Goal: Communication & Community: Answer question/provide support

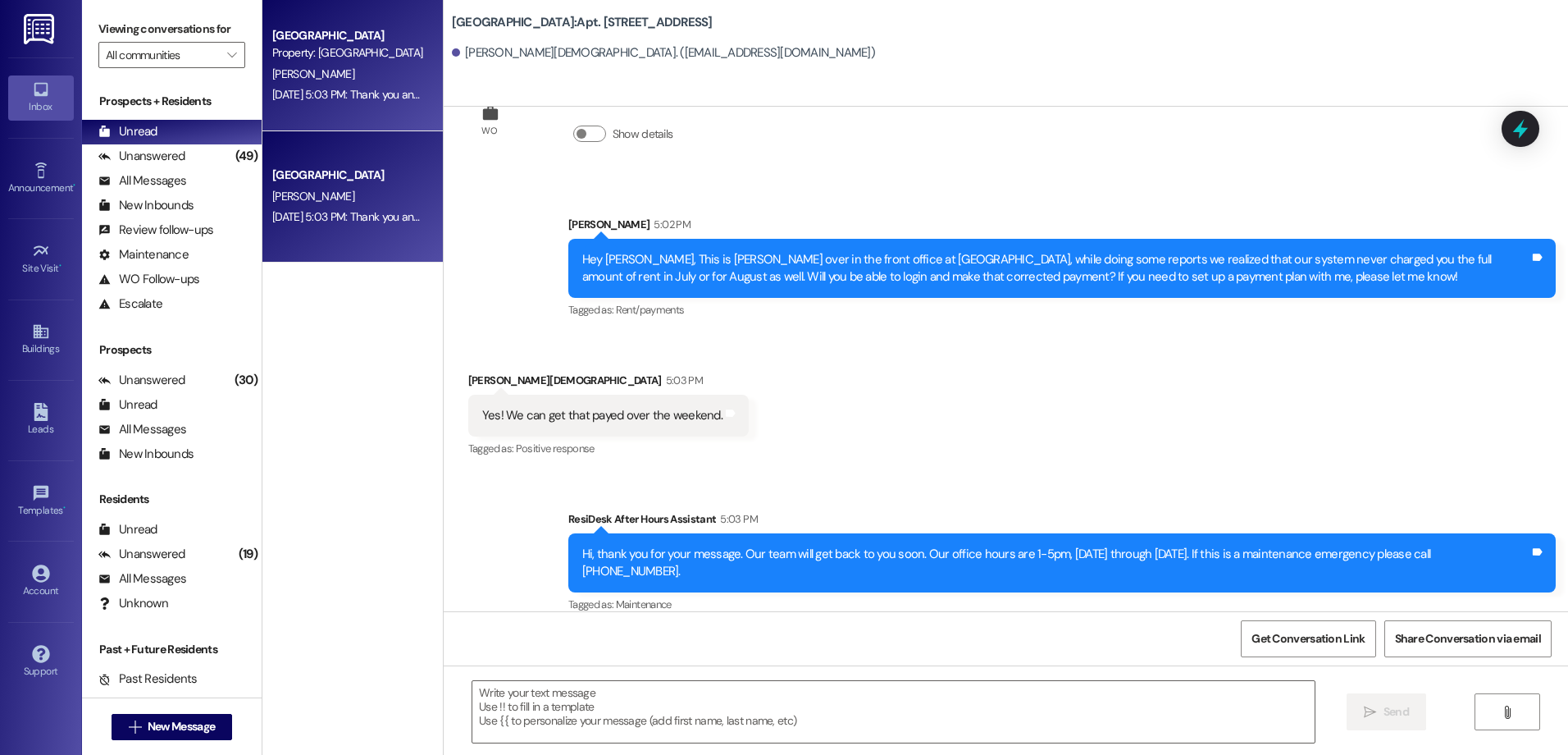
scroll to position [9198, 0]
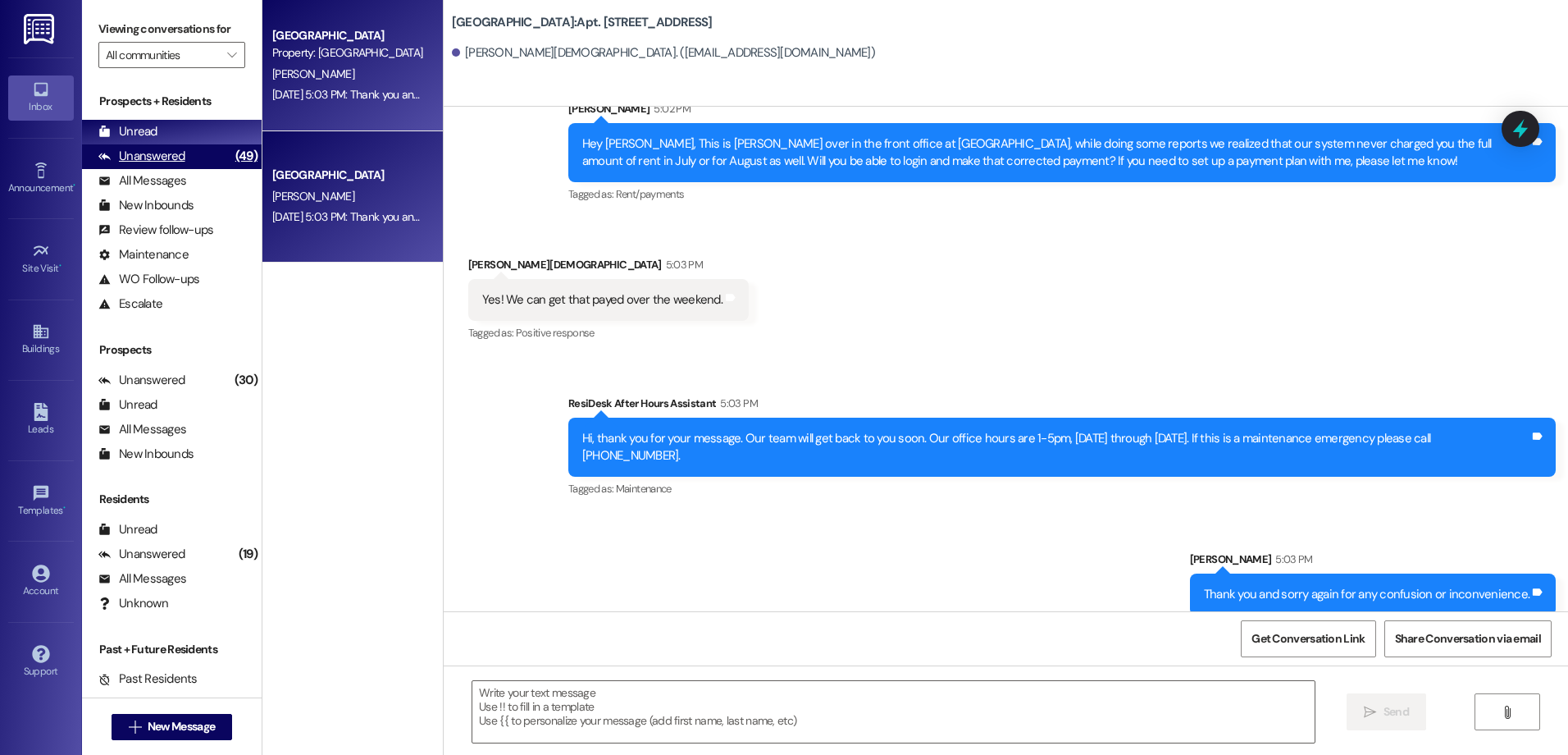
click at [183, 153] on div "Unanswered (49)" at bounding box center [171, 157] width 180 height 25
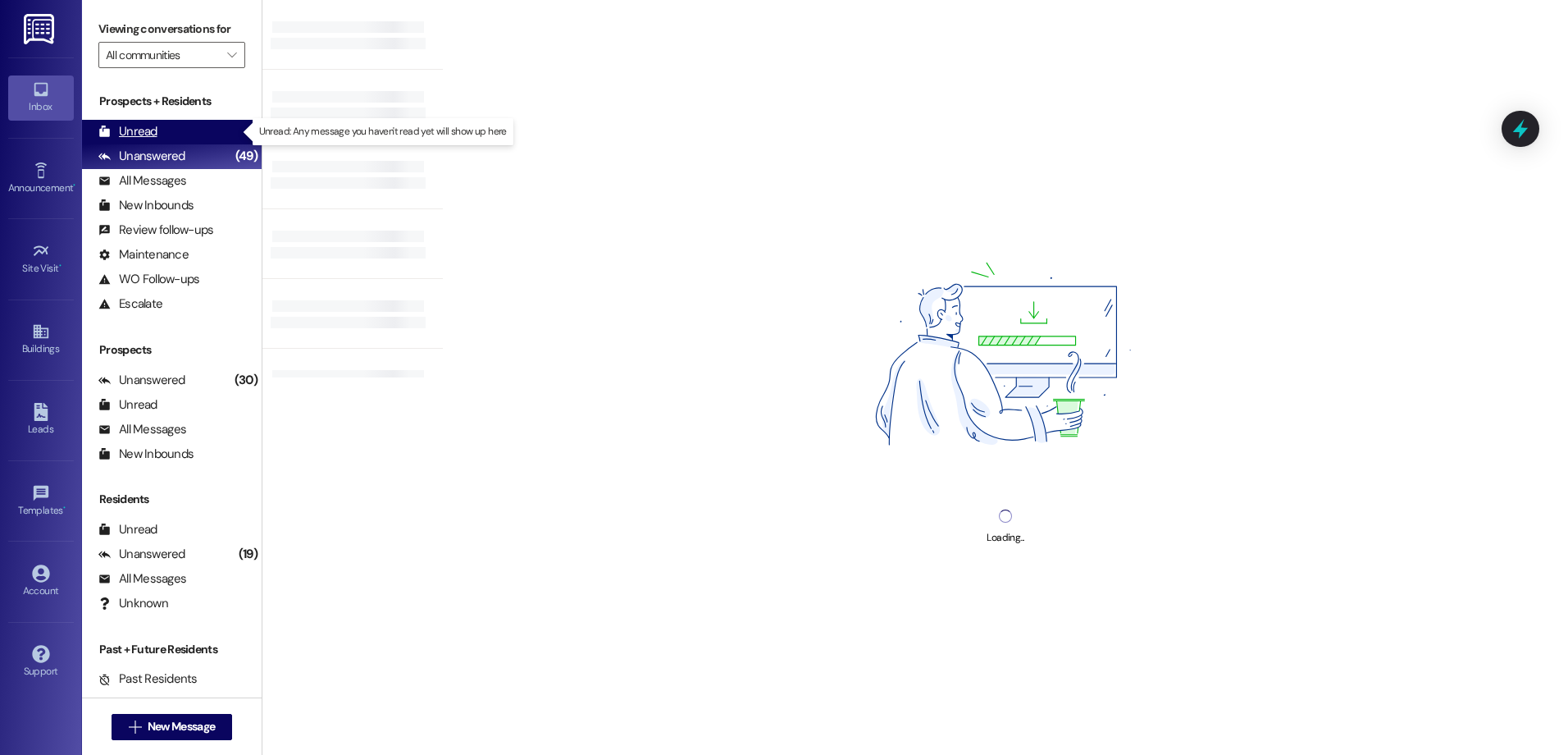
click at [167, 132] on div "Unread (0)" at bounding box center [171, 132] width 180 height 25
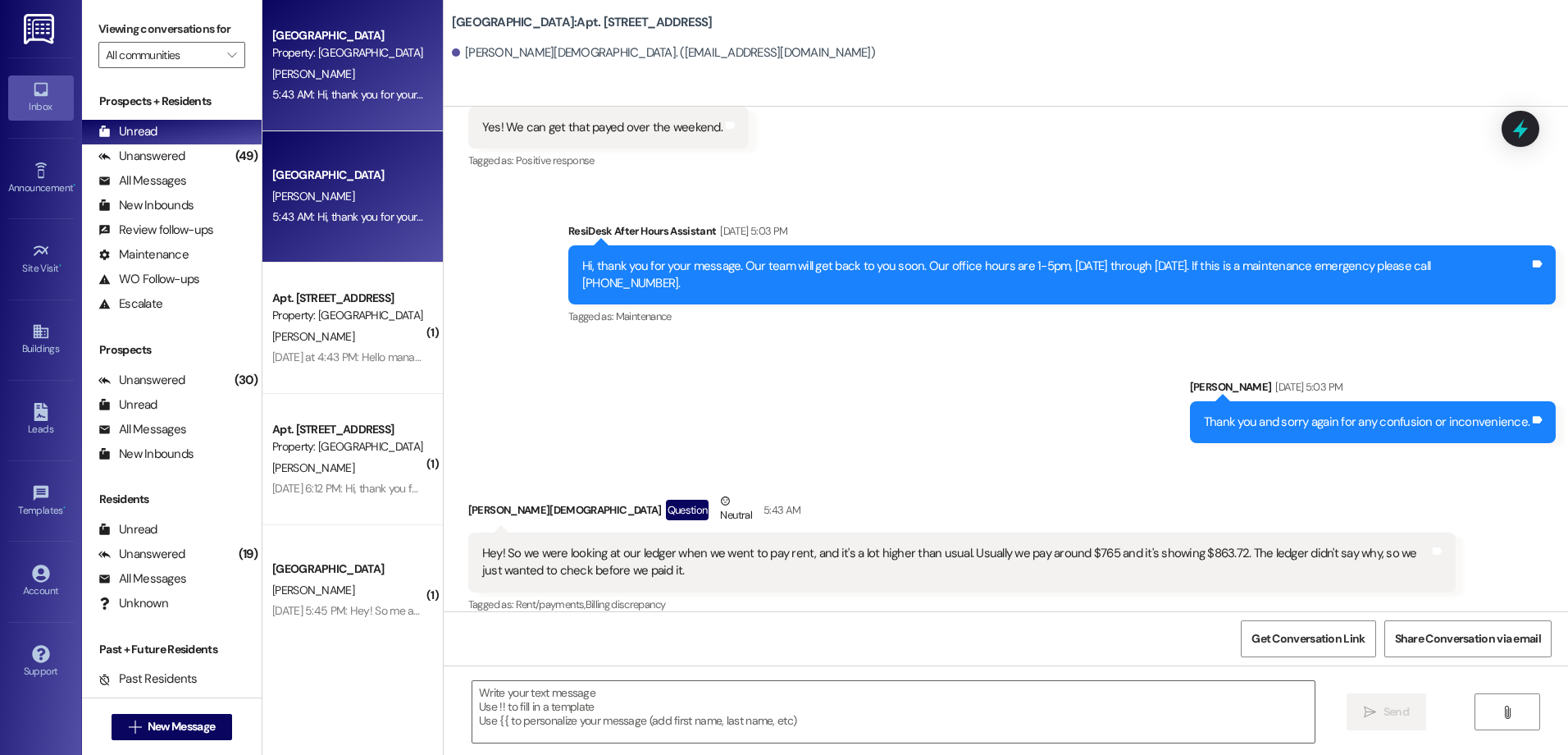
scroll to position [9624, 0]
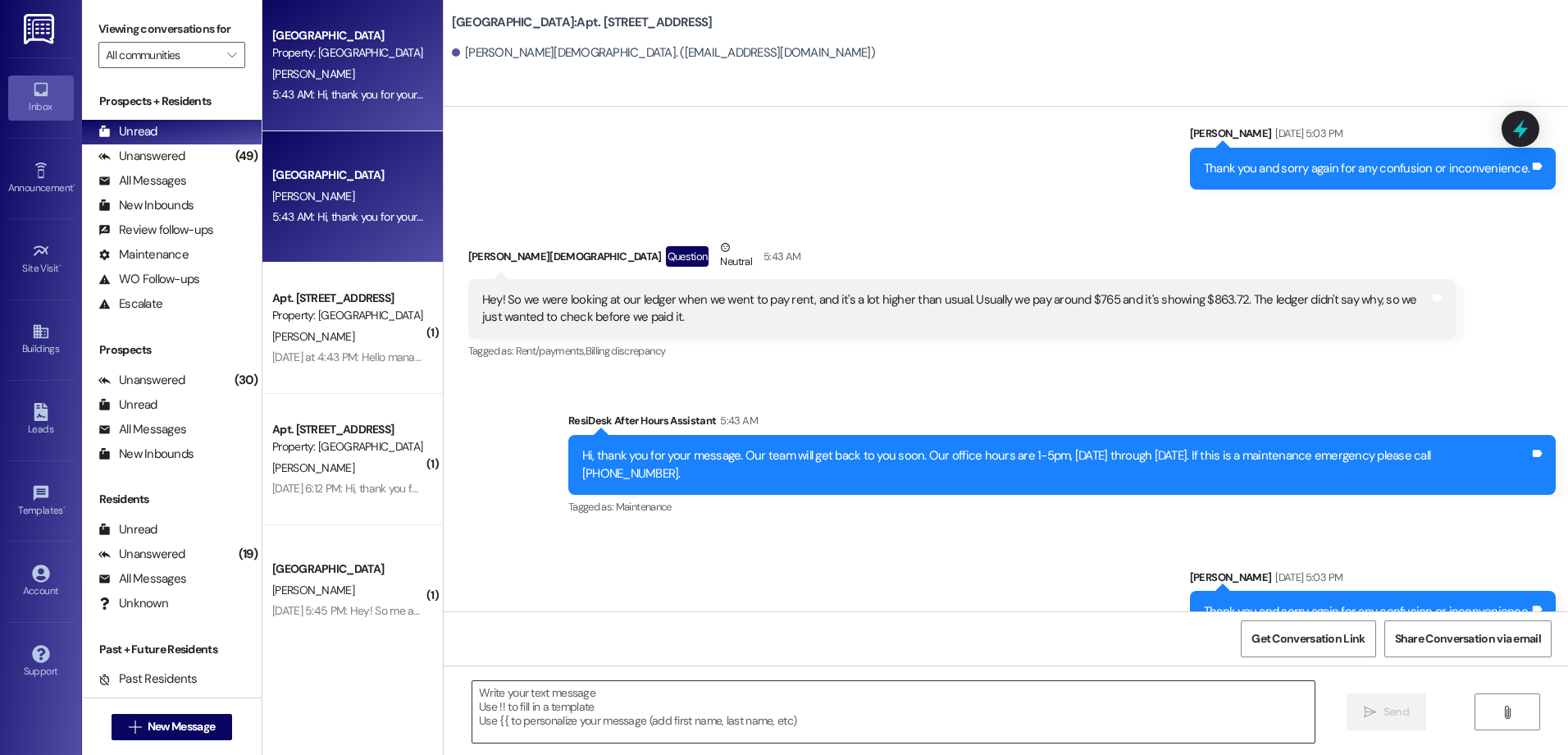
drag, startPoint x: 552, startPoint y: 718, endPoint x: 544, endPoint y: 743, distance: 26.2
click at [551, 721] on textarea at bounding box center [893, 712] width 841 height 62
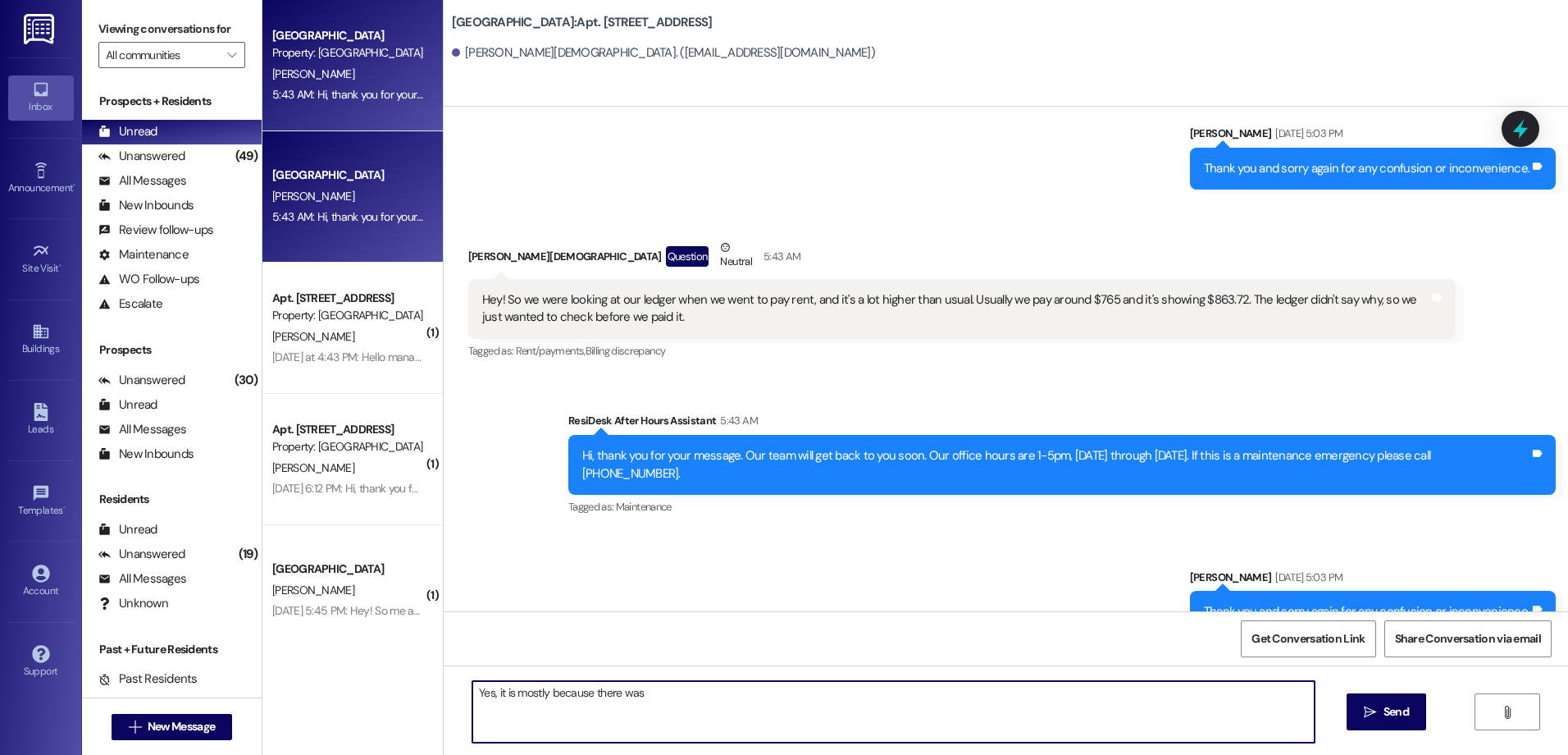
click at [642, 686] on textarea "Yes, it is mostly because there was" at bounding box center [893, 712] width 841 height 62
type textarea "Yes, it is mostly because there was roughly $233.72 that wasn't charged in July…"
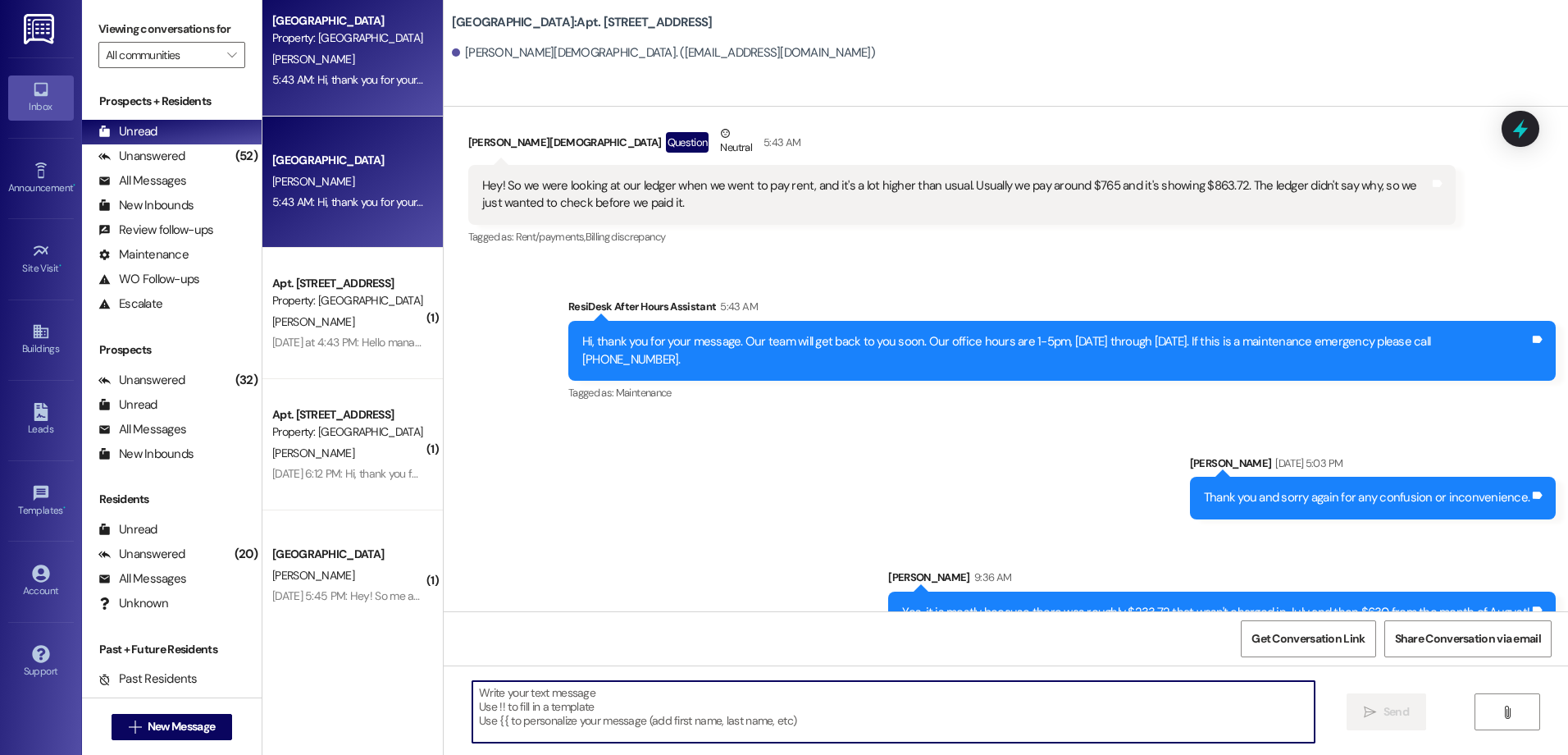
scroll to position [18, 0]
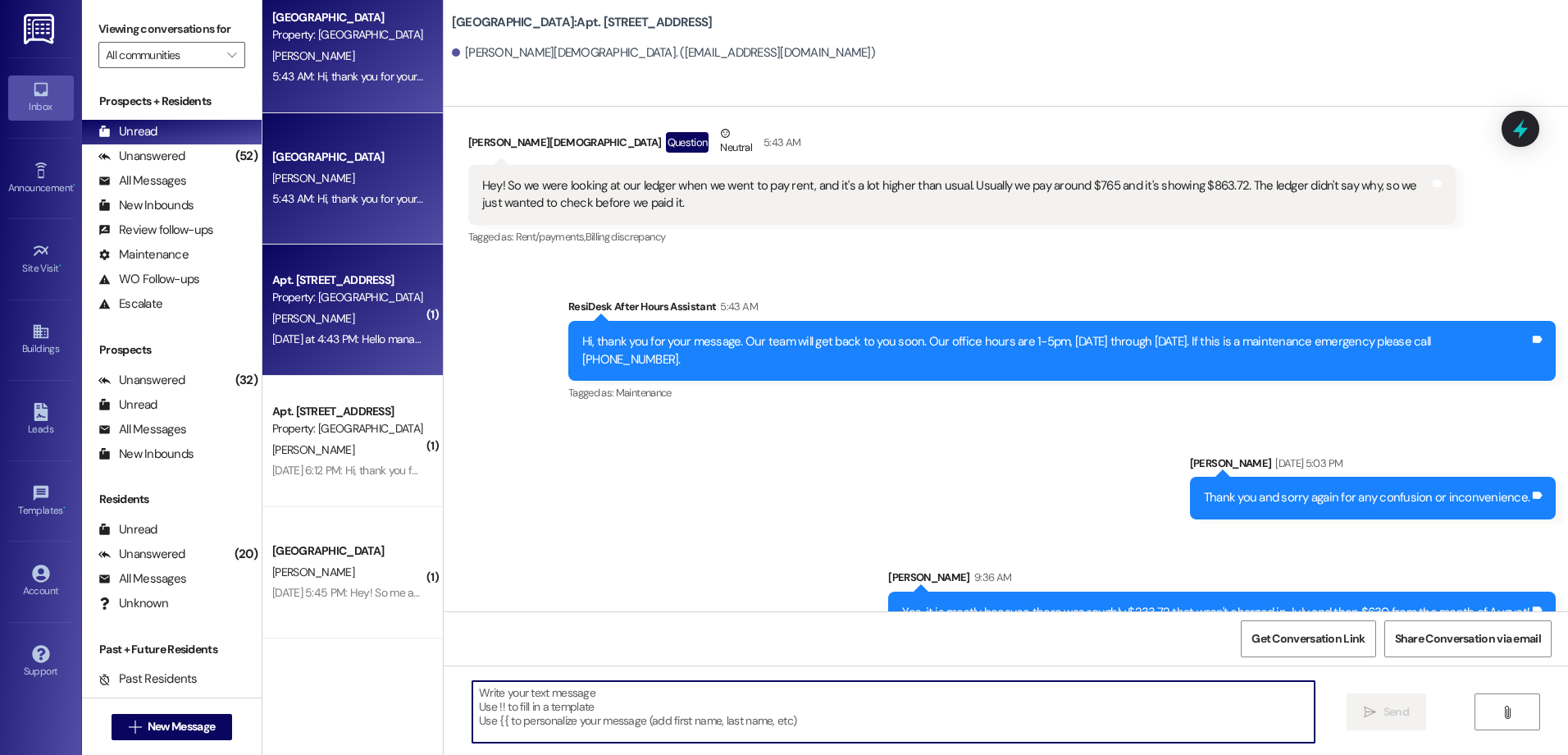
click at [362, 327] on div "[PERSON_NAME]" at bounding box center [348, 318] width 155 height 21
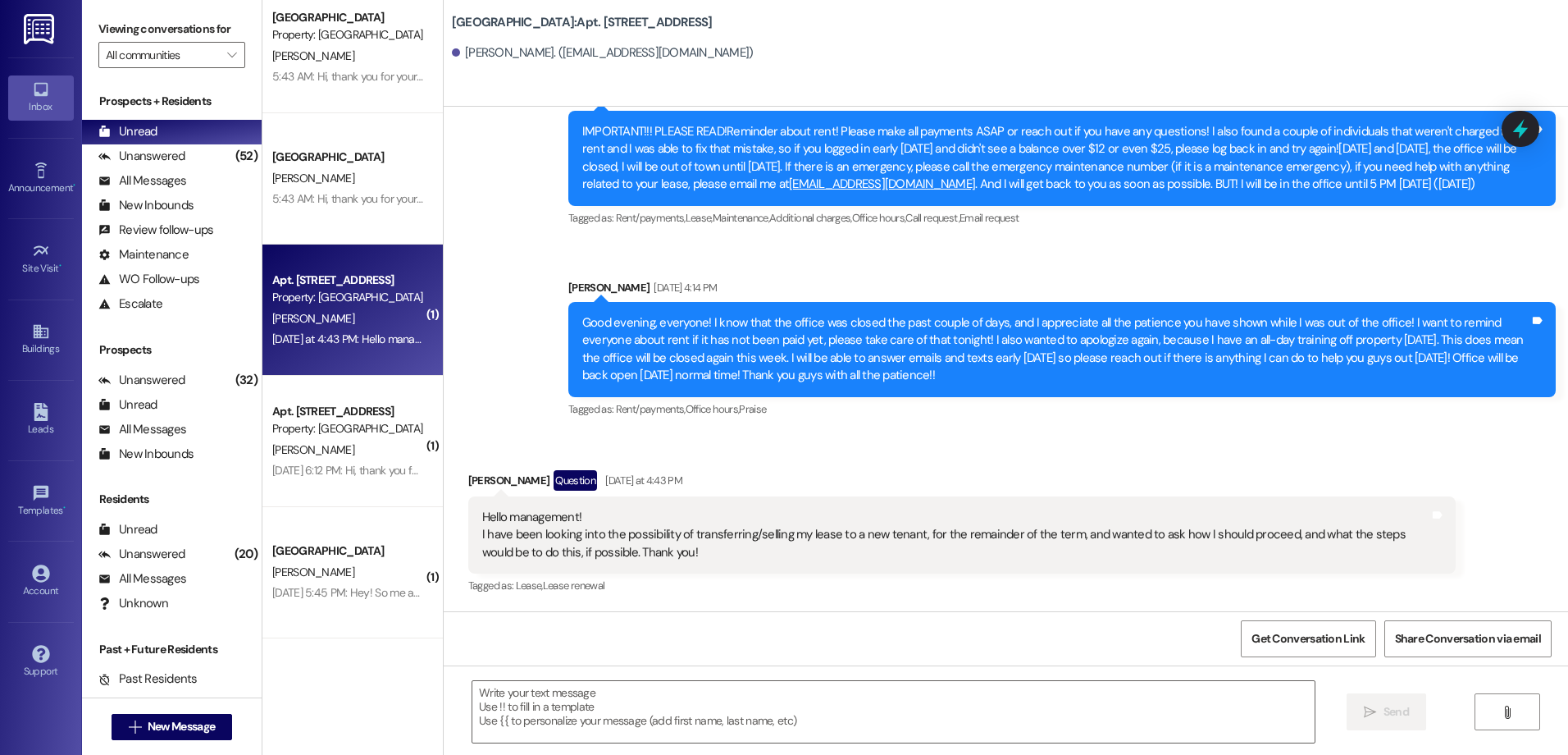
scroll to position [8131, 0]
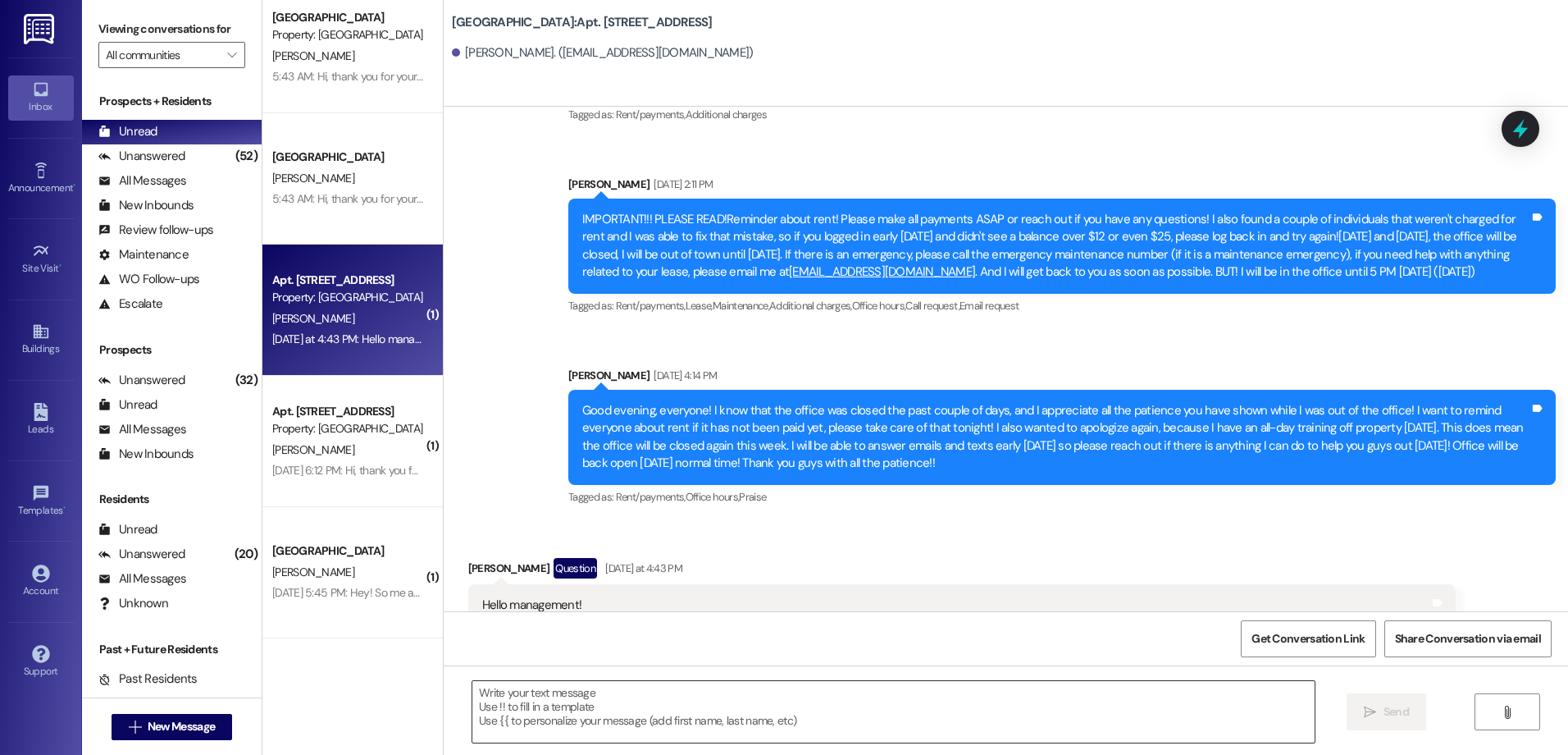
click at [542, 716] on textarea at bounding box center [893, 712] width 841 height 62
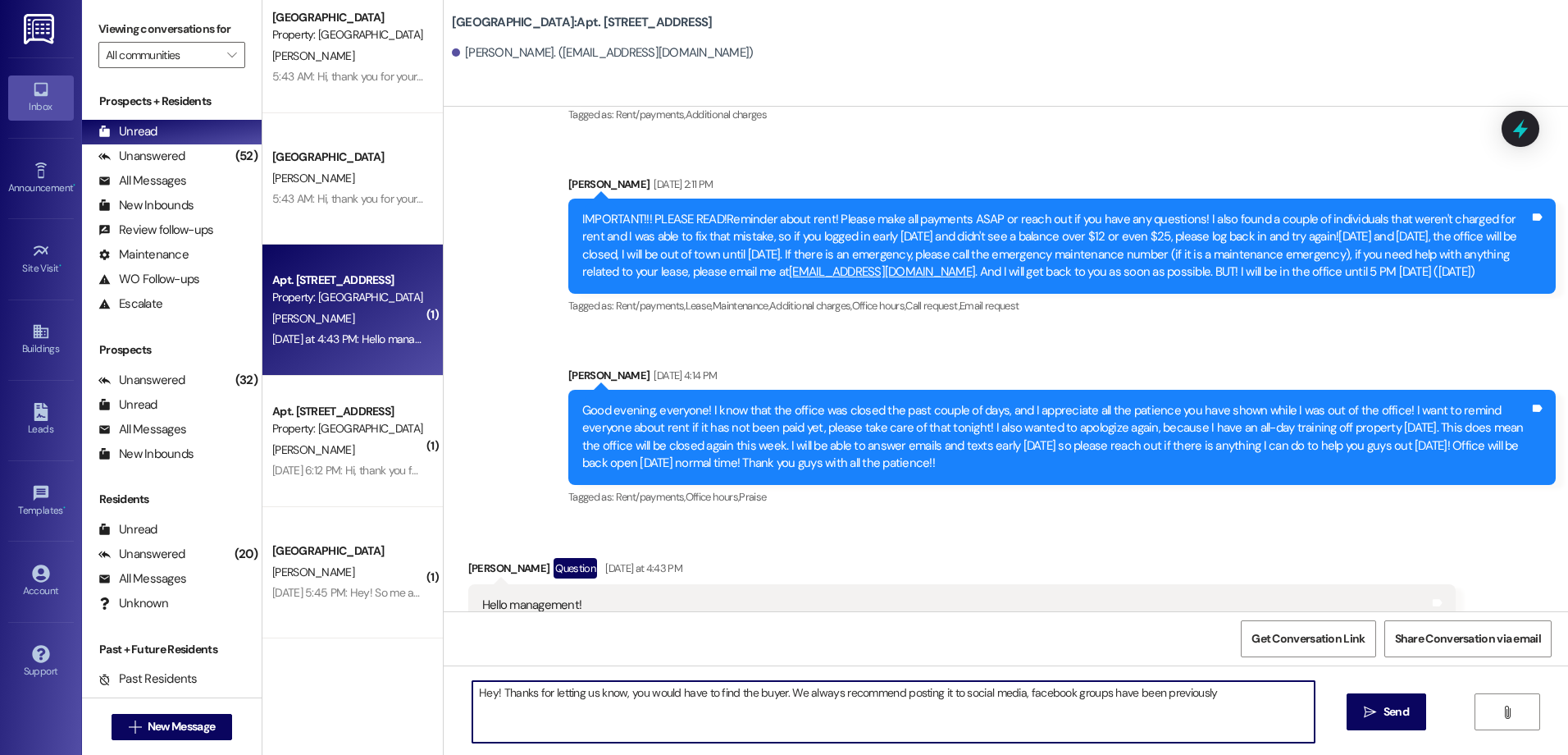
click at [1206, 700] on textarea "Hey! Thanks for letting us know, you would have to find the buyer. We always re…" at bounding box center [893, 712] width 841 height 62
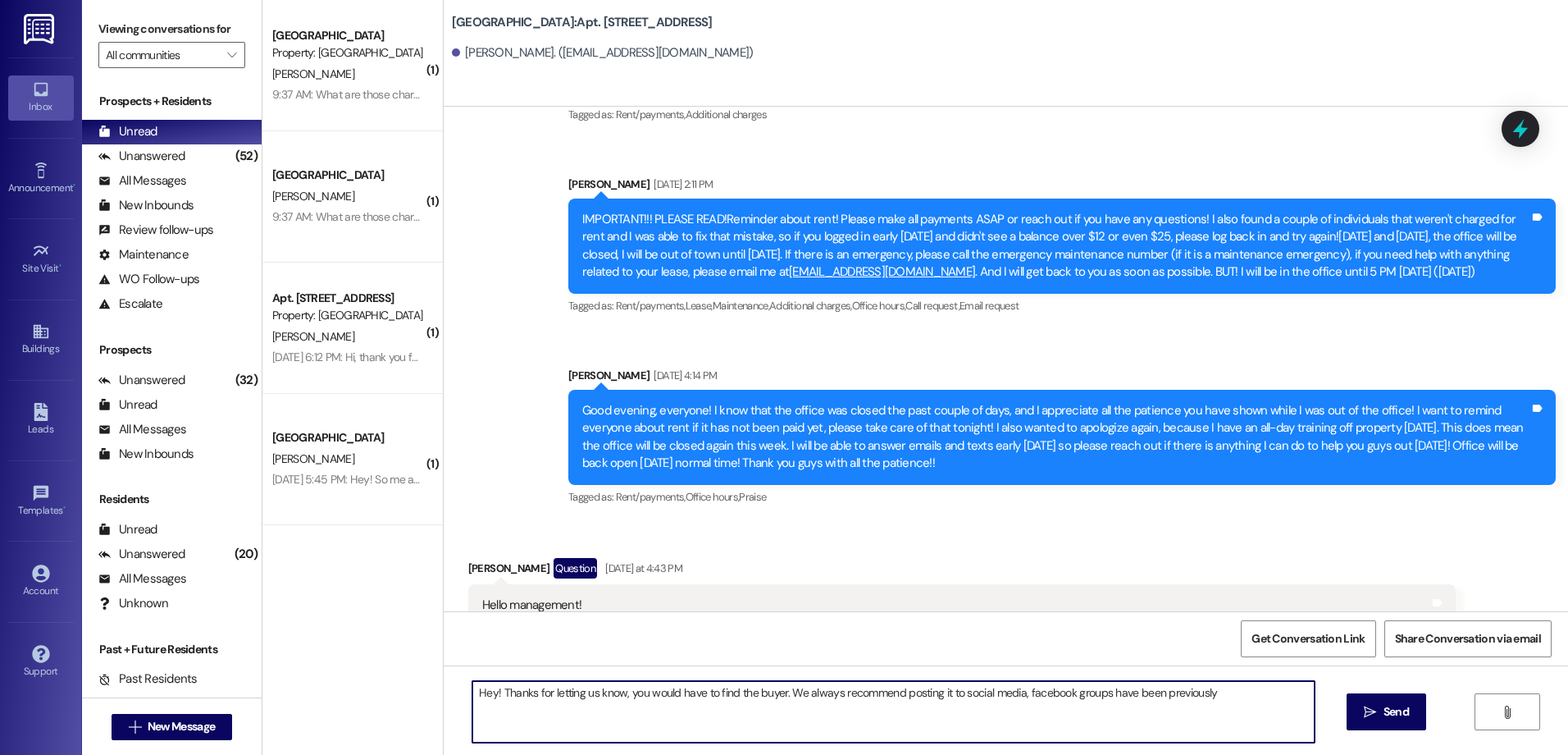
scroll to position [0, 0]
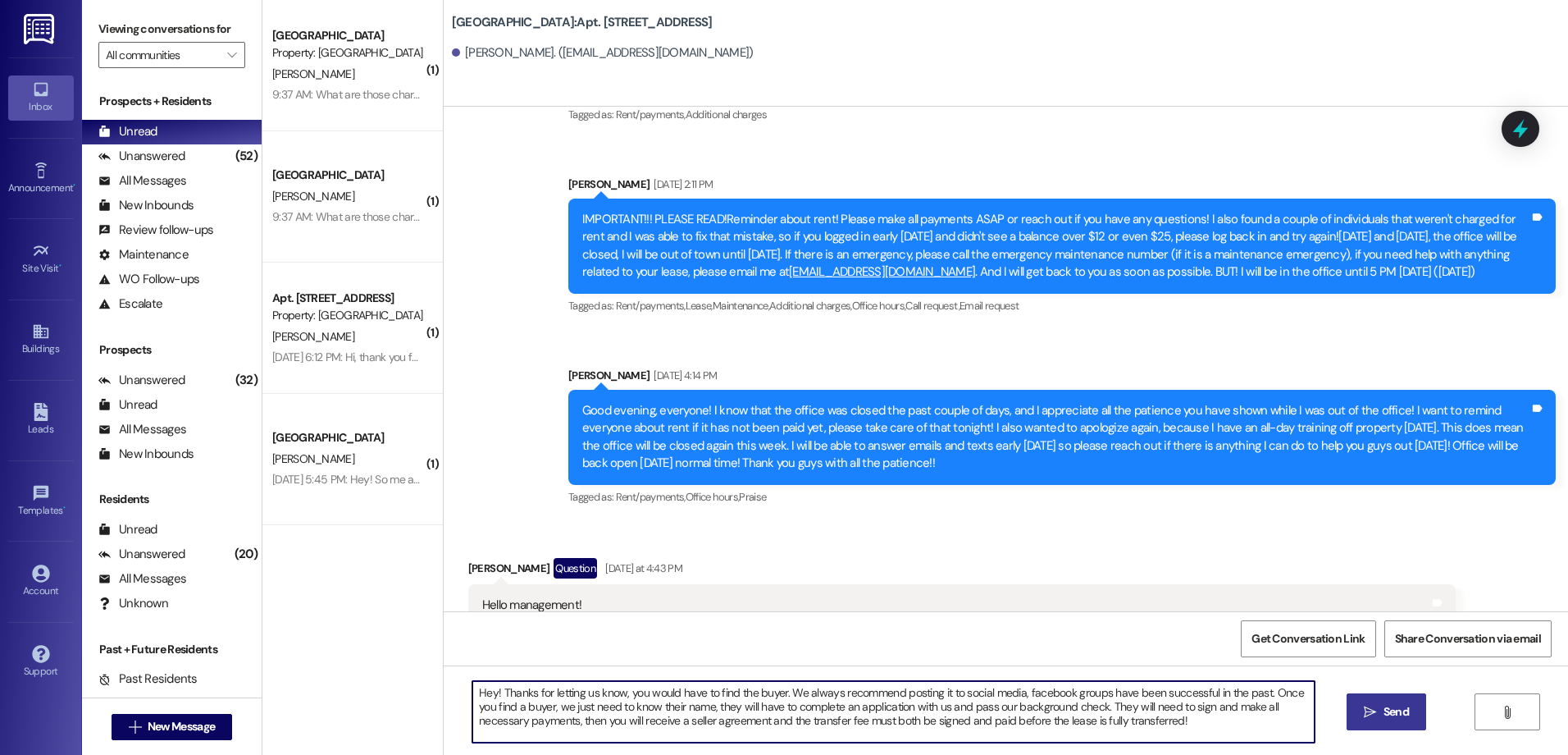
type textarea "Hey! Thanks for letting us know, you would have to find the buyer. We always re…"
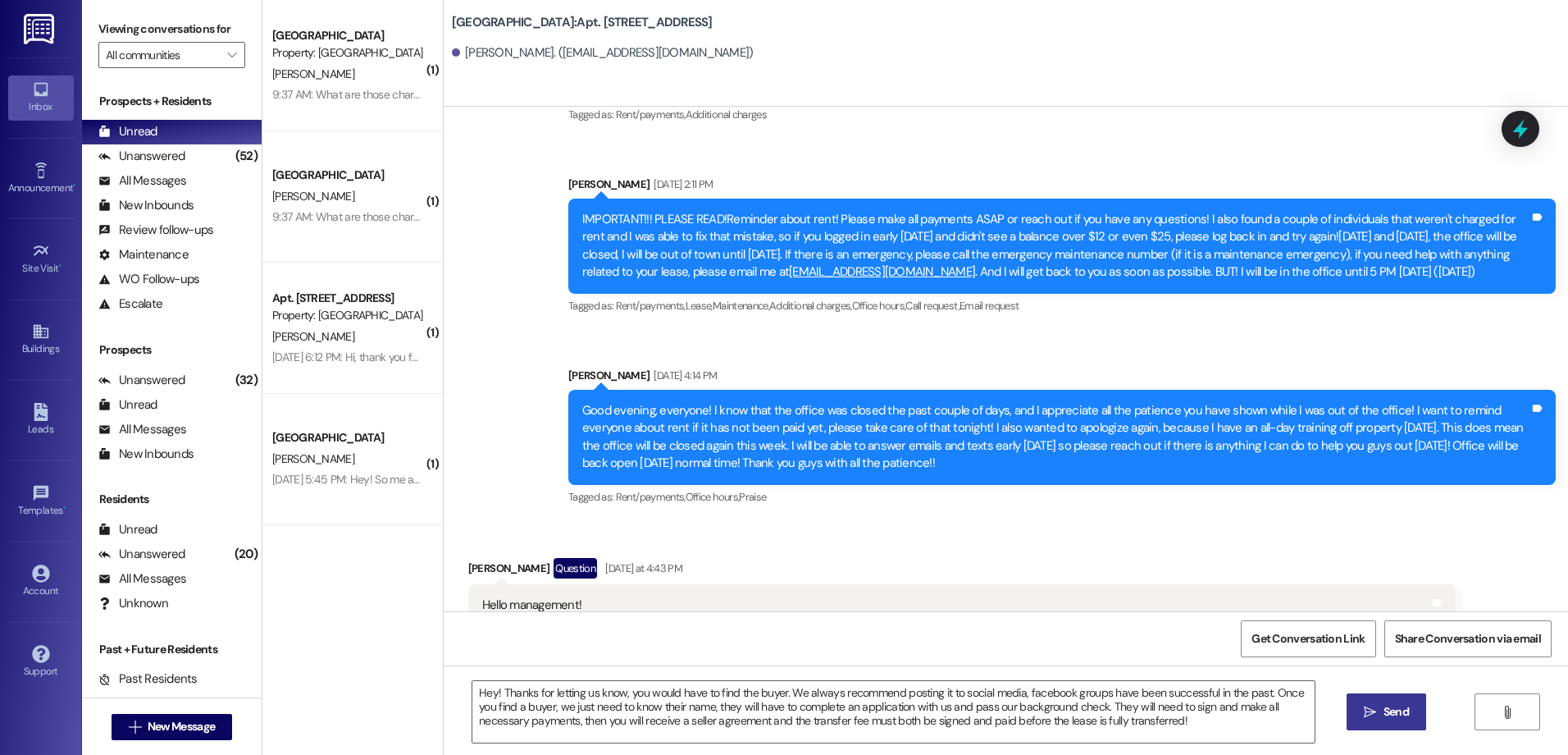
click at [1374, 711] on icon "" at bounding box center [1369, 712] width 12 height 13
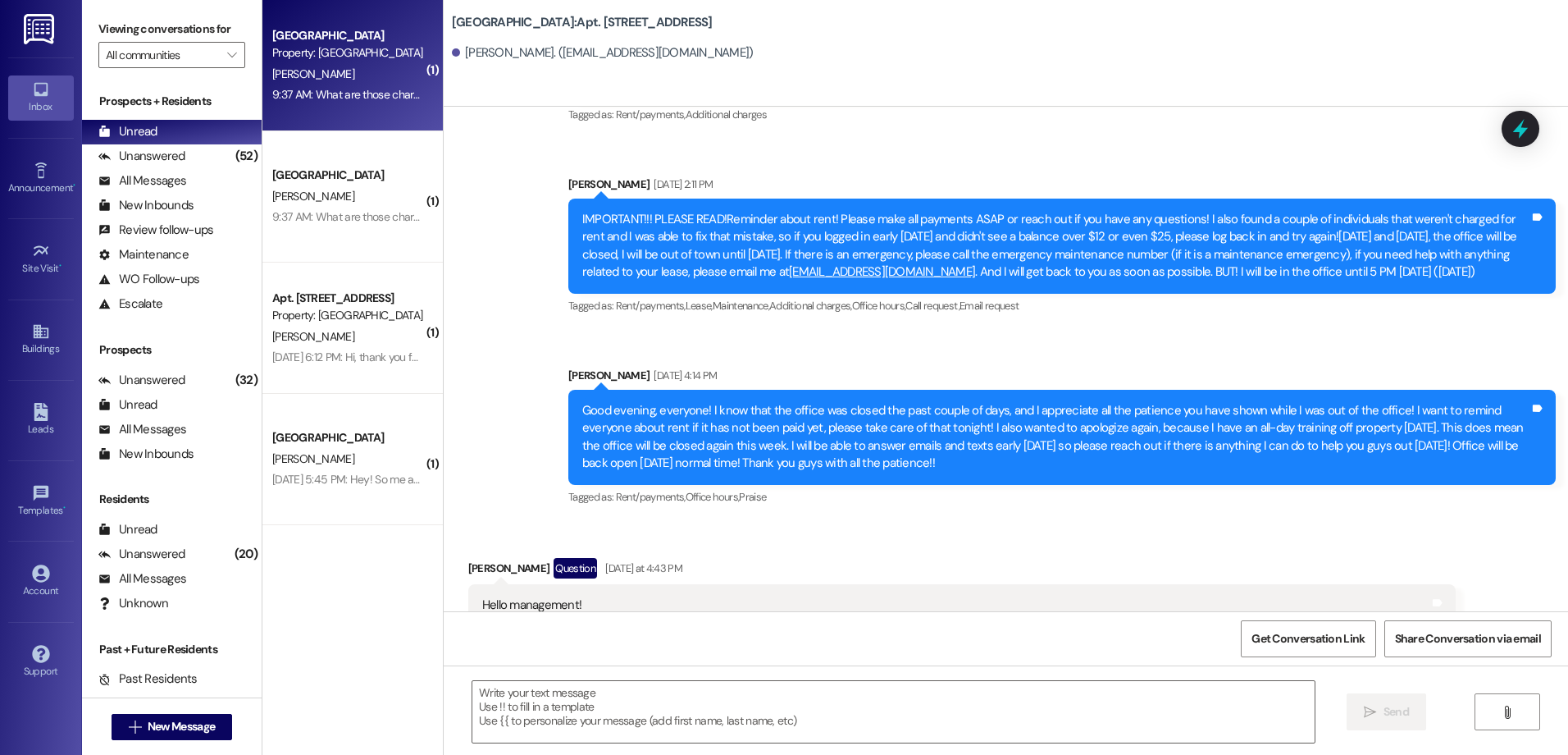
click at [327, 105] on div "9:37 AM: What are those charges from July? We paid our full rent at the beginni…" at bounding box center [348, 94] width 155 height 21
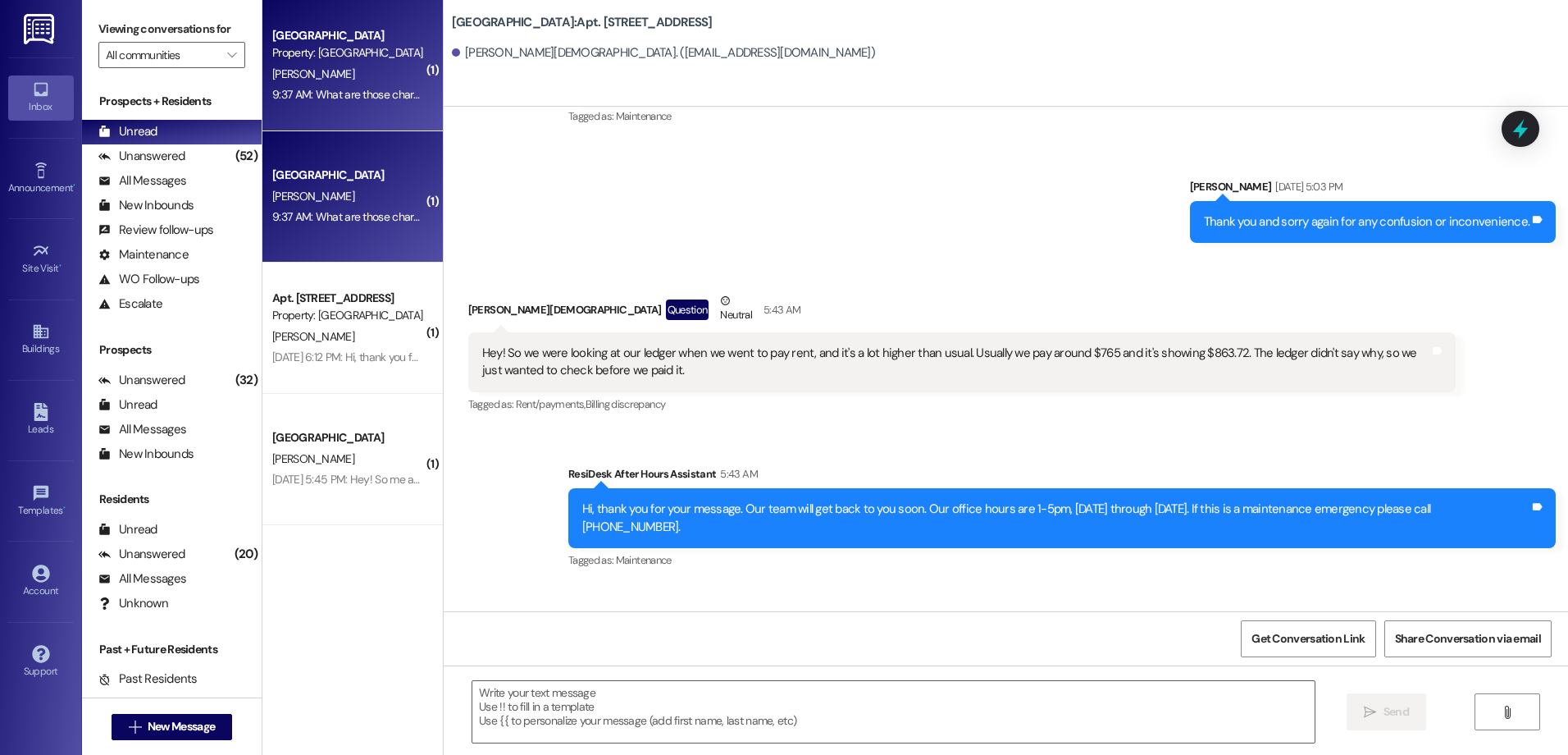
scroll to position [9804, 0]
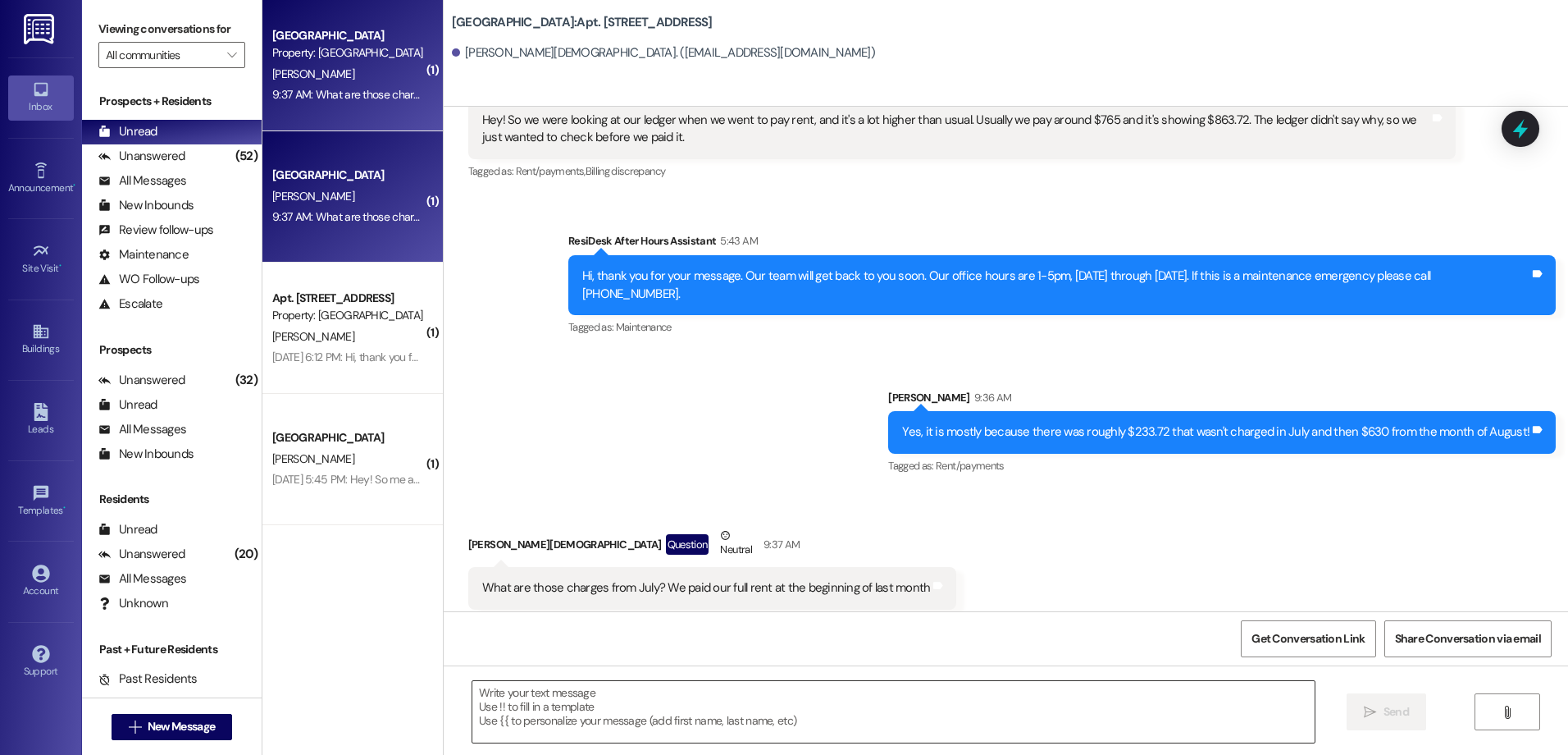
click at [552, 725] on textarea at bounding box center [893, 712] width 841 height 62
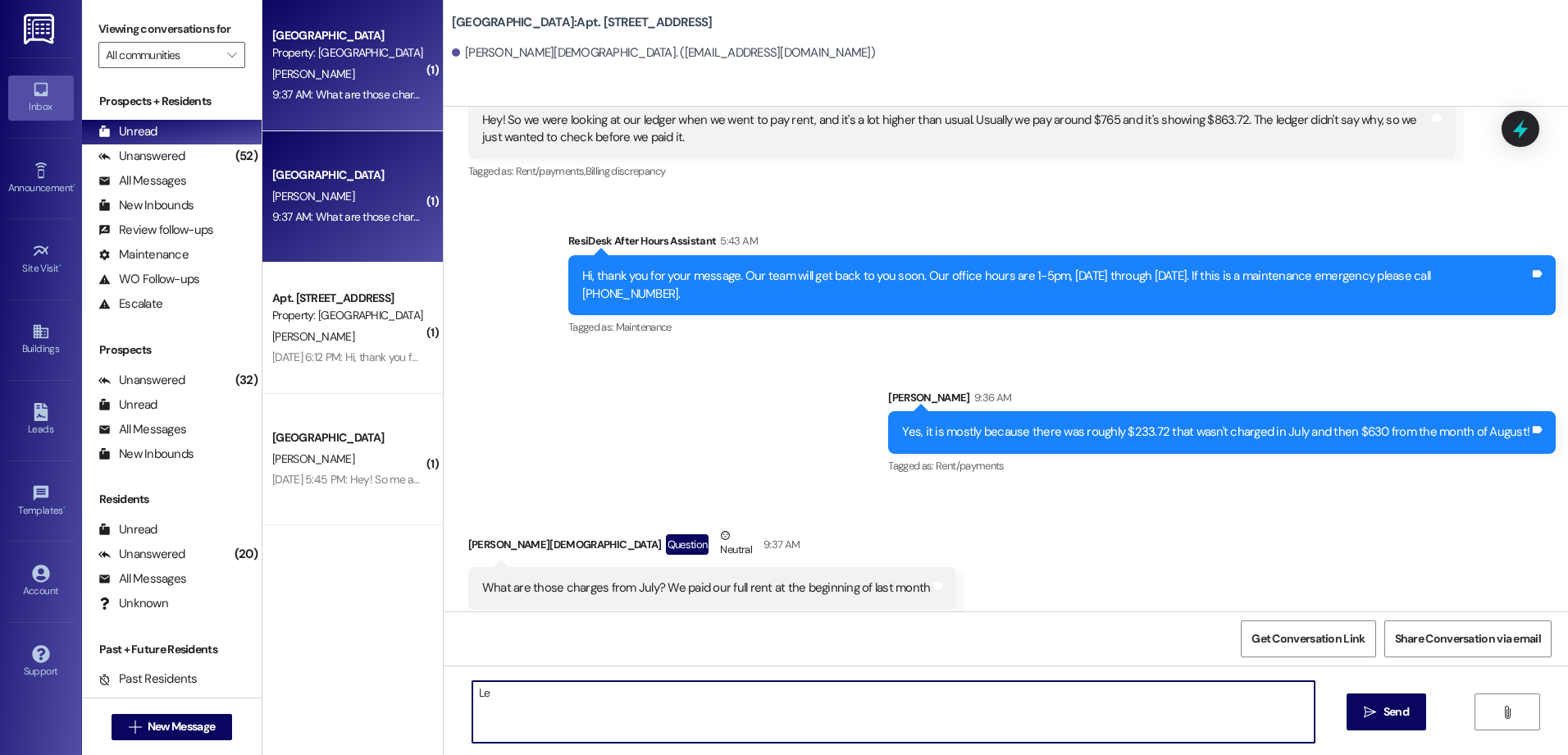
type textarea "L"
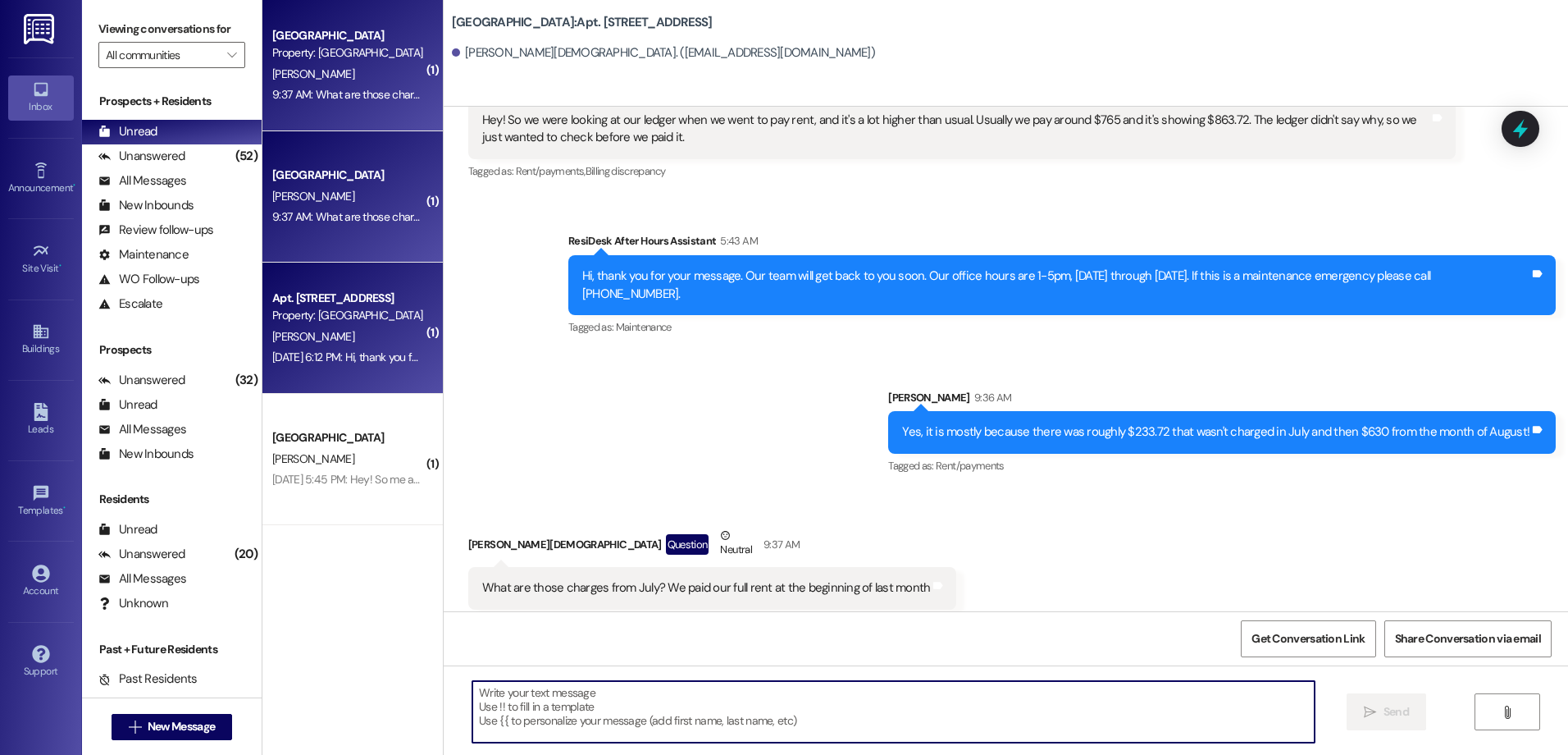
click at [350, 332] on div "[PERSON_NAME]" at bounding box center [348, 336] width 155 height 21
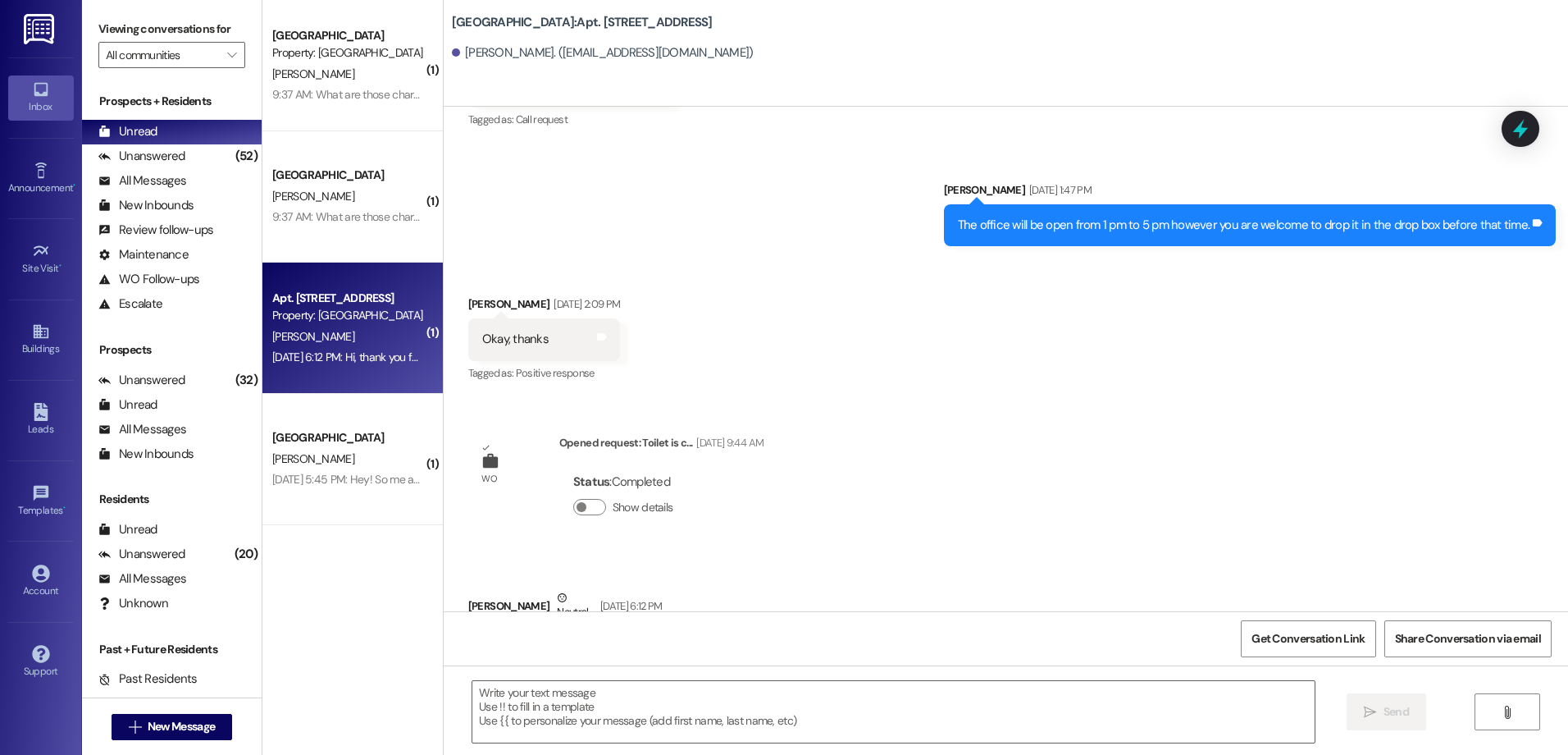
scroll to position [2343, 0]
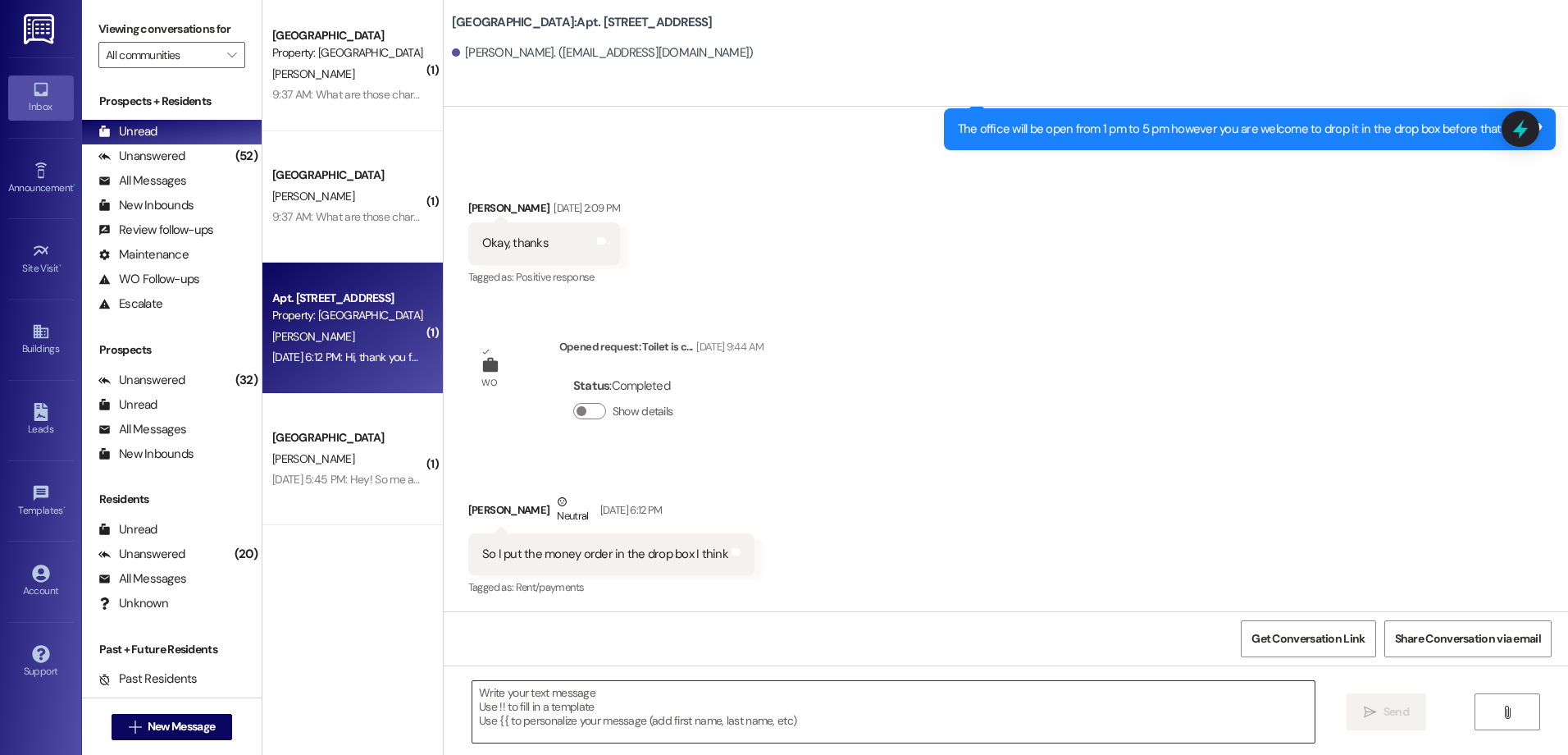
click at [675, 731] on textarea at bounding box center [893, 712] width 841 height 62
click at [699, 690] on textarea "Yes, I saw it [DATE], will put it into our system." at bounding box center [893, 712] width 841 height 62
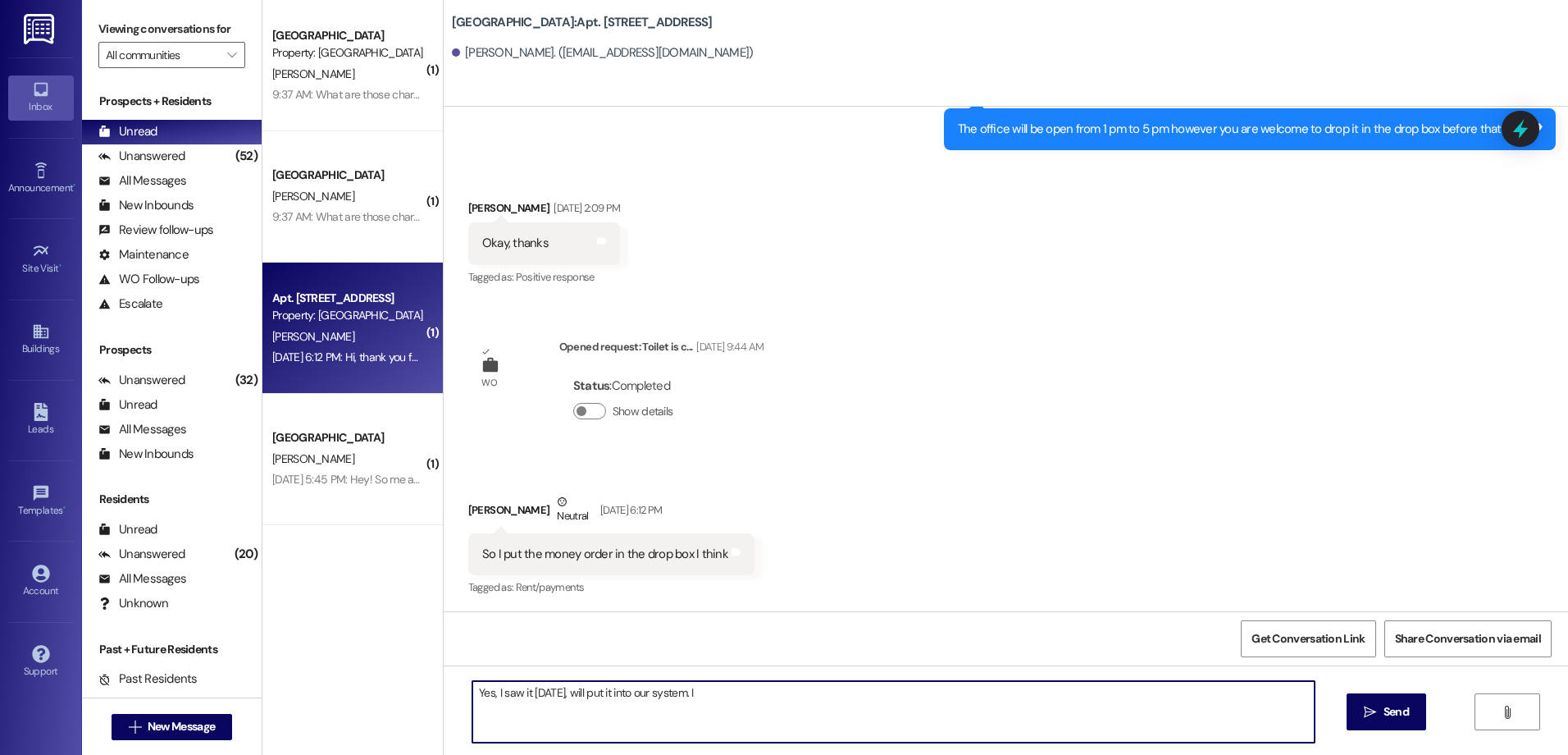
type textarea "Yes, I saw it [DATE], will put it into our system."
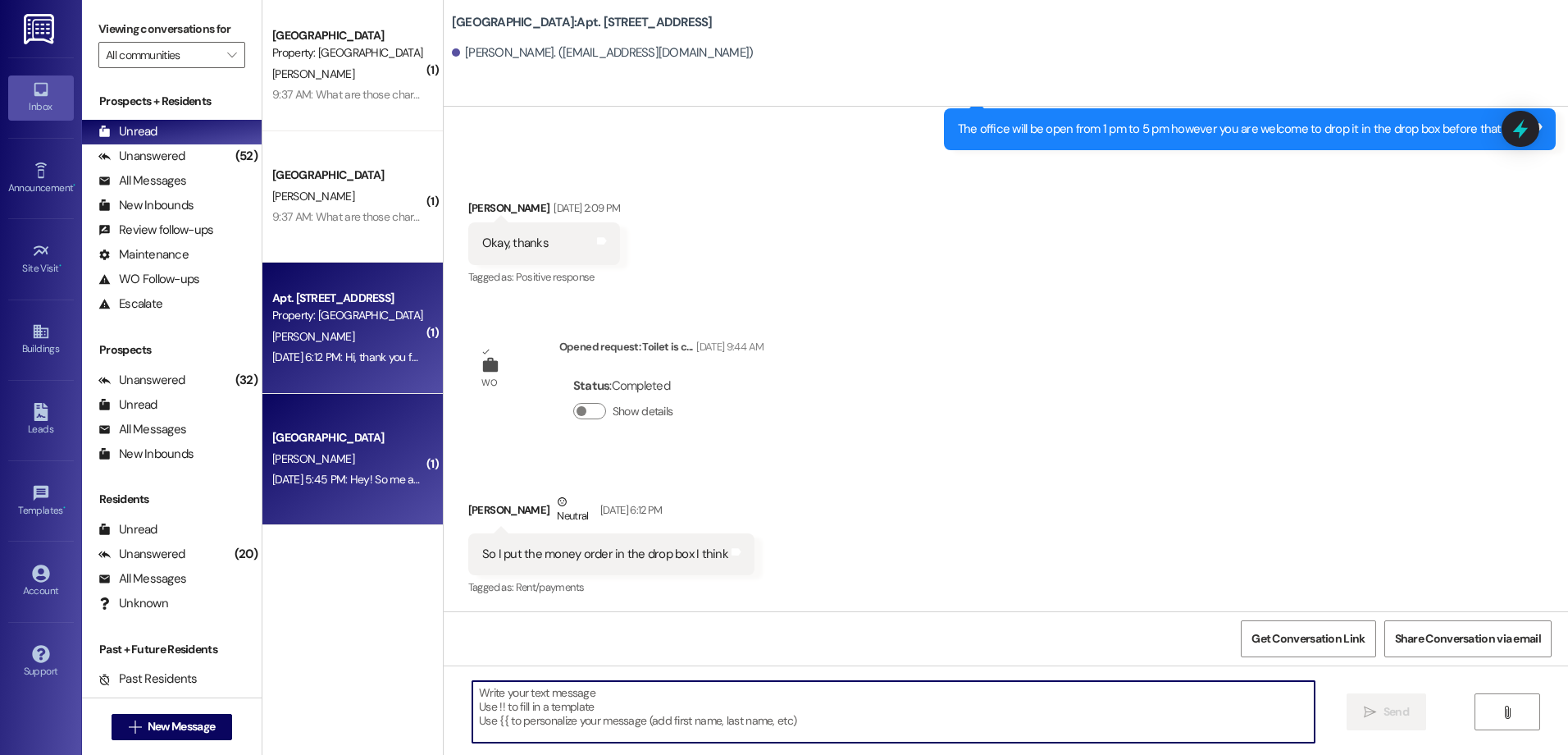
click at [325, 457] on div "[PERSON_NAME]" at bounding box center [348, 459] width 155 height 21
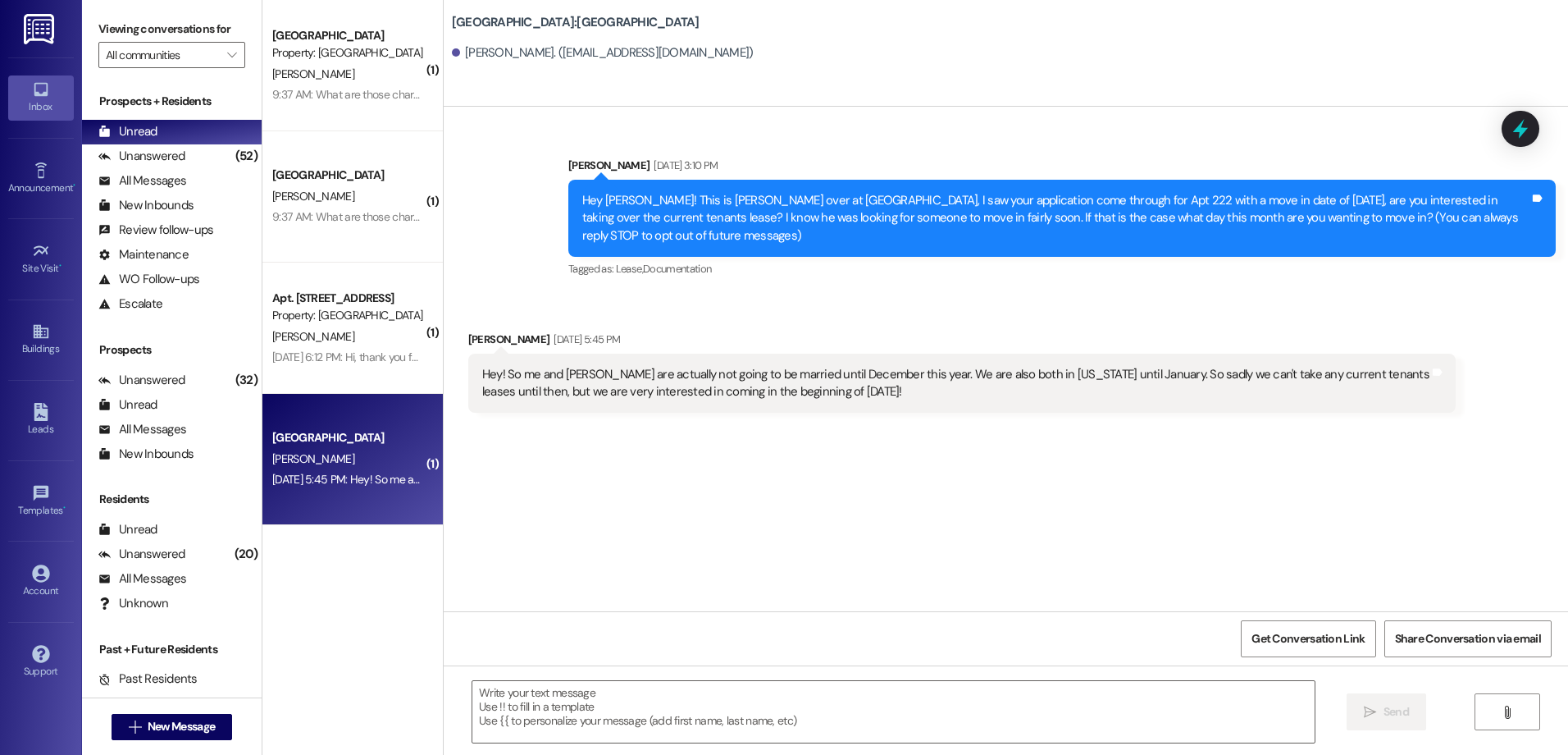
scroll to position [0, 0]
click at [610, 718] on textarea at bounding box center [893, 712] width 841 height 62
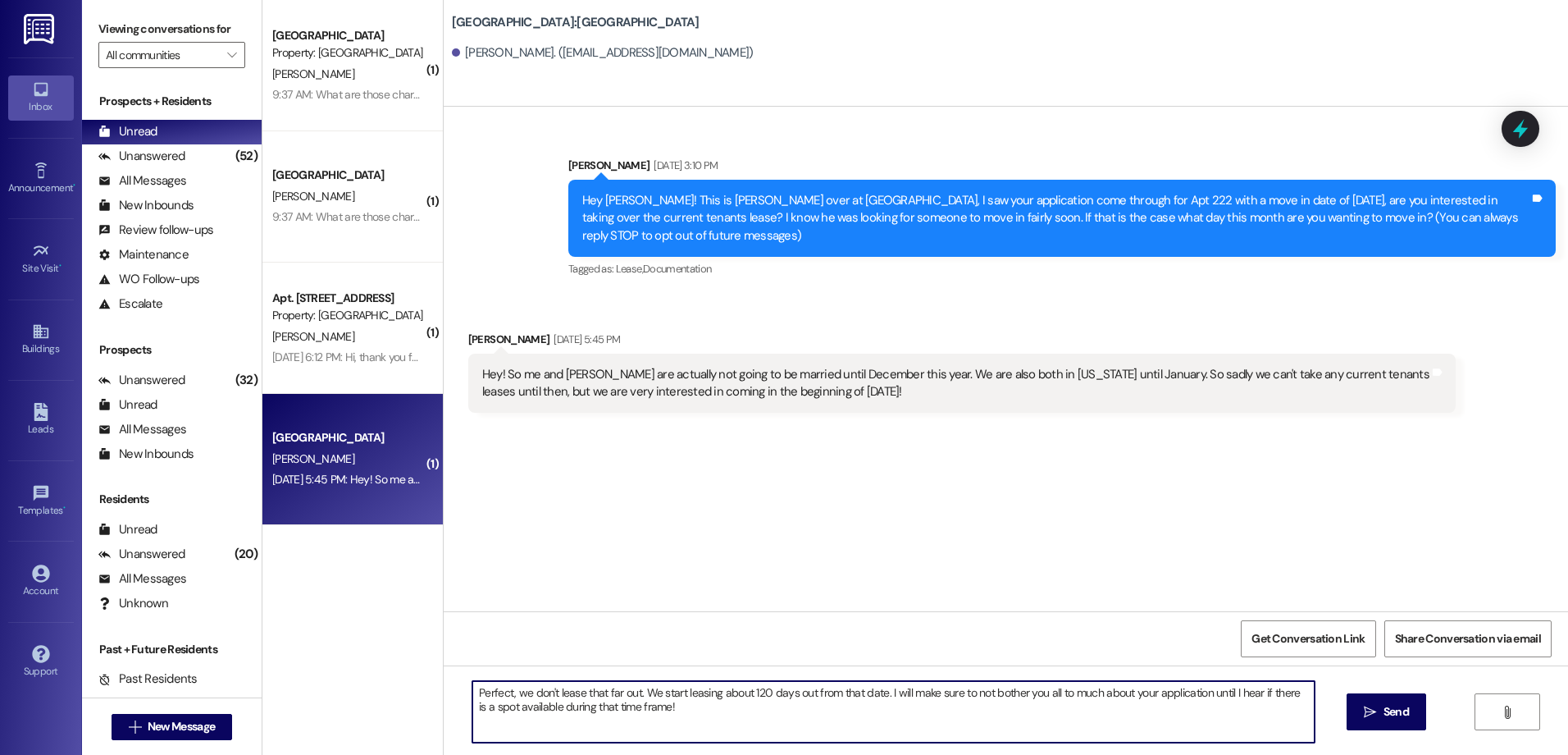
type textarea "Perfect, we don't lease that far out. We start leasing about 120 days out from …"
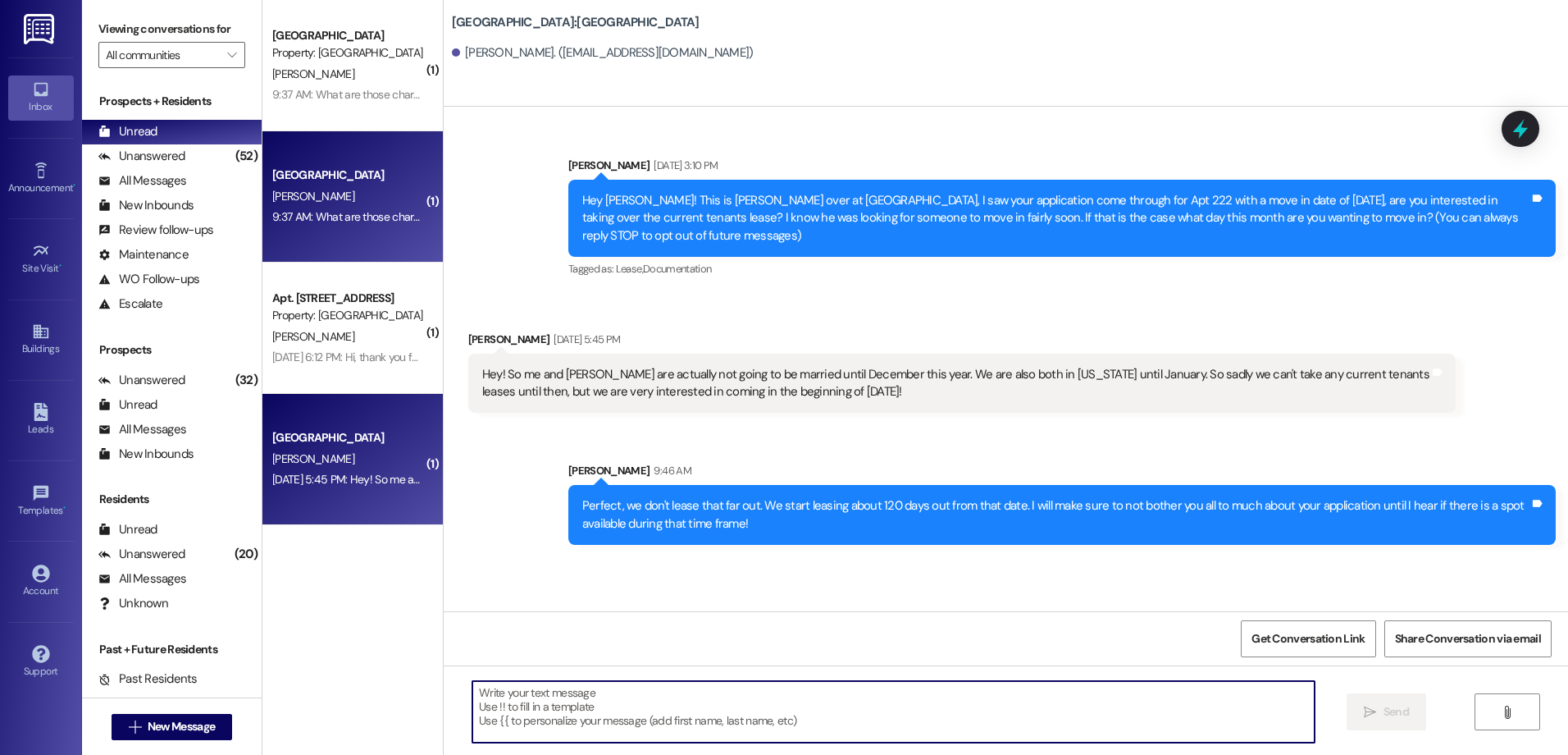
click at [309, 206] on div "[GEOGRAPHIC_DATA] [PERSON_NAME] 9:37 AM: What are those charges from July? We p…" at bounding box center [353, 197] width 181 height 131
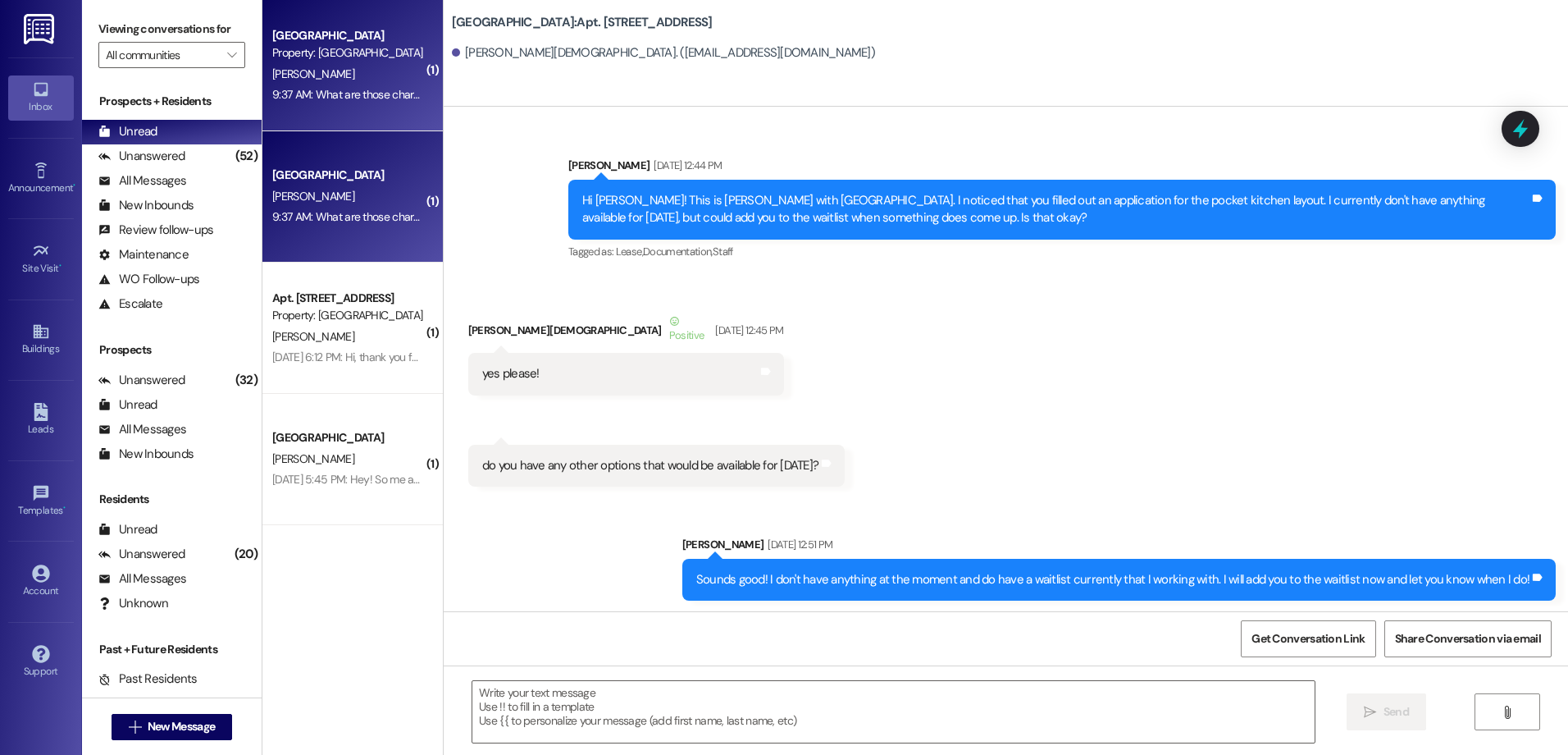
scroll to position [9803, 0]
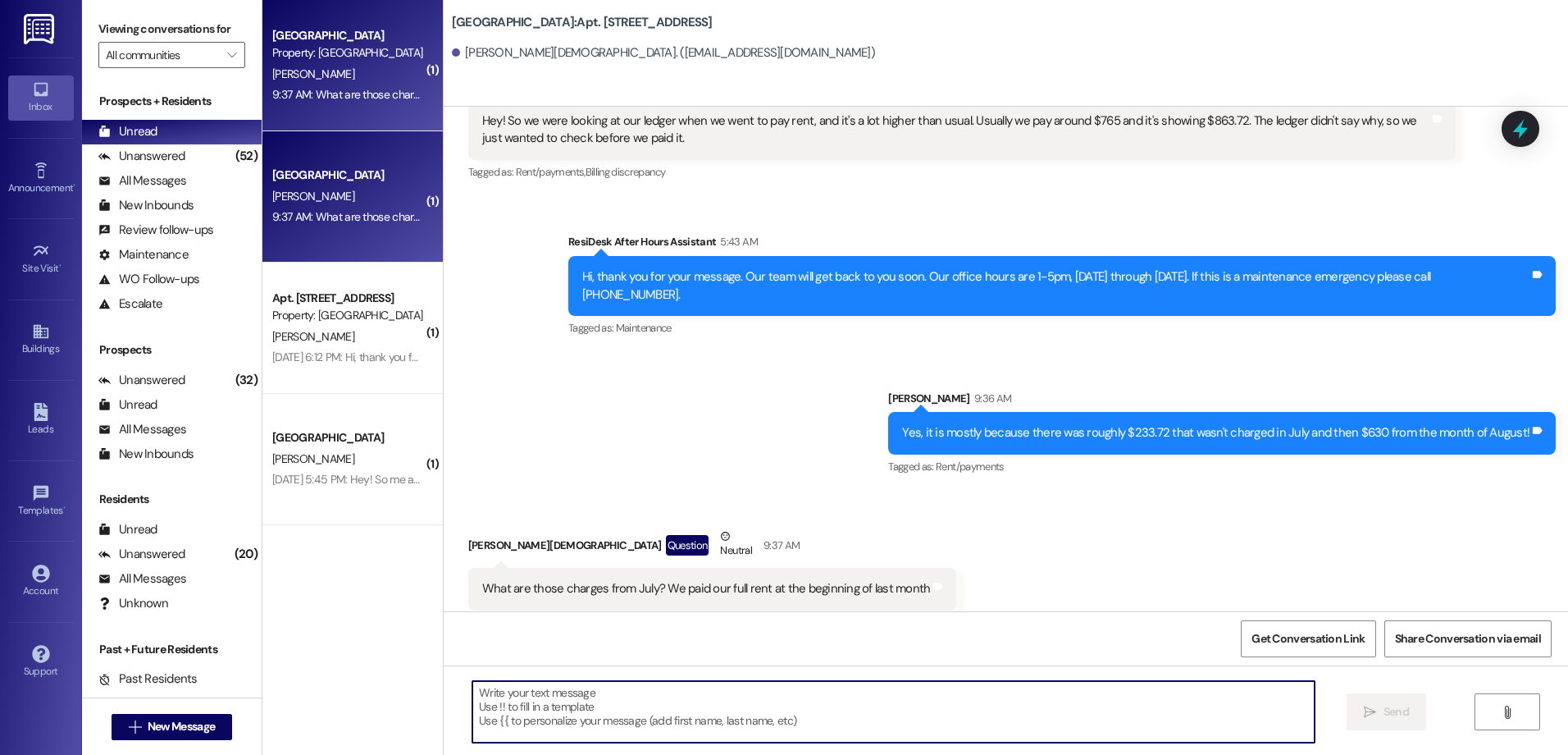
click at [535, 710] on textarea at bounding box center [893, 712] width 841 height 62
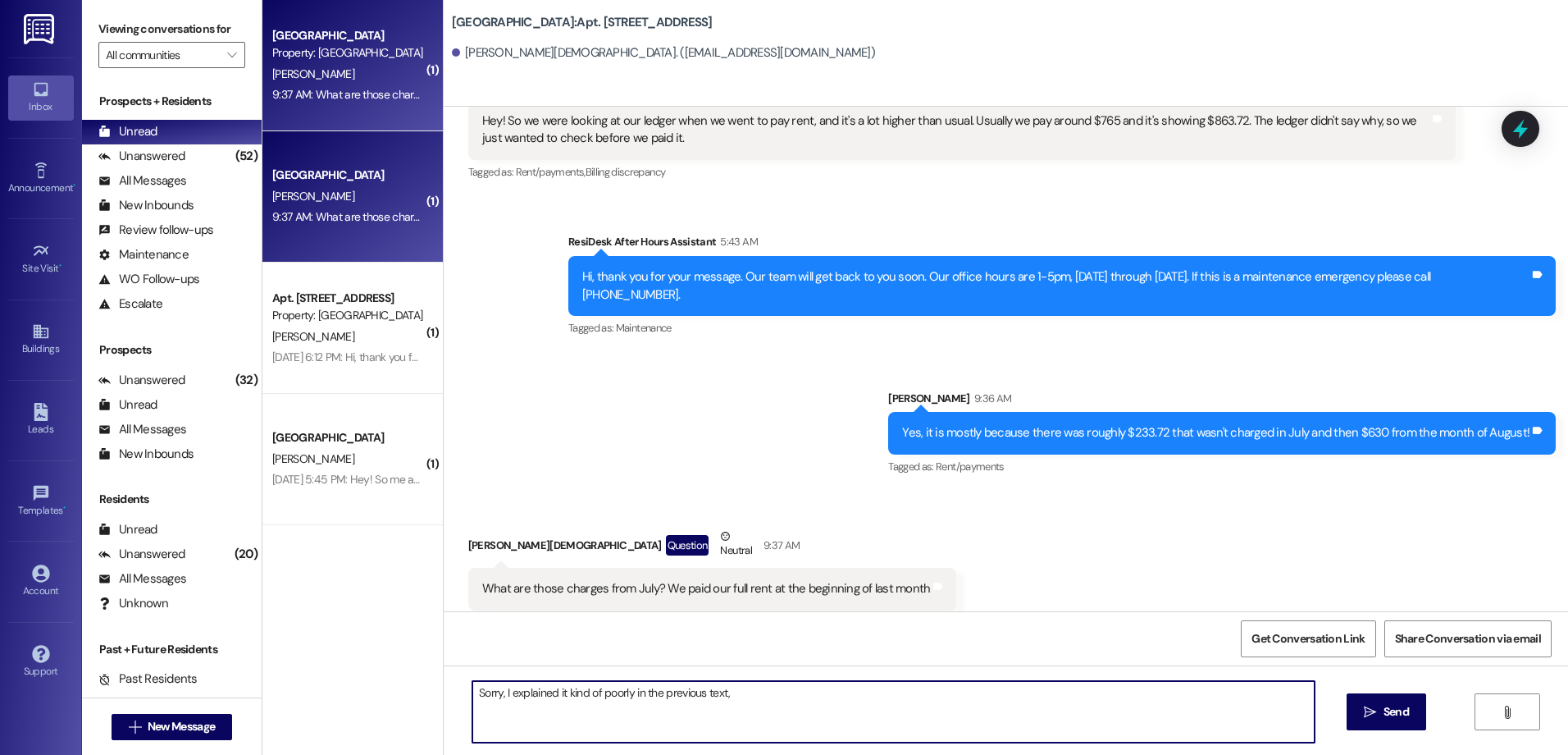
click at [755, 693] on textarea "Sorry, I explained it kind of poorly in the previous text," at bounding box center [893, 712] width 841 height 62
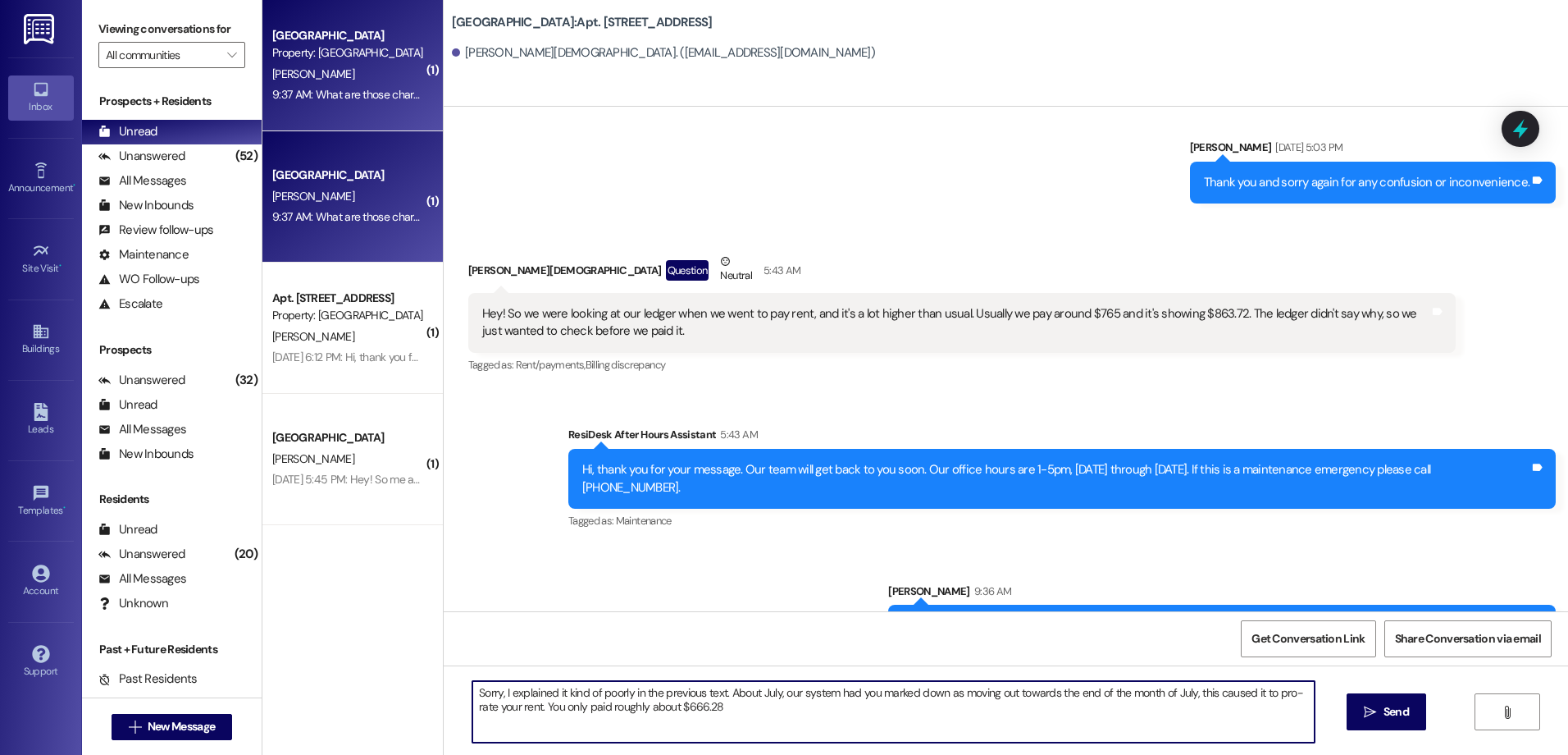
scroll to position [9639, 0]
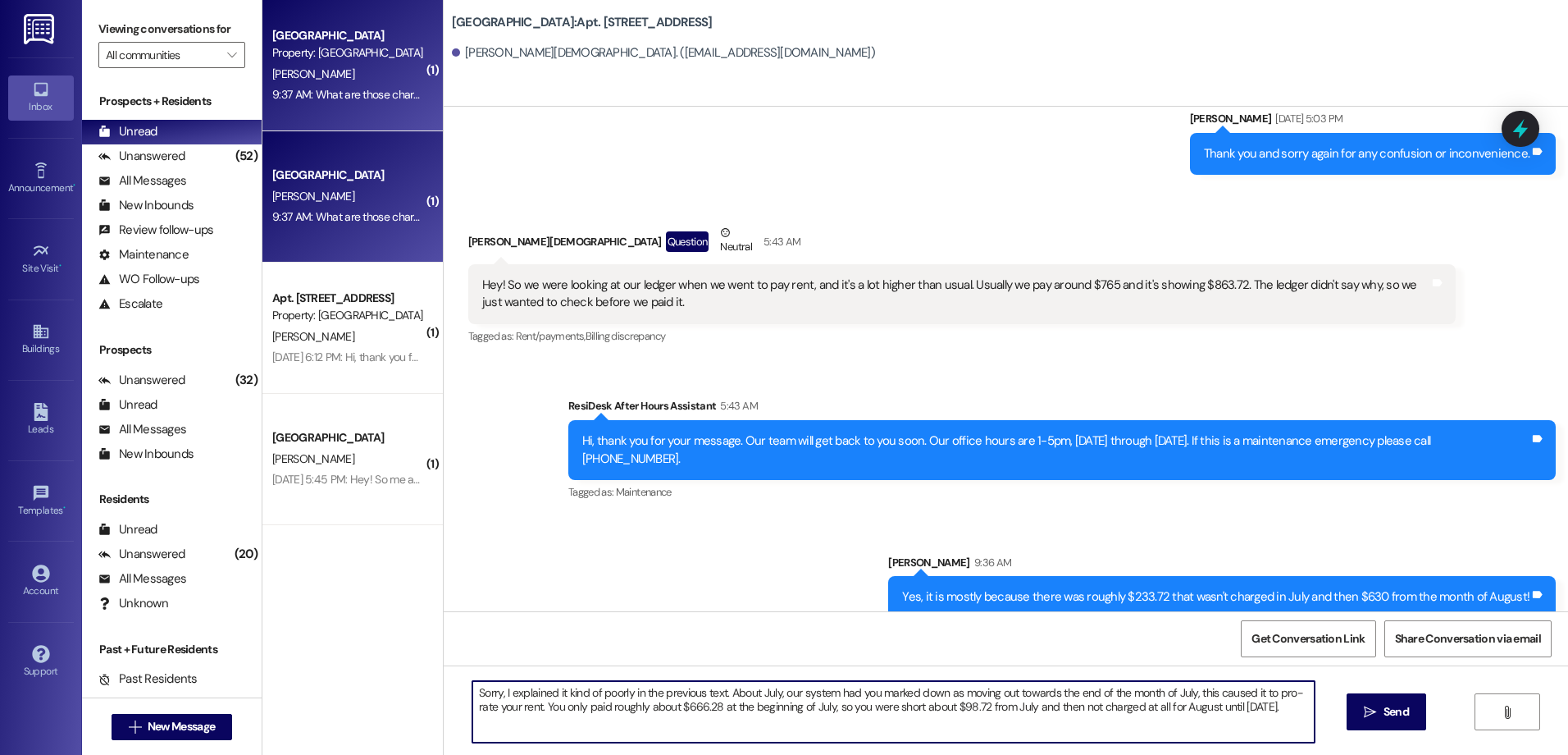
type textarea "Sorry, I explained it kind of poorly in the previous text. About July, our syst…"
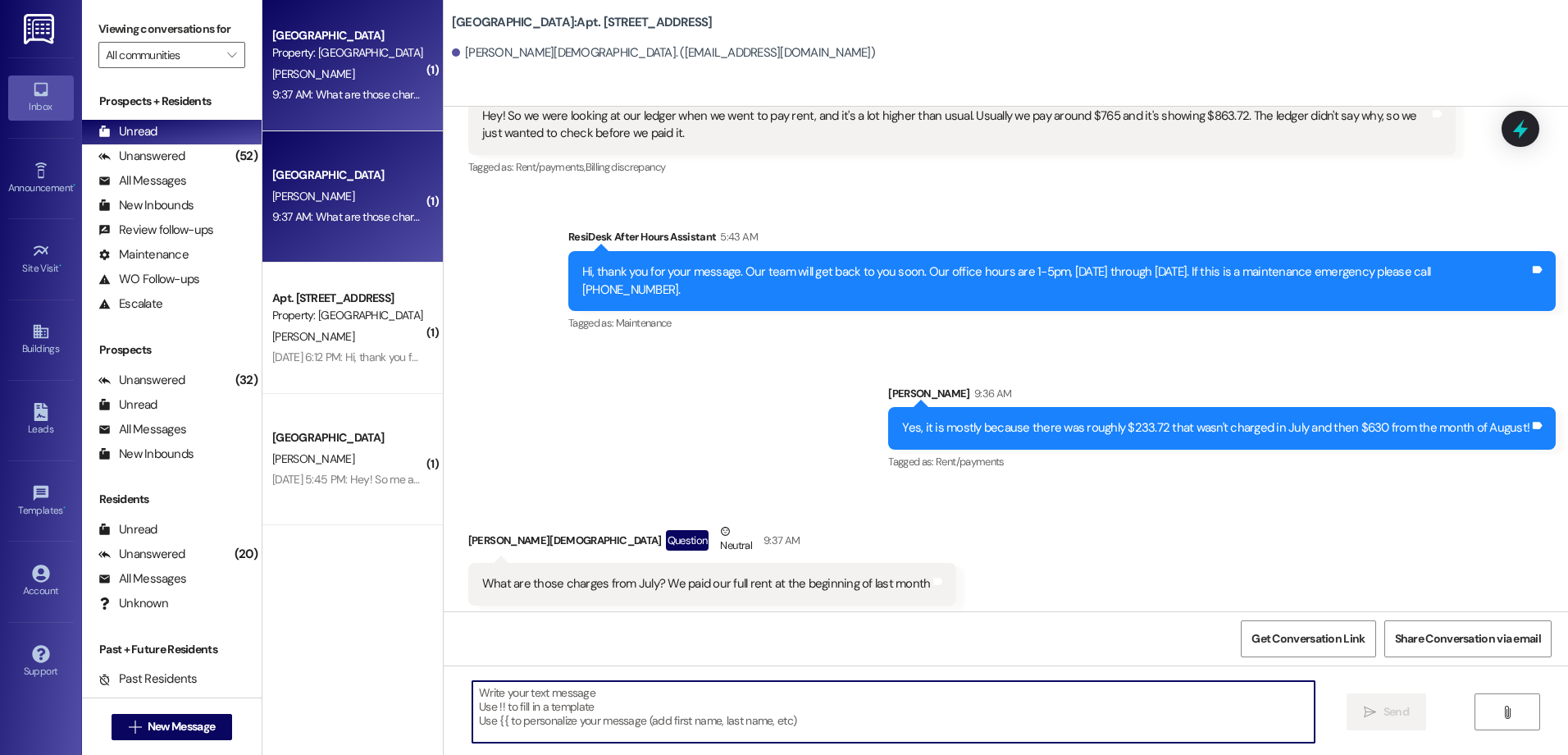
scroll to position [9936, 0]
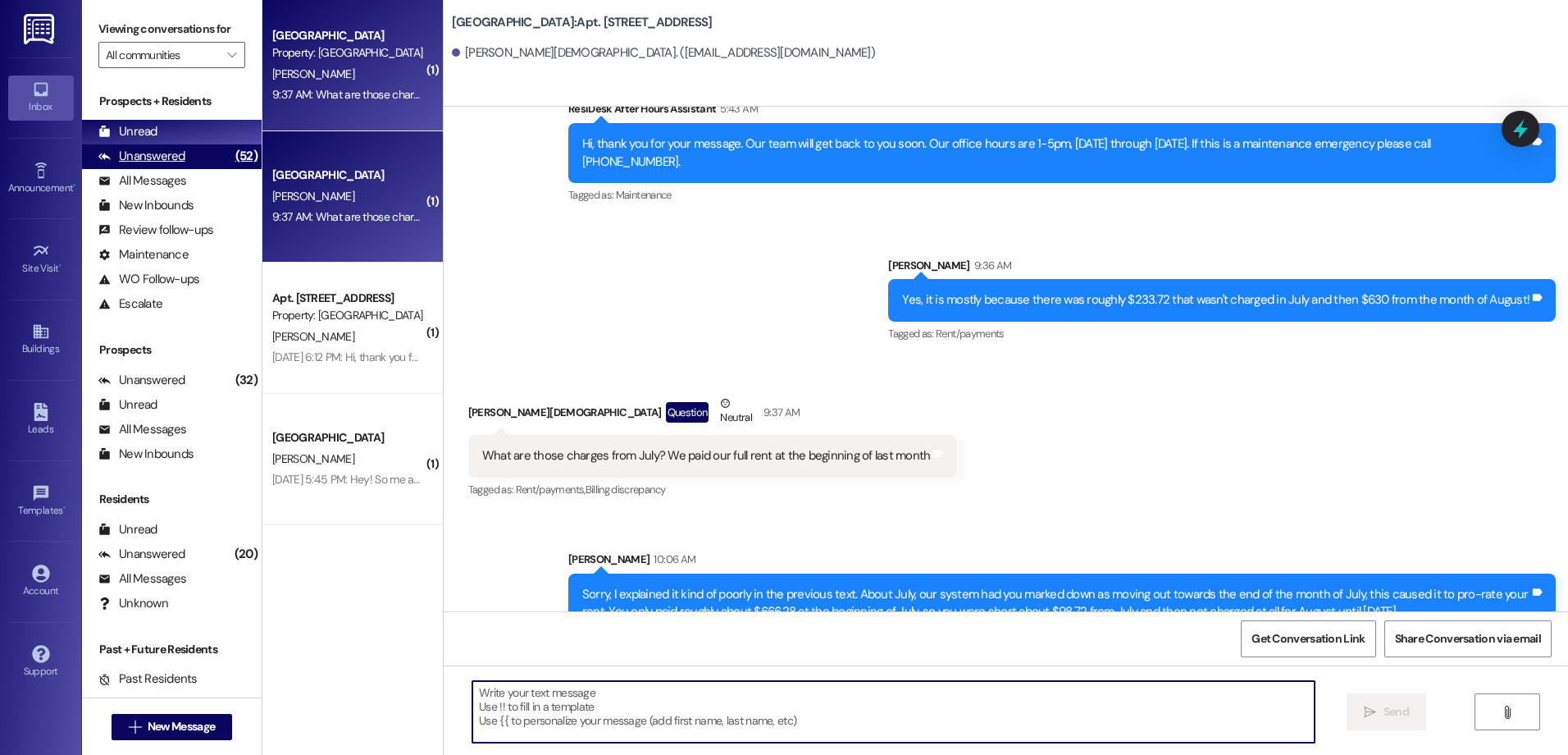
click at [162, 152] on div "Unanswered" at bounding box center [142, 156] width 87 height 17
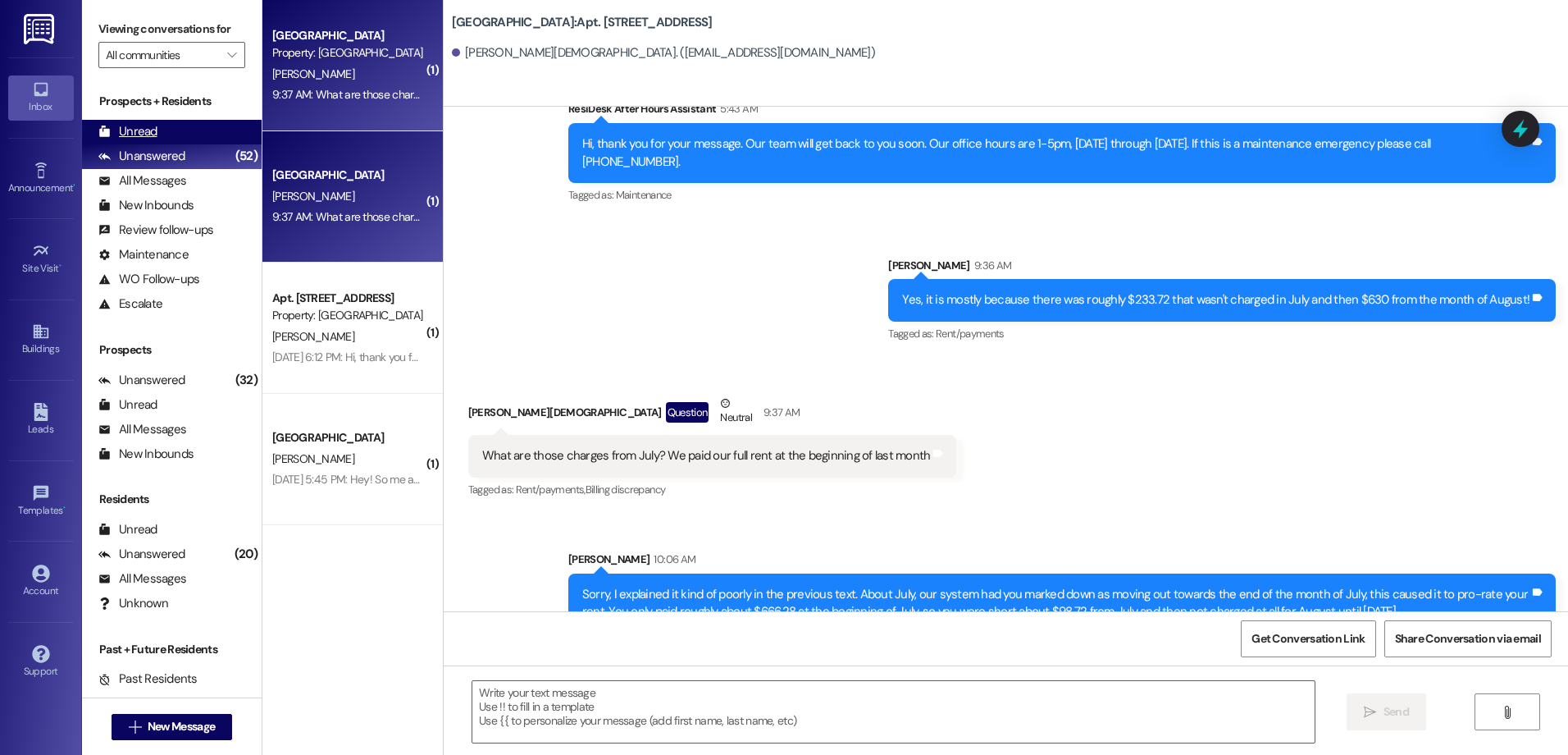
click at [173, 129] on div "Unread (0)" at bounding box center [171, 132] width 180 height 25
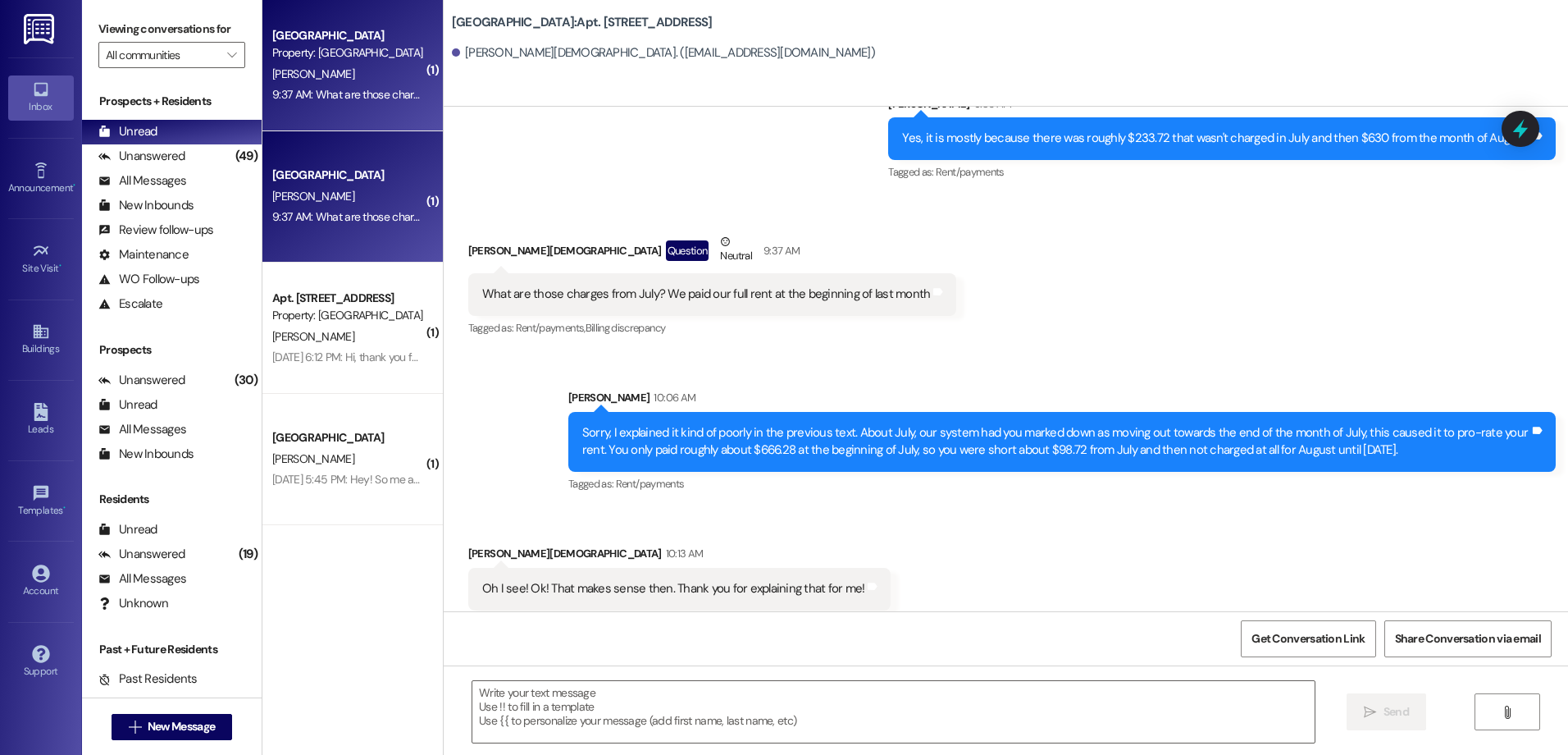
scroll to position [10097, 0]
click at [636, 725] on textarea at bounding box center [893, 712] width 841 height 62
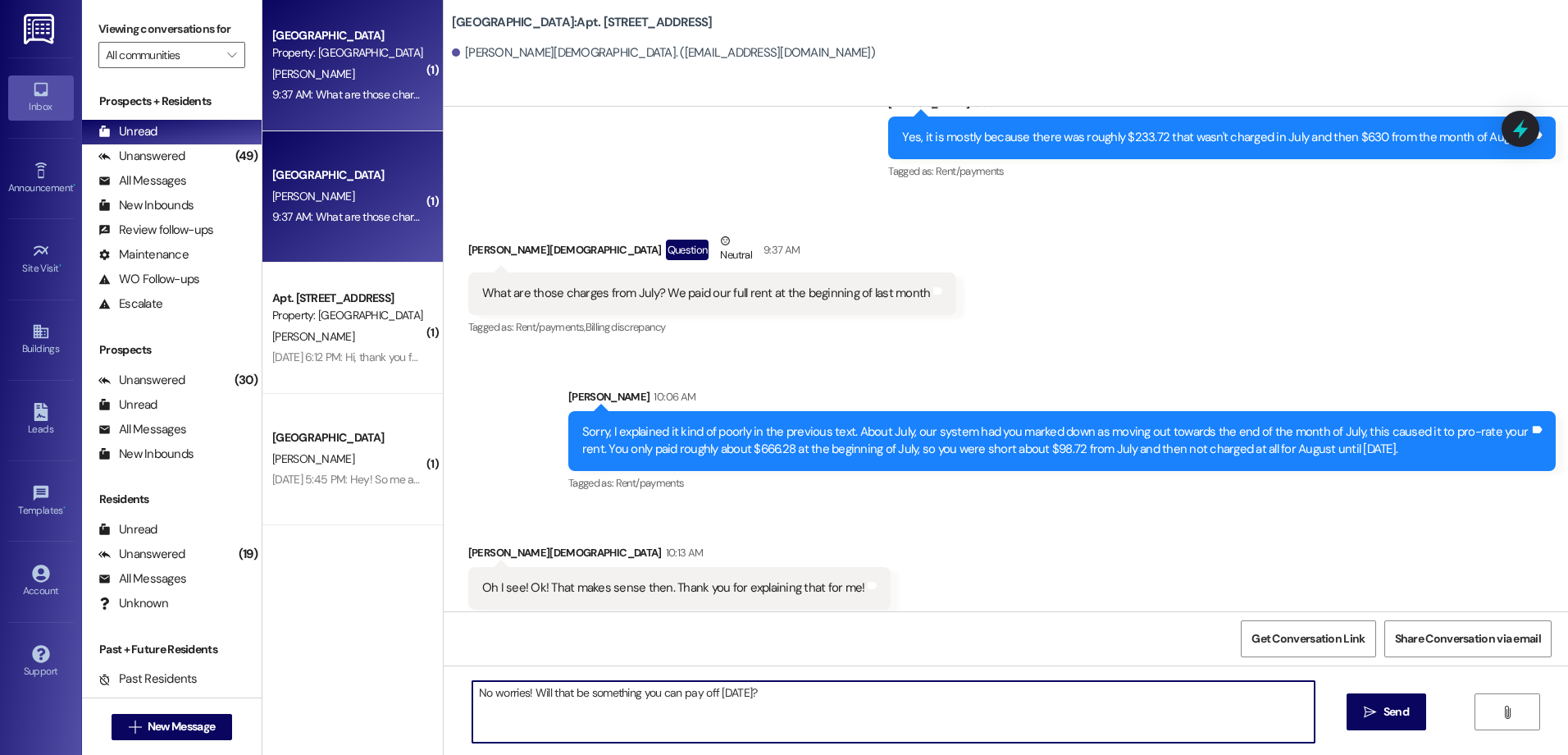
type textarea "No worries! Will that be something you can pay off [DATE]?"
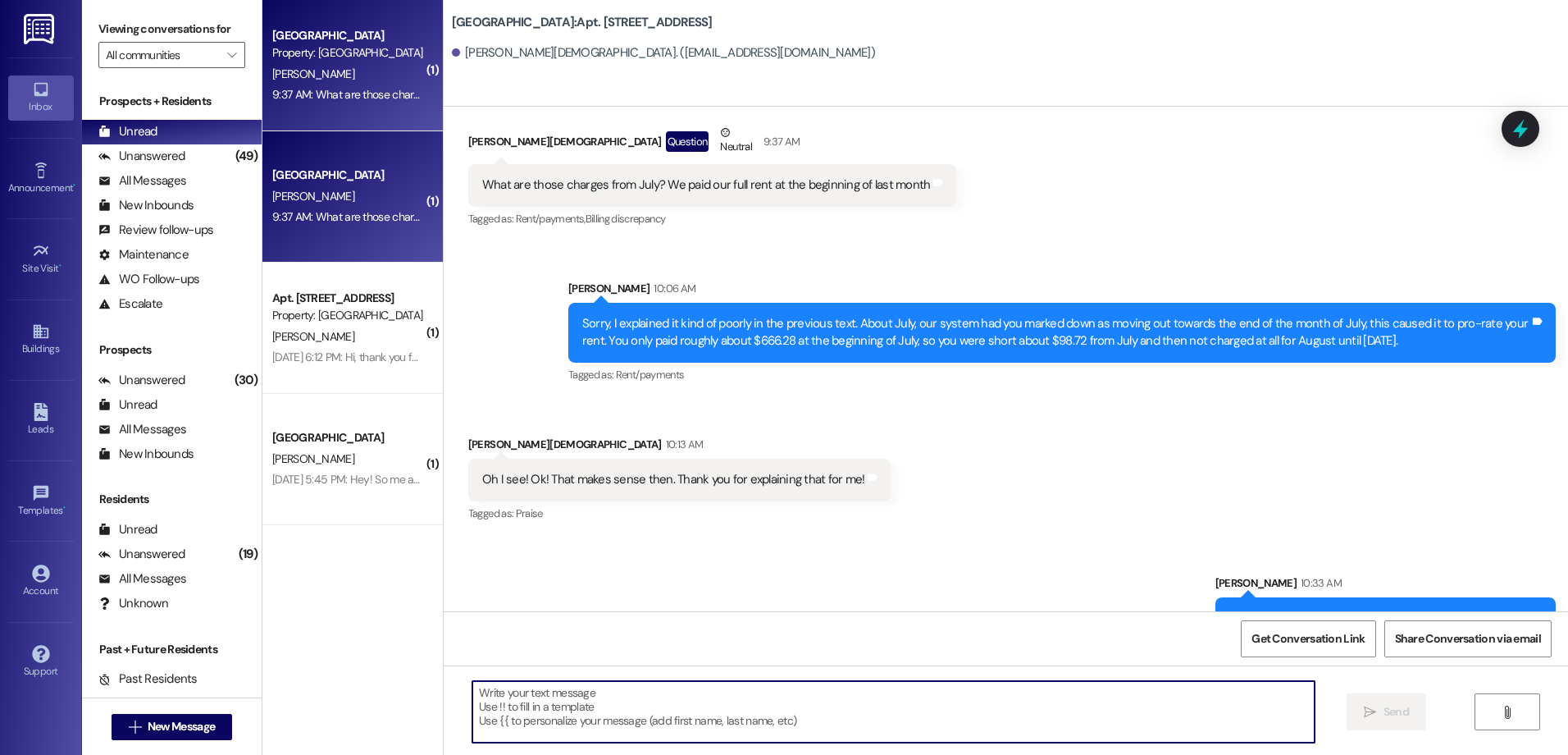
scroll to position [10211, 0]
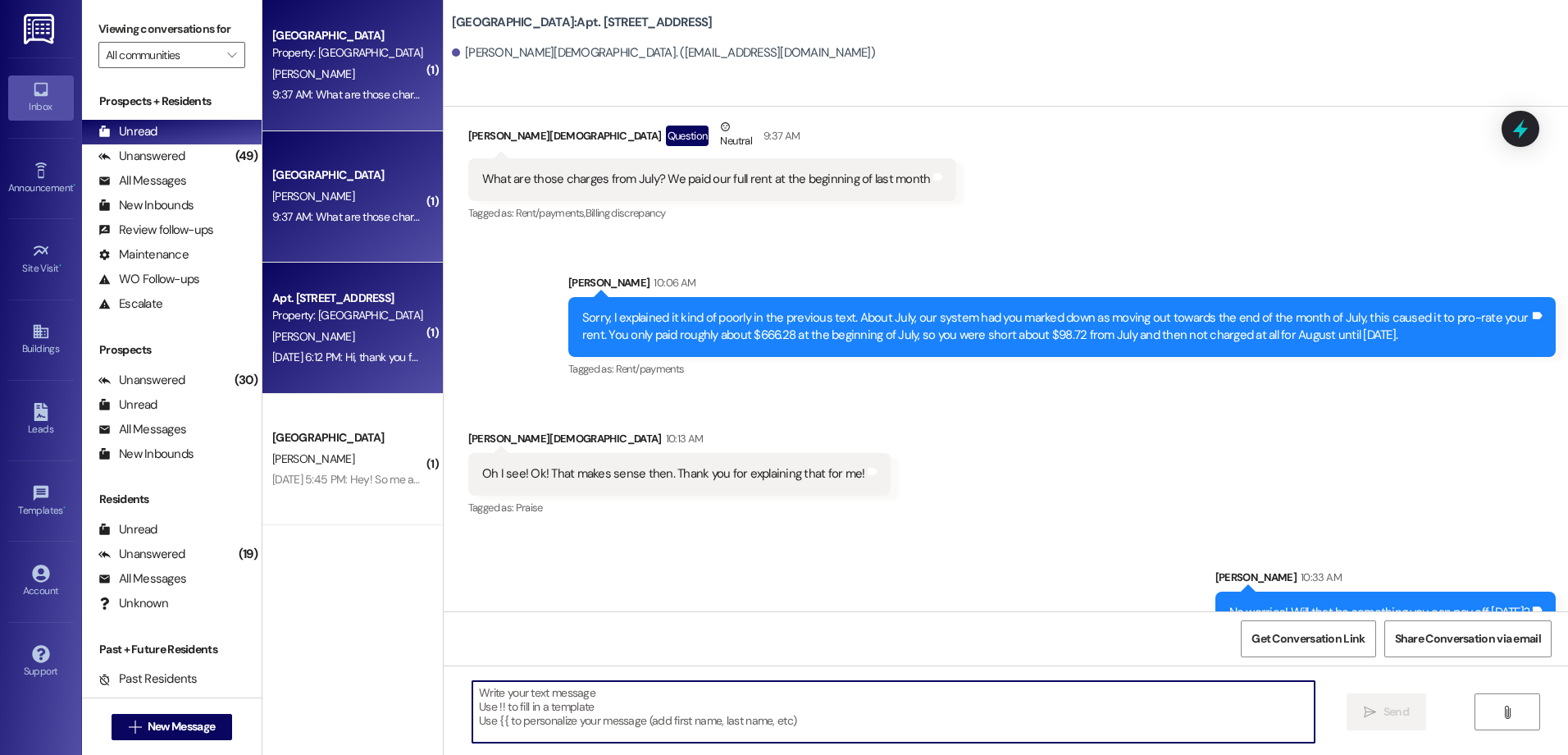
click at [382, 345] on div "[PERSON_NAME]" at bounding box center [348, 336] width 155 height 21
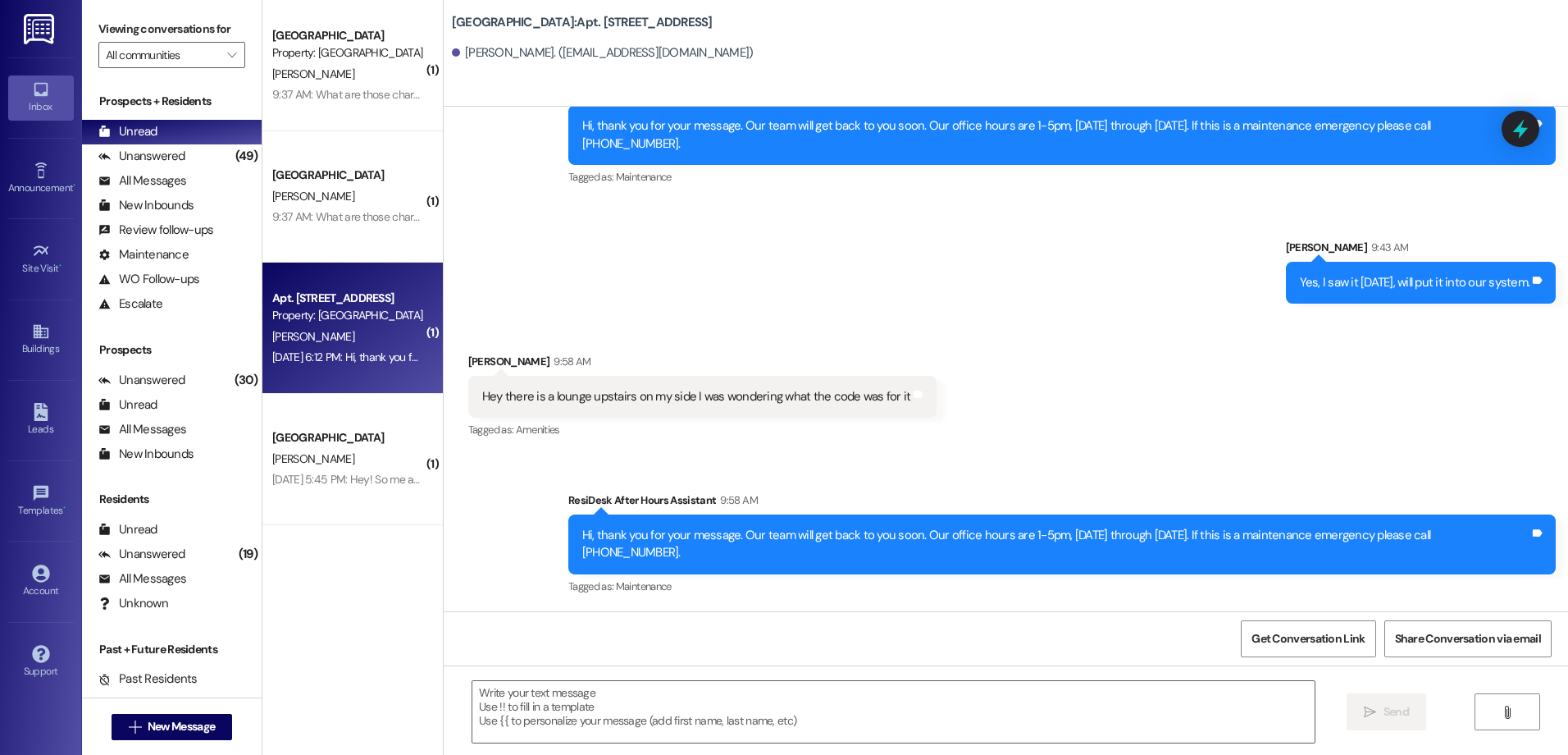
scroll to position [2874, 0]
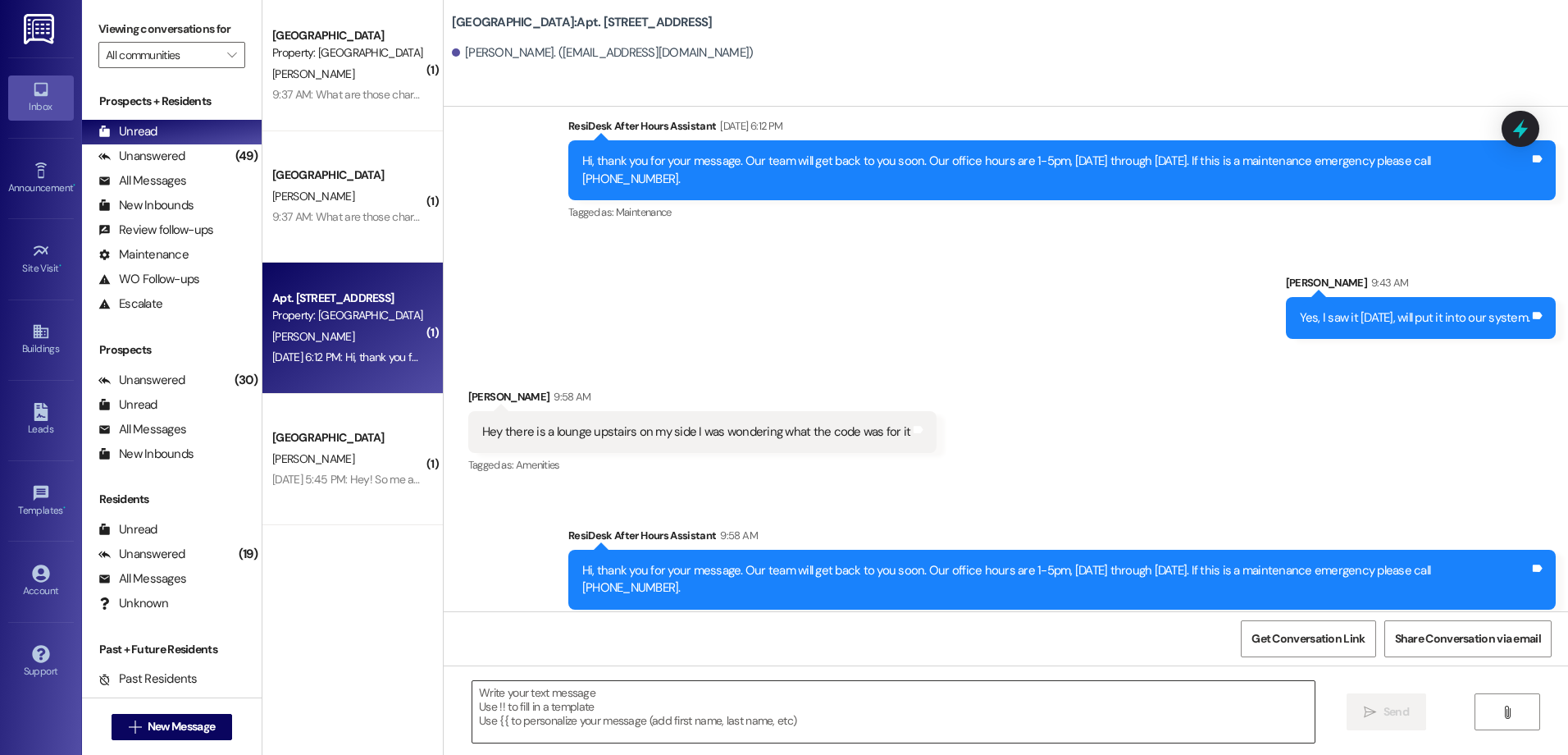
click at [497, 710] on textarea at bounding box center [893, 712] width 841 height 62
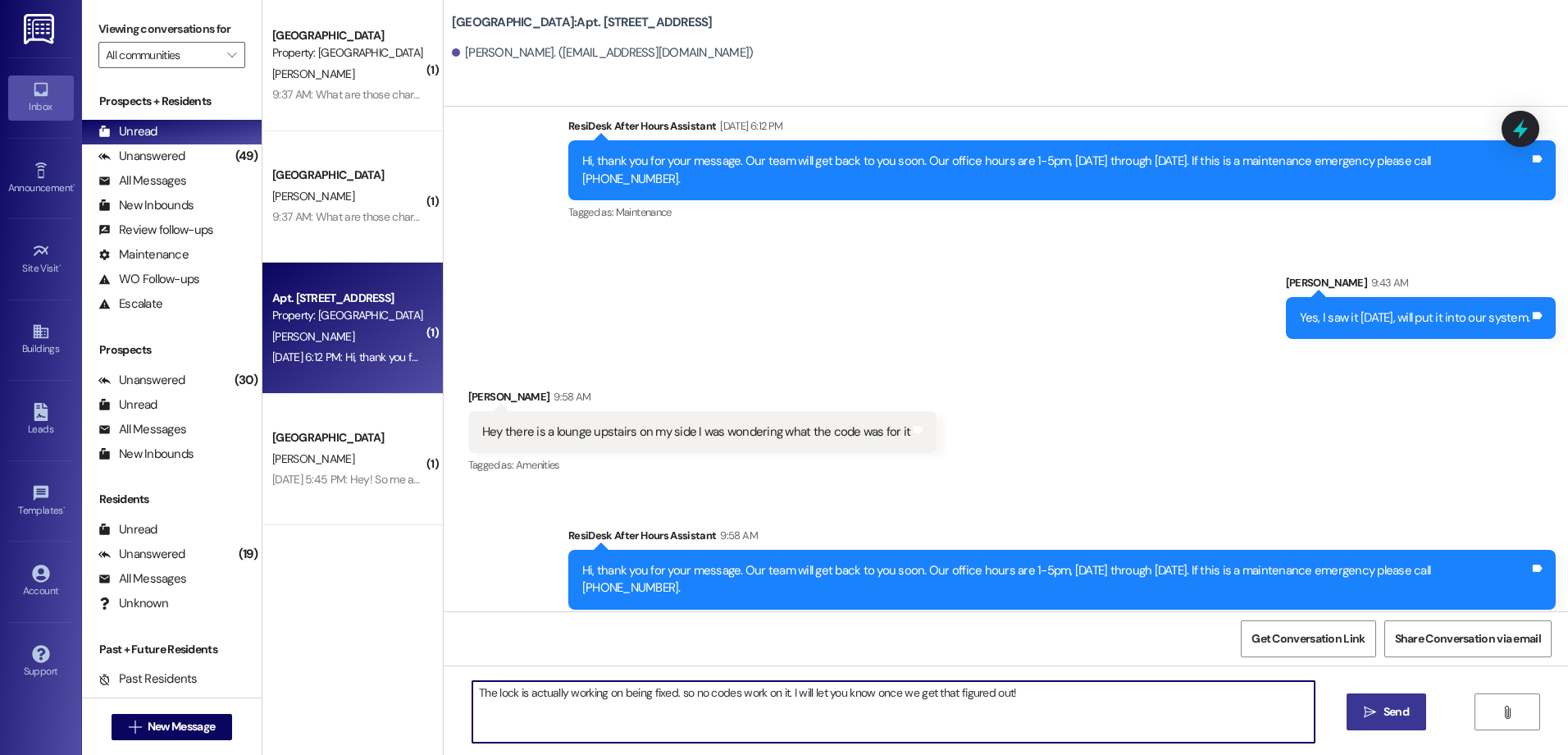
type textarea "The lock is actually working on being fixed. so no codes work on it. I will let…"
click at [1386, 725] on button " Send" at bounding box center [1386, 712] width 80 height 37
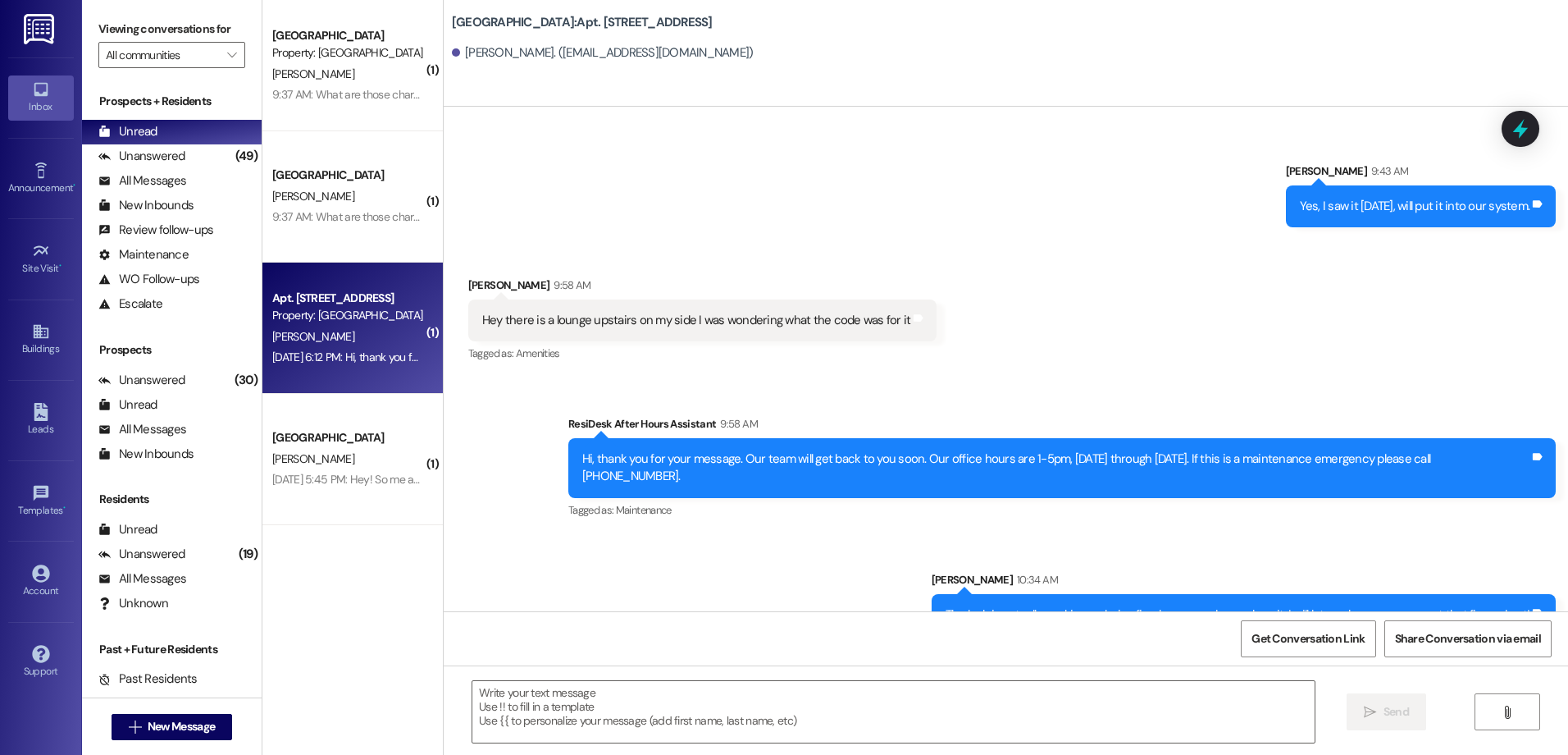
scroll to position [2988, 0]
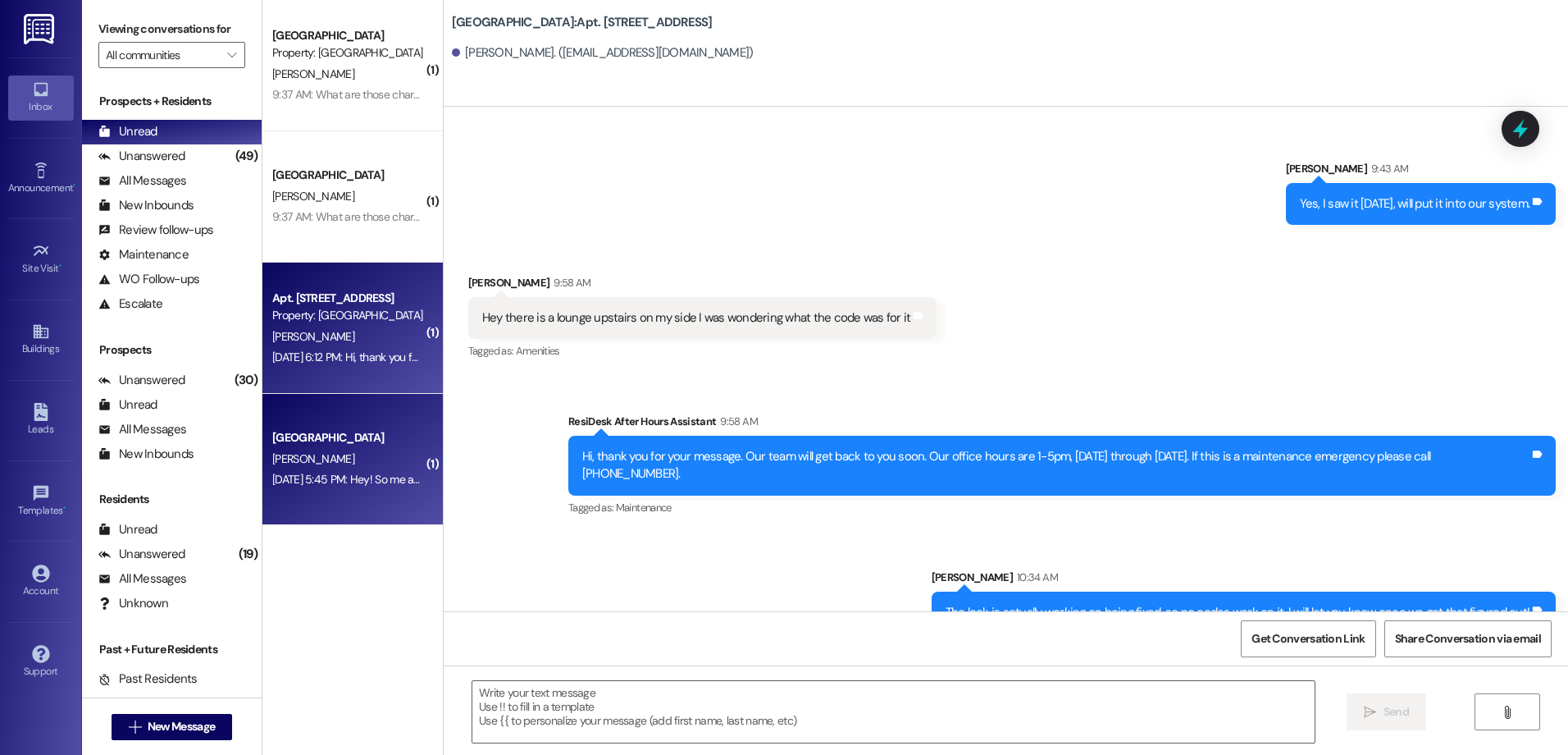
click at [356, 458] on div "[PERSON_NAME]" at bounding box center [348, 459] width 155 height 21
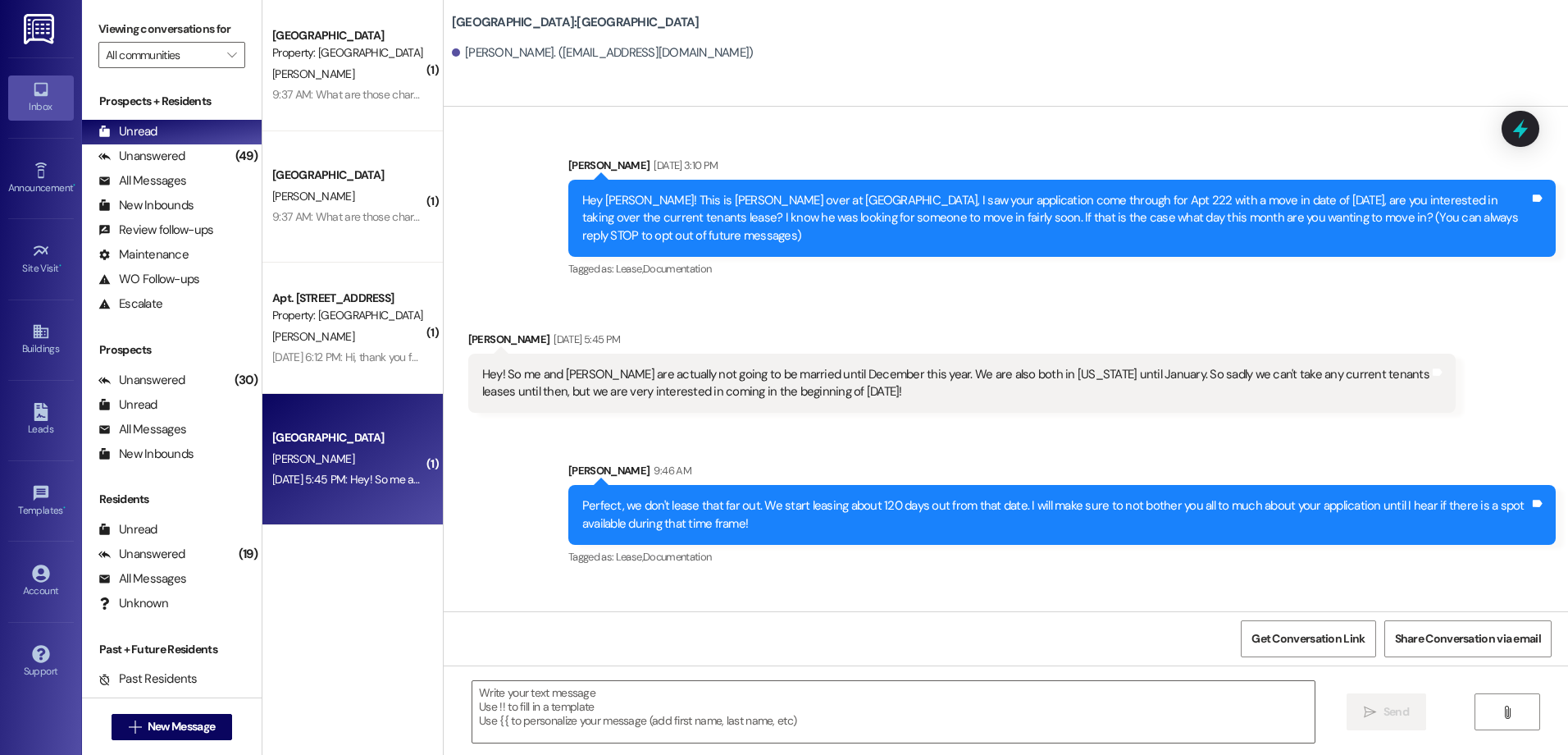
scroll to position [0, 0]
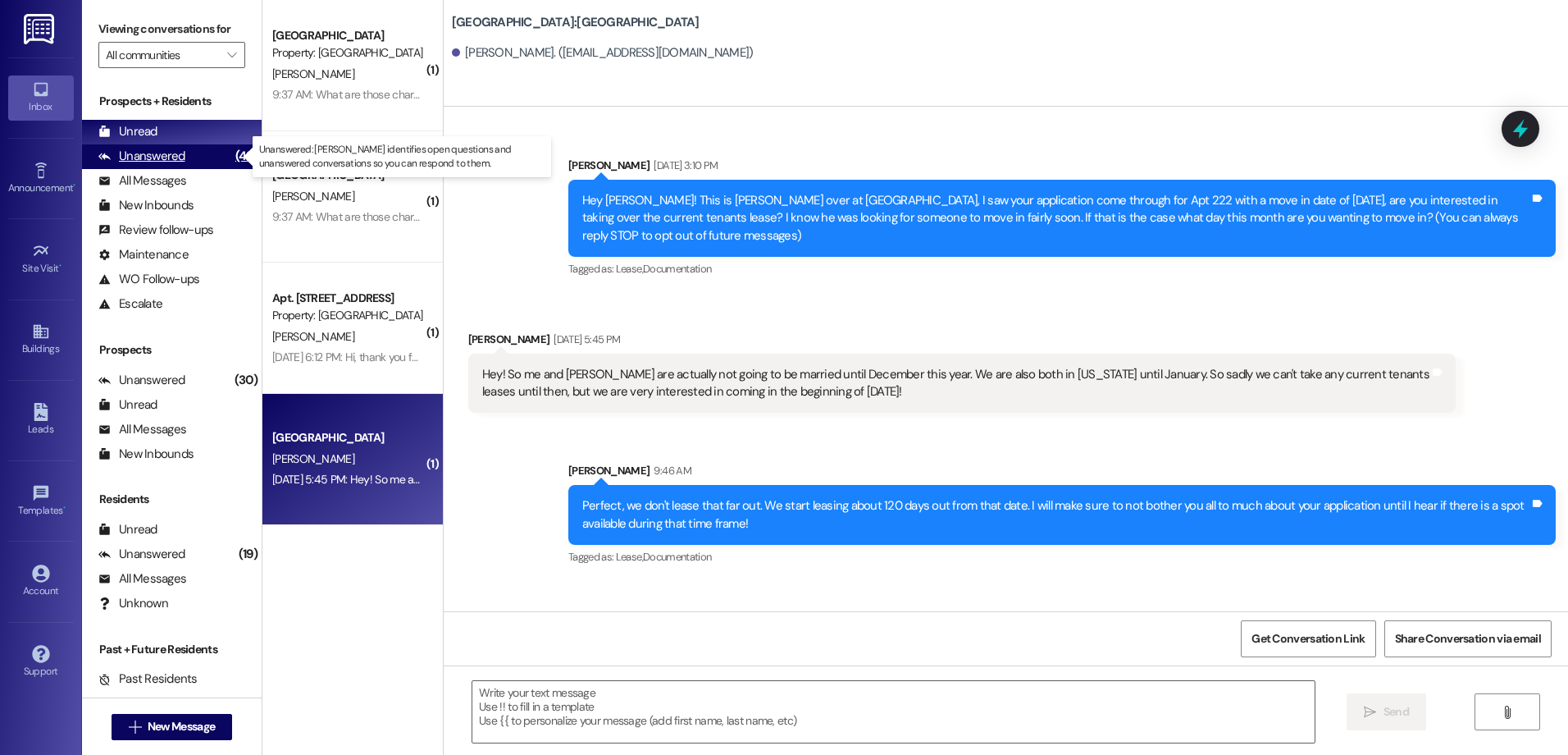
click at [198, 160] on div "Unanswered (49)" at bounding box center [171, 157] width 180 height 25
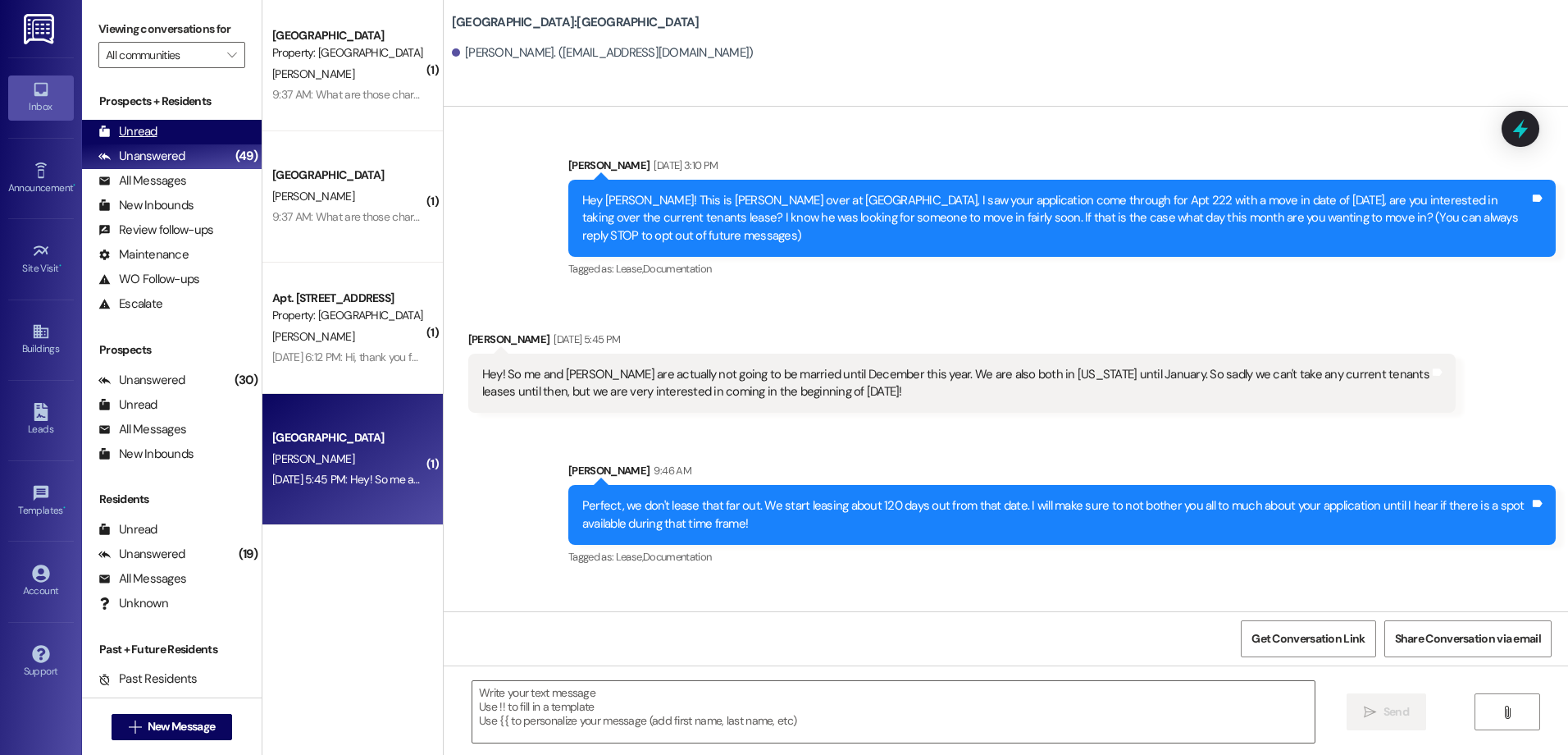
click at [193, 130] on div "Unread (0)" at bounding box center [171, 132] width 180 height 25
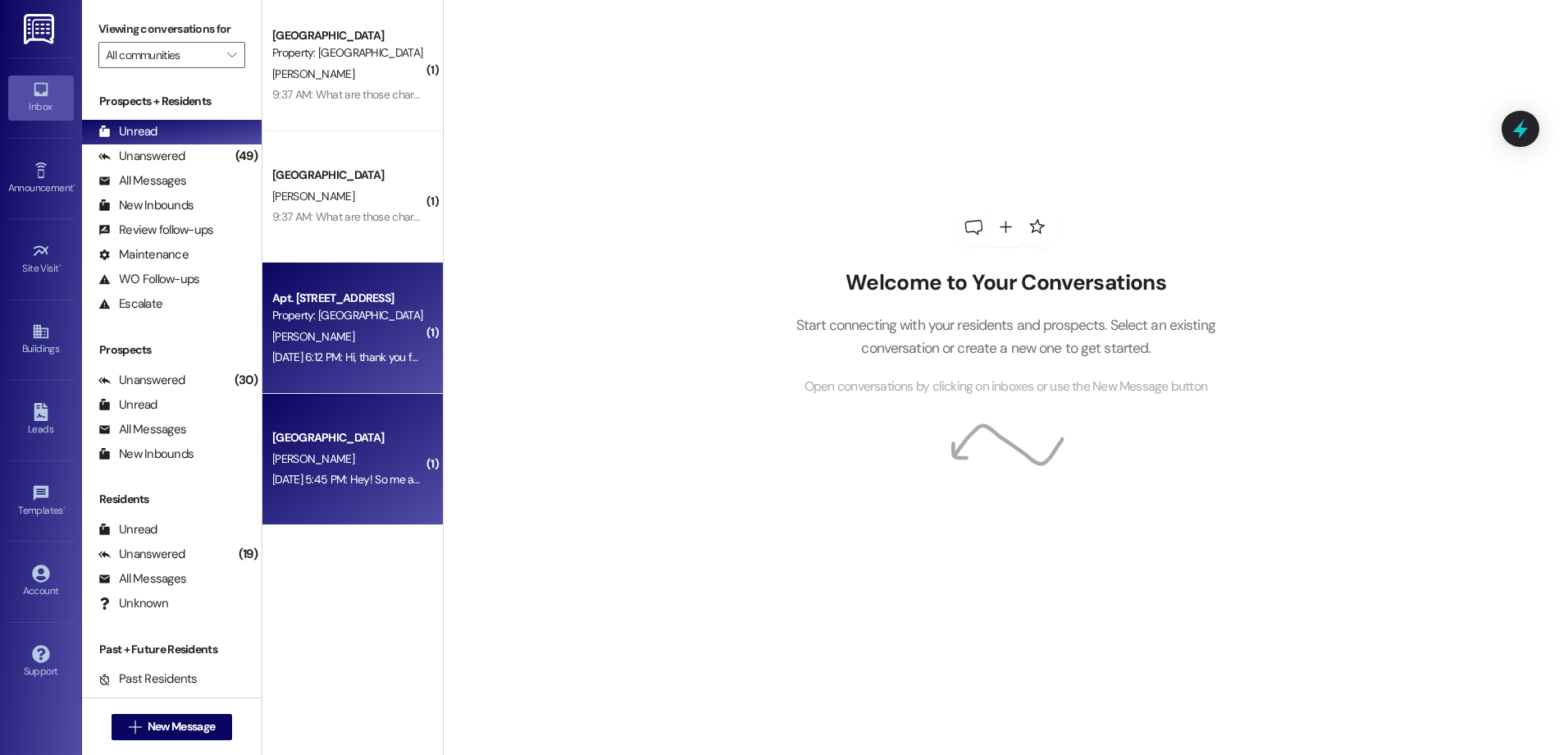
click at [321, 336] on div "[PERSON_NAME]" at bounding box center [348, 336] width 155 height 21
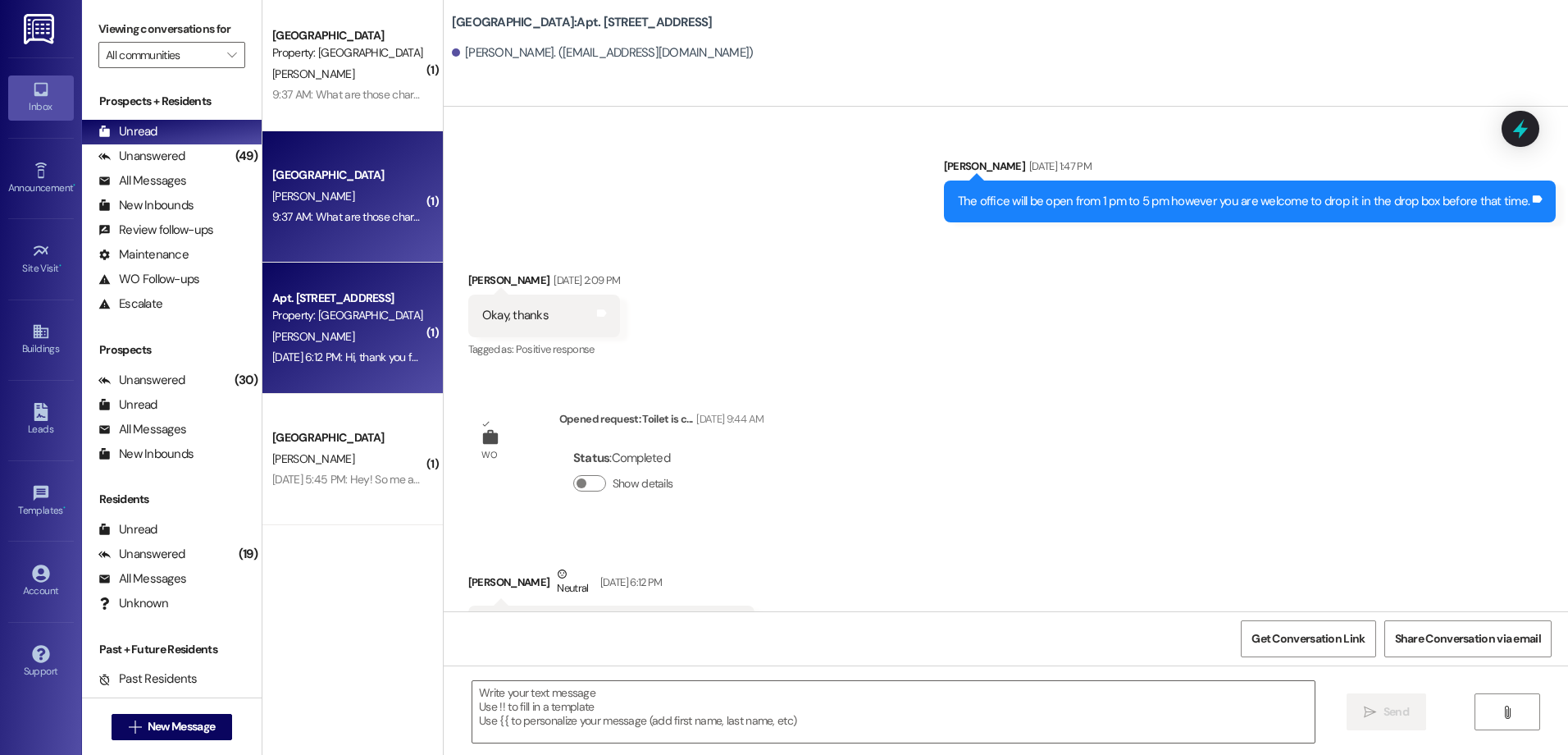
click at [309, 205] on div "[PERSON_NAME]" at bounding box center [348, 196] width 155 height 21
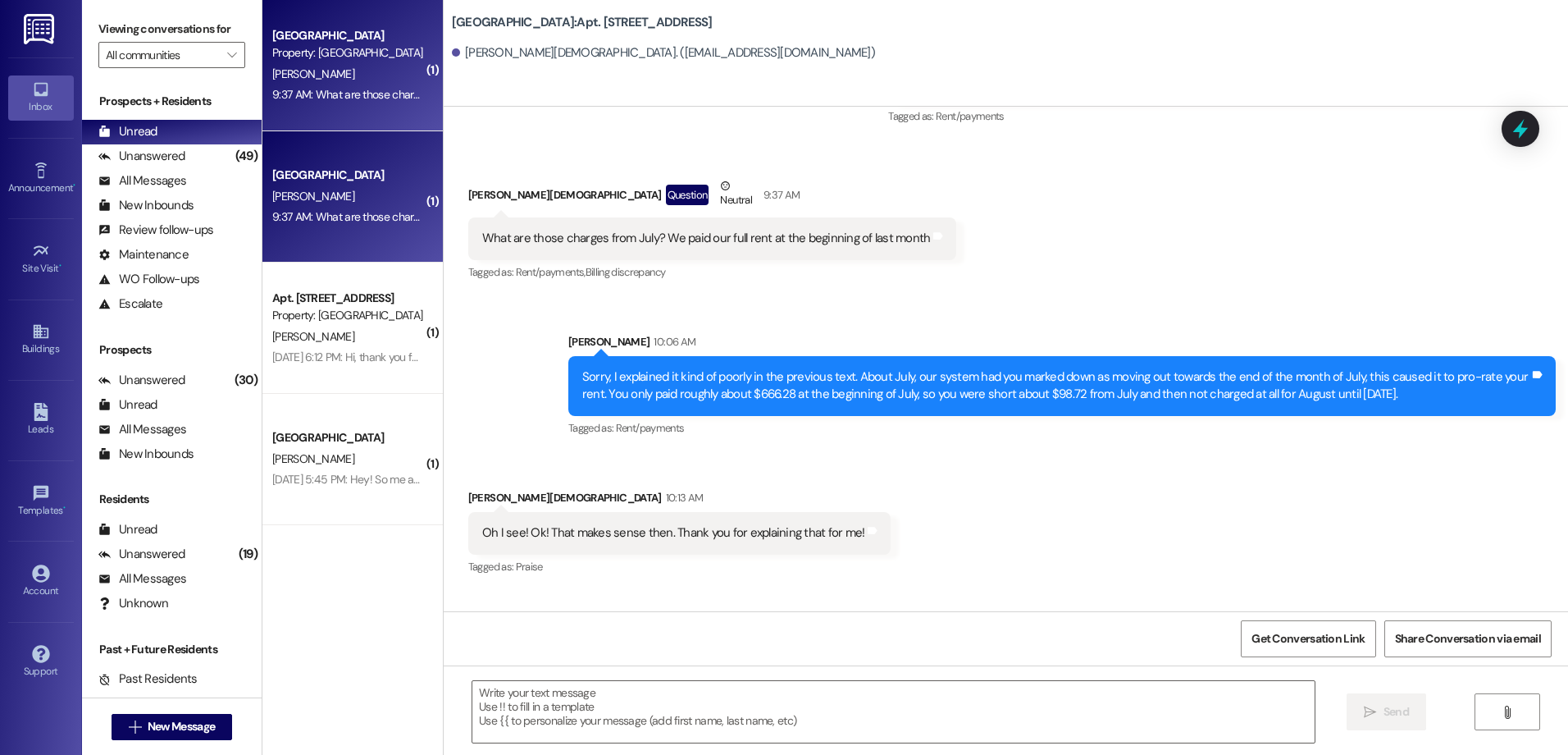
scroll to position [10096, 0]
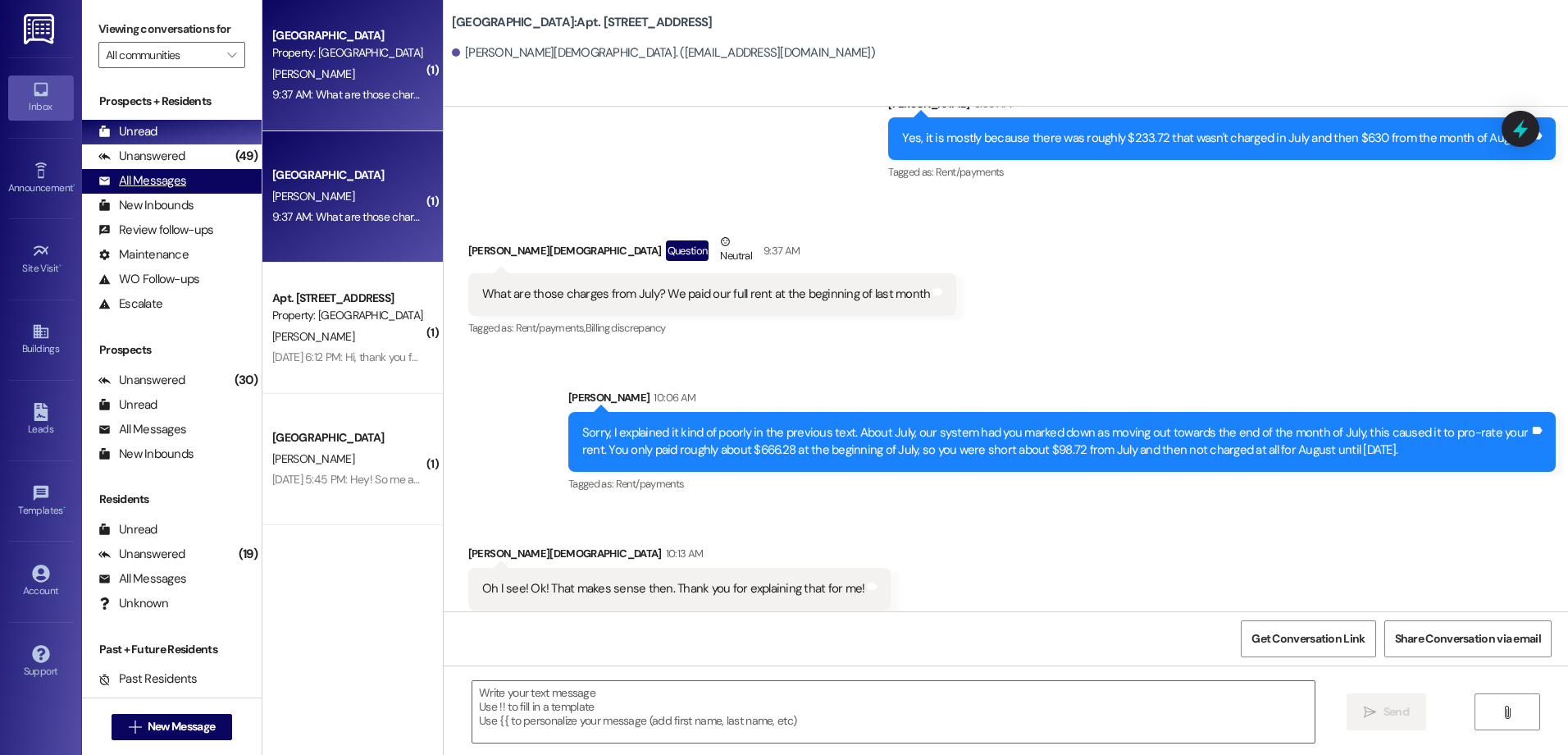
click at [185, 172] on div "All Messages (undefined)" at bounding box center [171, 181] width 180 height 25
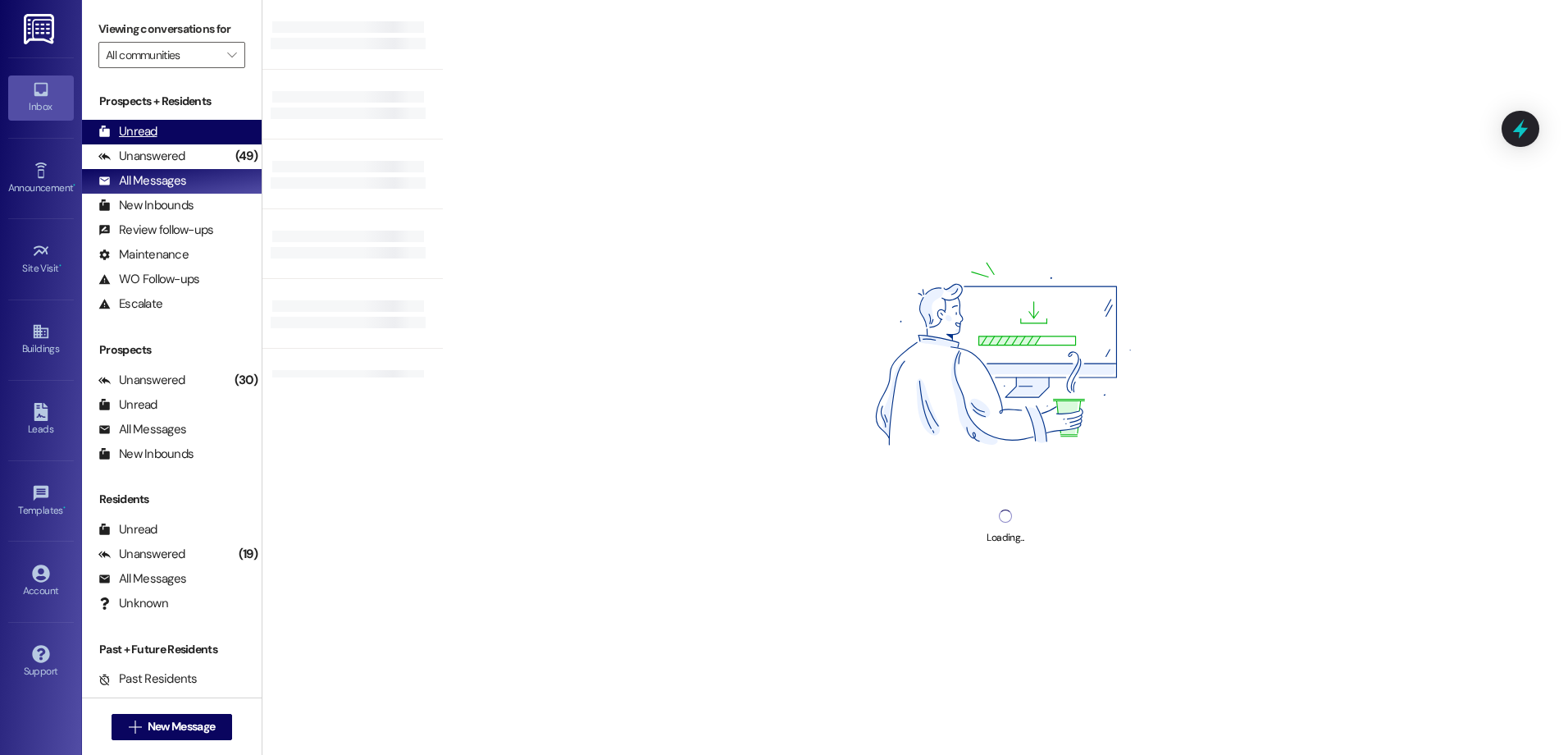
click at [190, 134] on div "Unread (0)" at bounding box center [171, 132] width 180 height 25
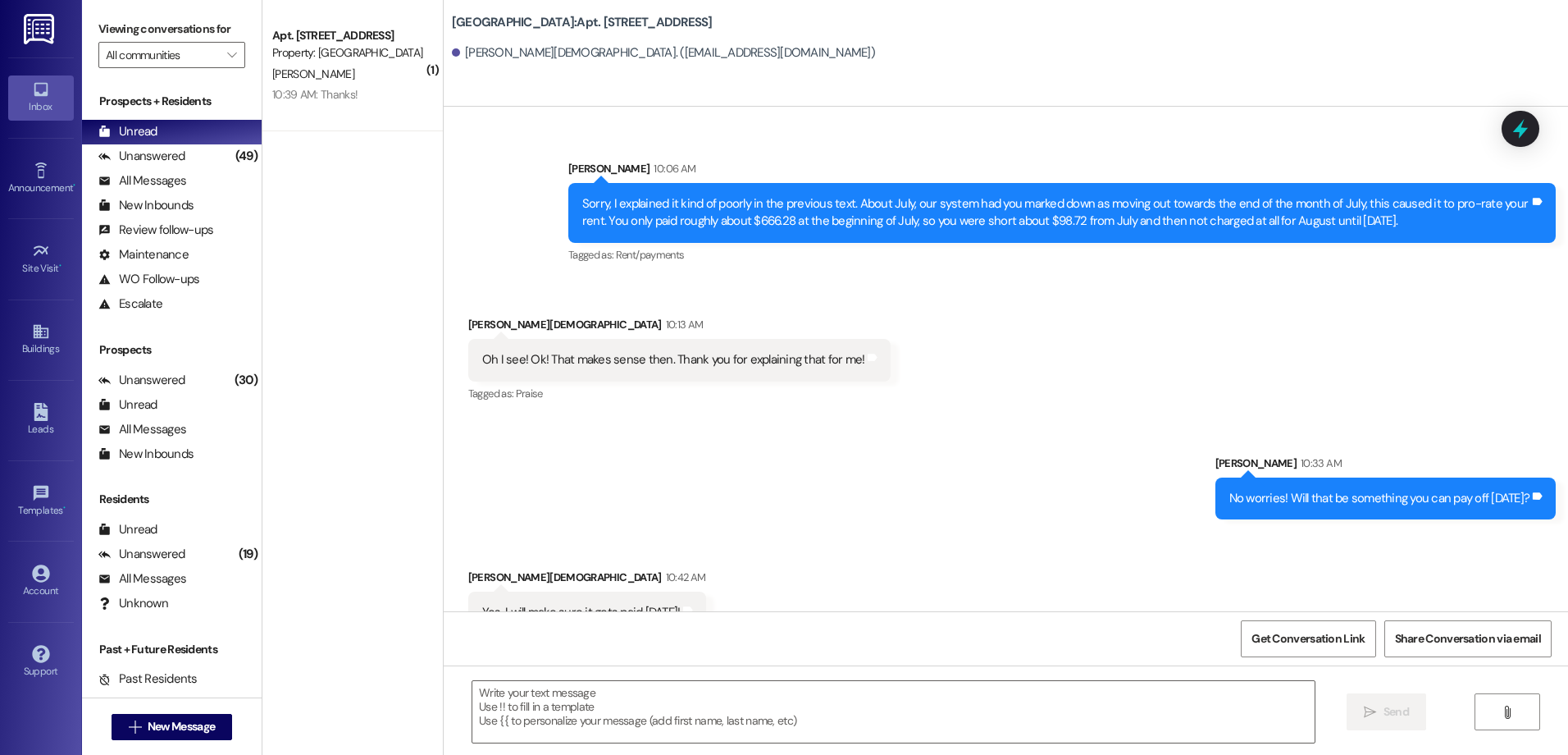
scroll to position [10326, 0]
click at [587, 726] on textarea at bounding box center [893, 712] width 841 height 62
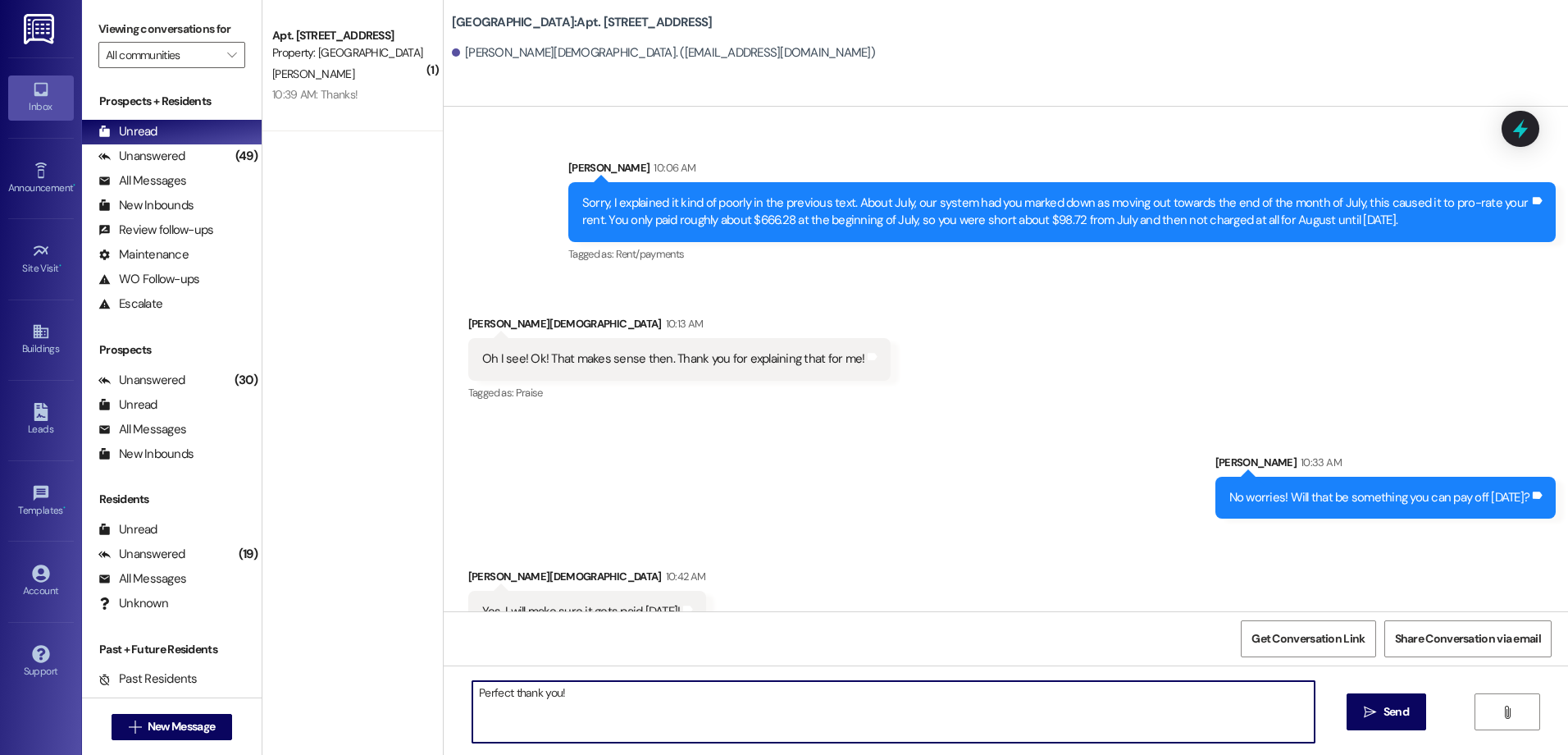
type textarea "Perfect thank you!"
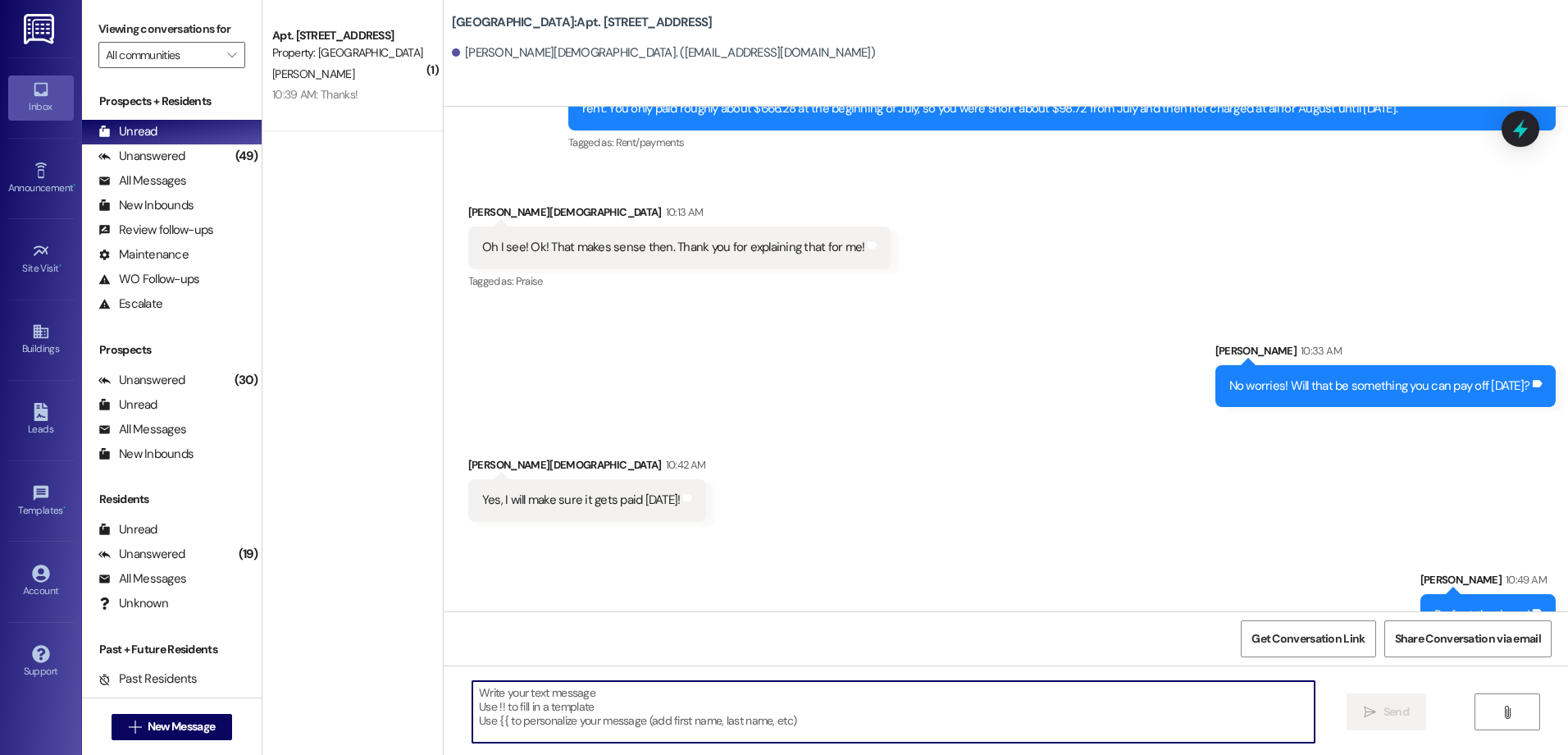
scroll to position [10440, 0]
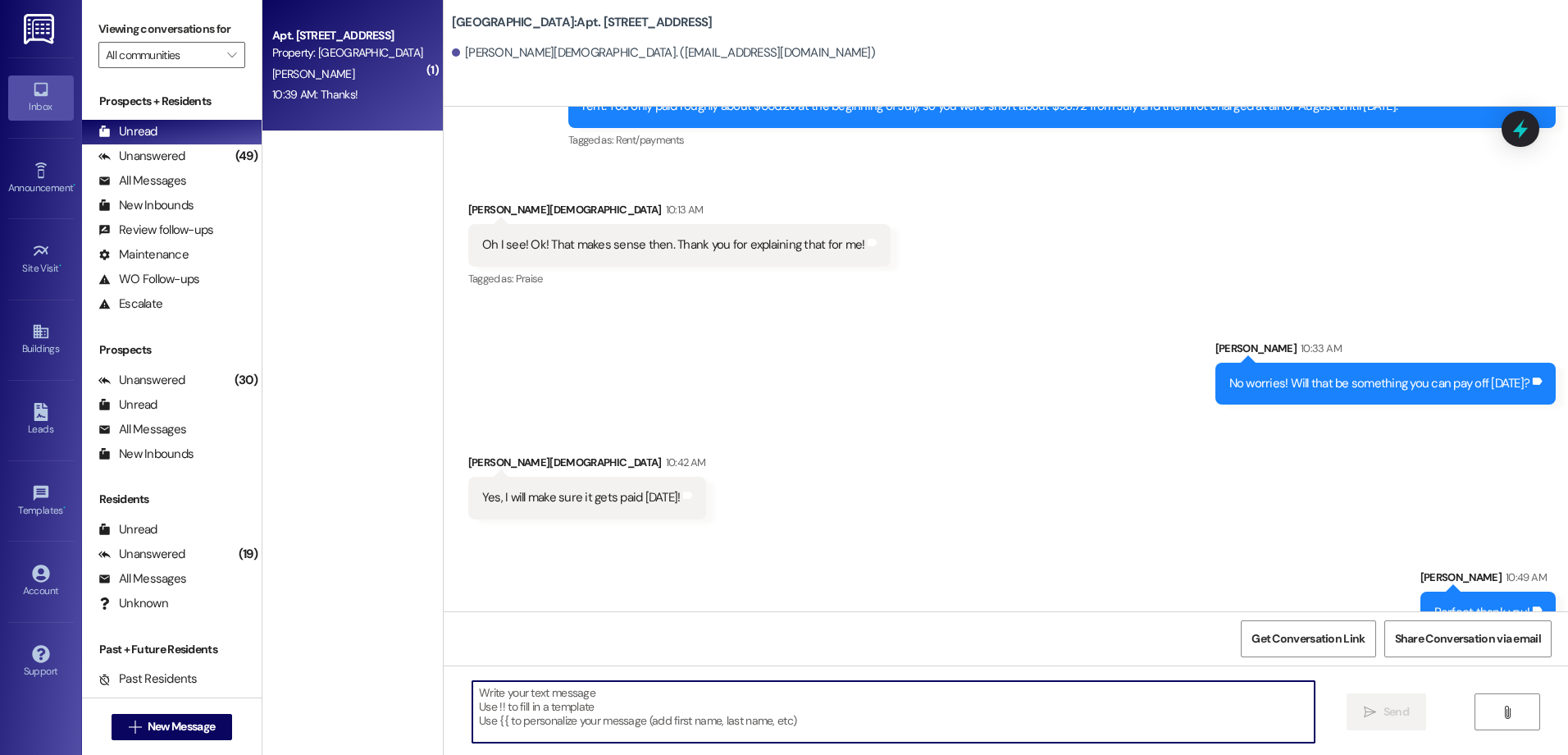
click at [354, 112] on div "Apt. [STREET_ADDRESS] Property: [GEOGRAPHIC_DATA] [PERSON_NAME] 10:39 AM: Thank…" at bounding box center [353, 66] width 181 height 131
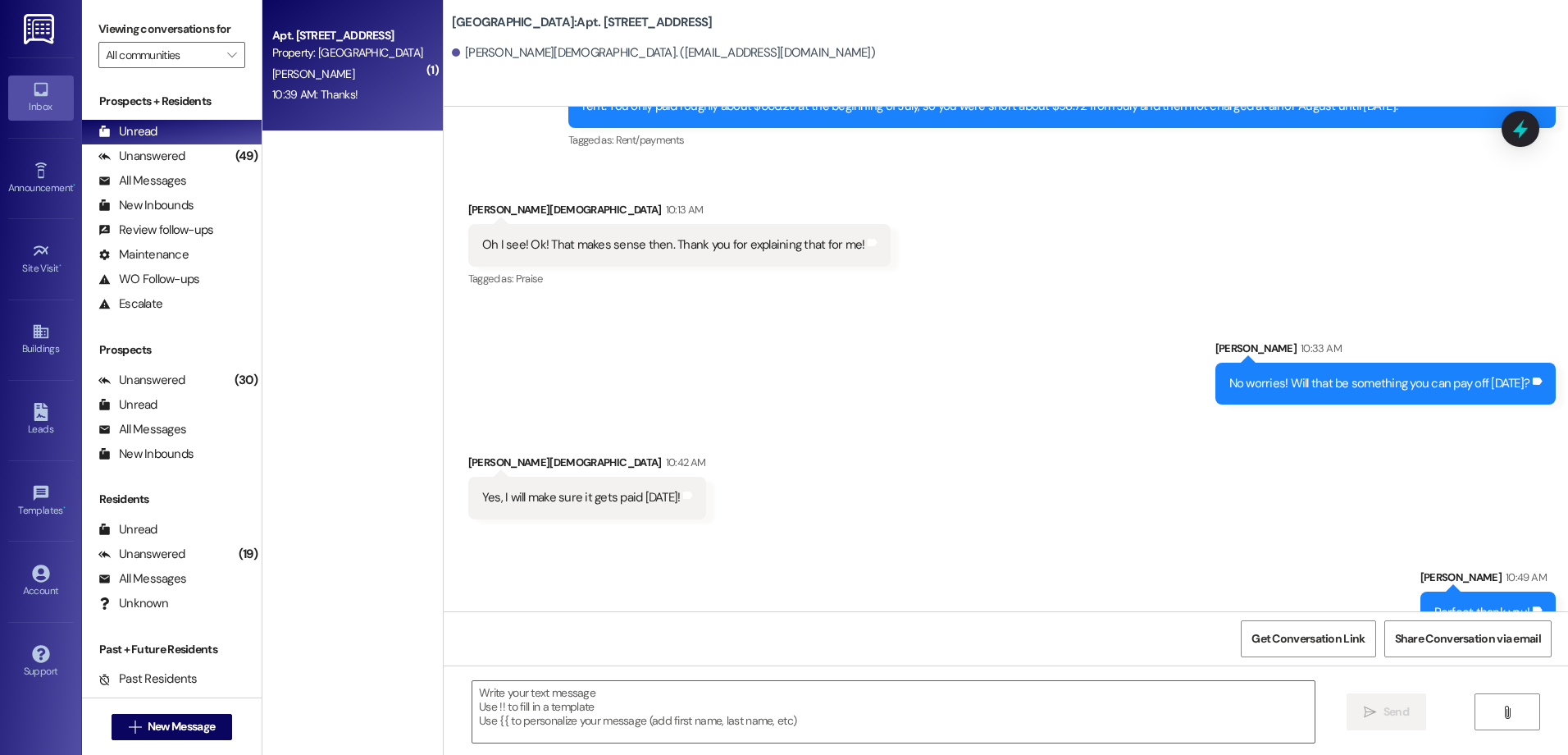
scroll to position [3127, 0]
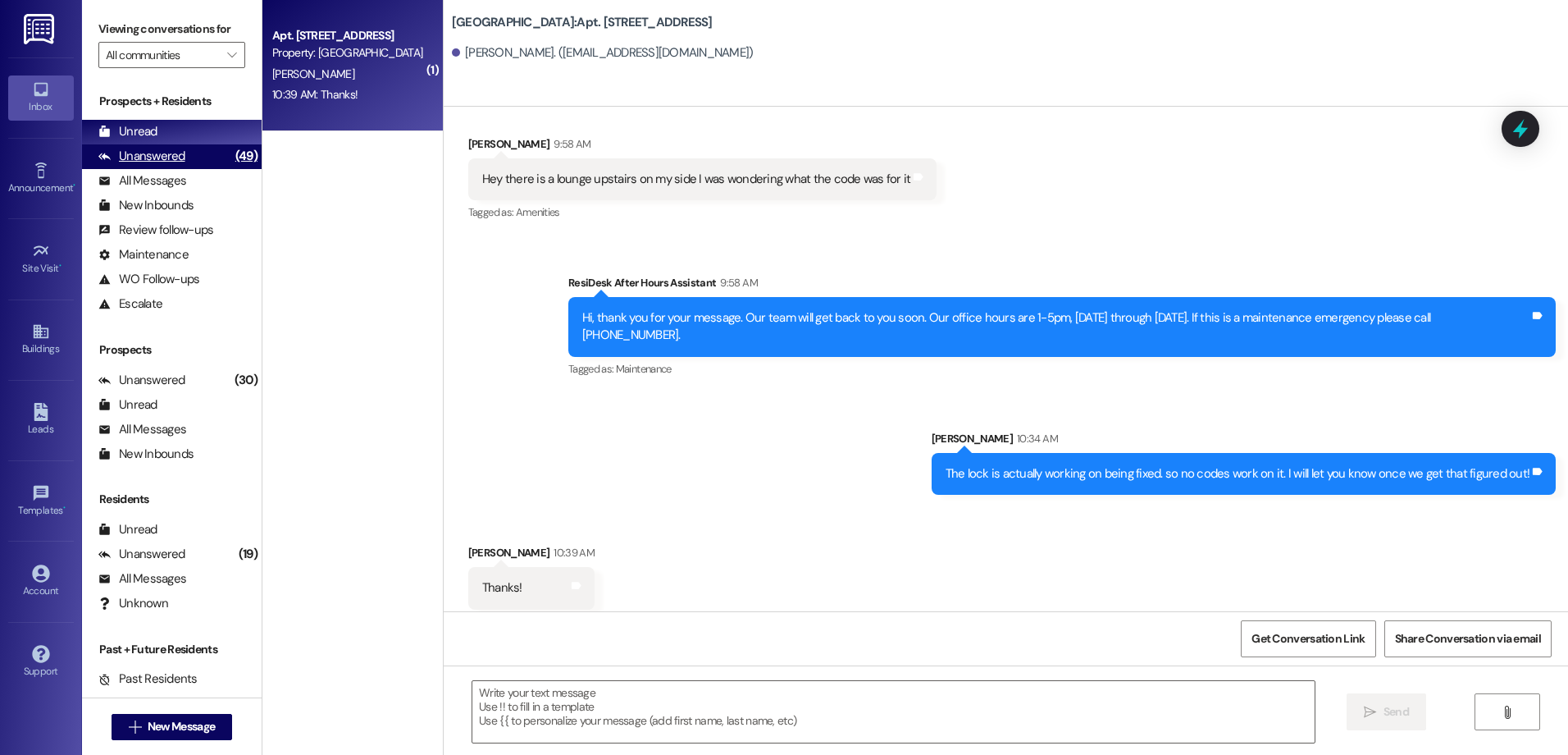
click at [208, 153] on div "Unanswered (49)" at bounding box center [171, 157] width 180 height 25
click at [197, 130] on div "Unread (0)" at bounding box center [171, 132] width 180 height 25
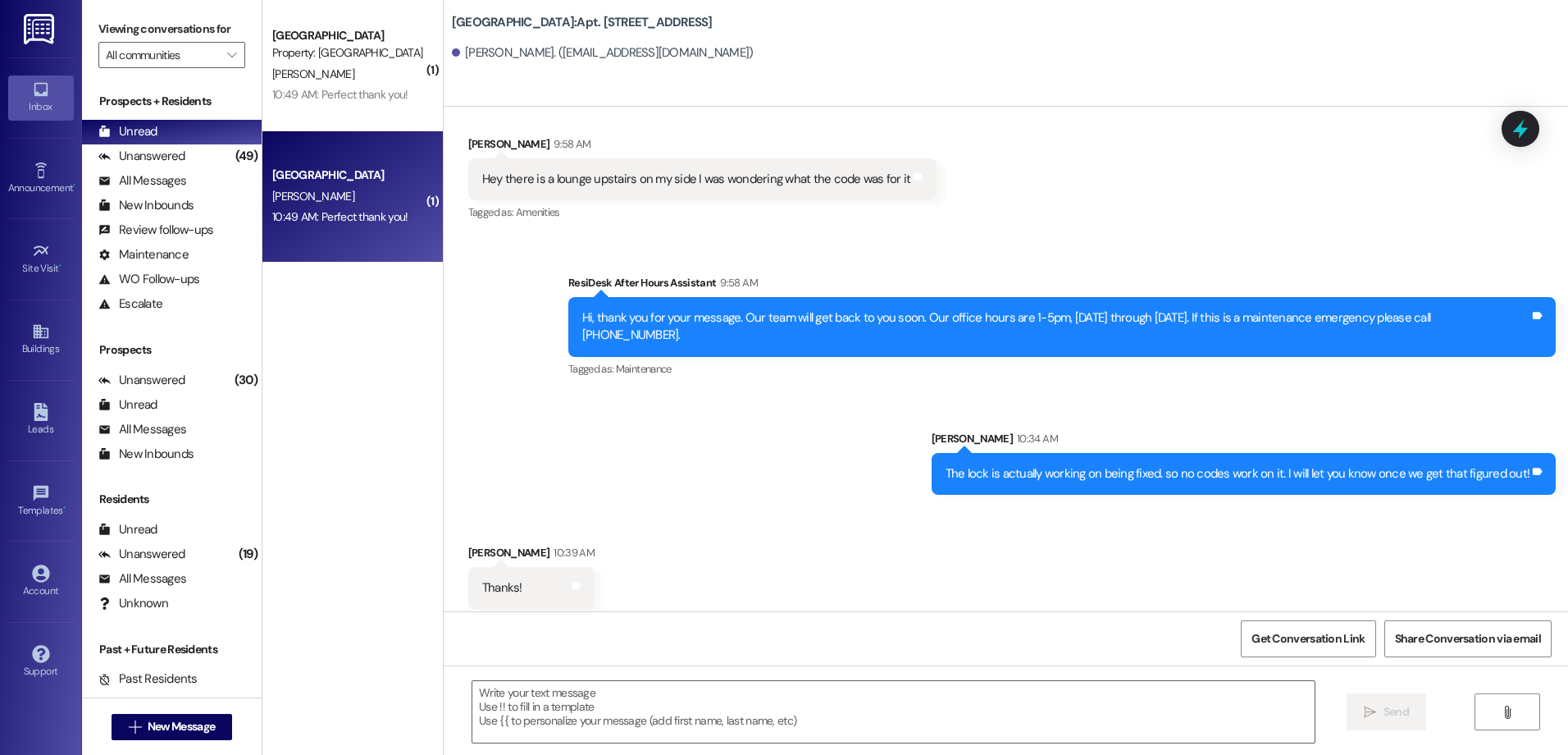
click at [357, 229] on div "[GEOGRAPHIC_DATA] [PERSON_NAME] 10:49 AM: Perfect thank you! 10:49 AM: Perfect …" at bounding box center [353, 197] width 181 height 131
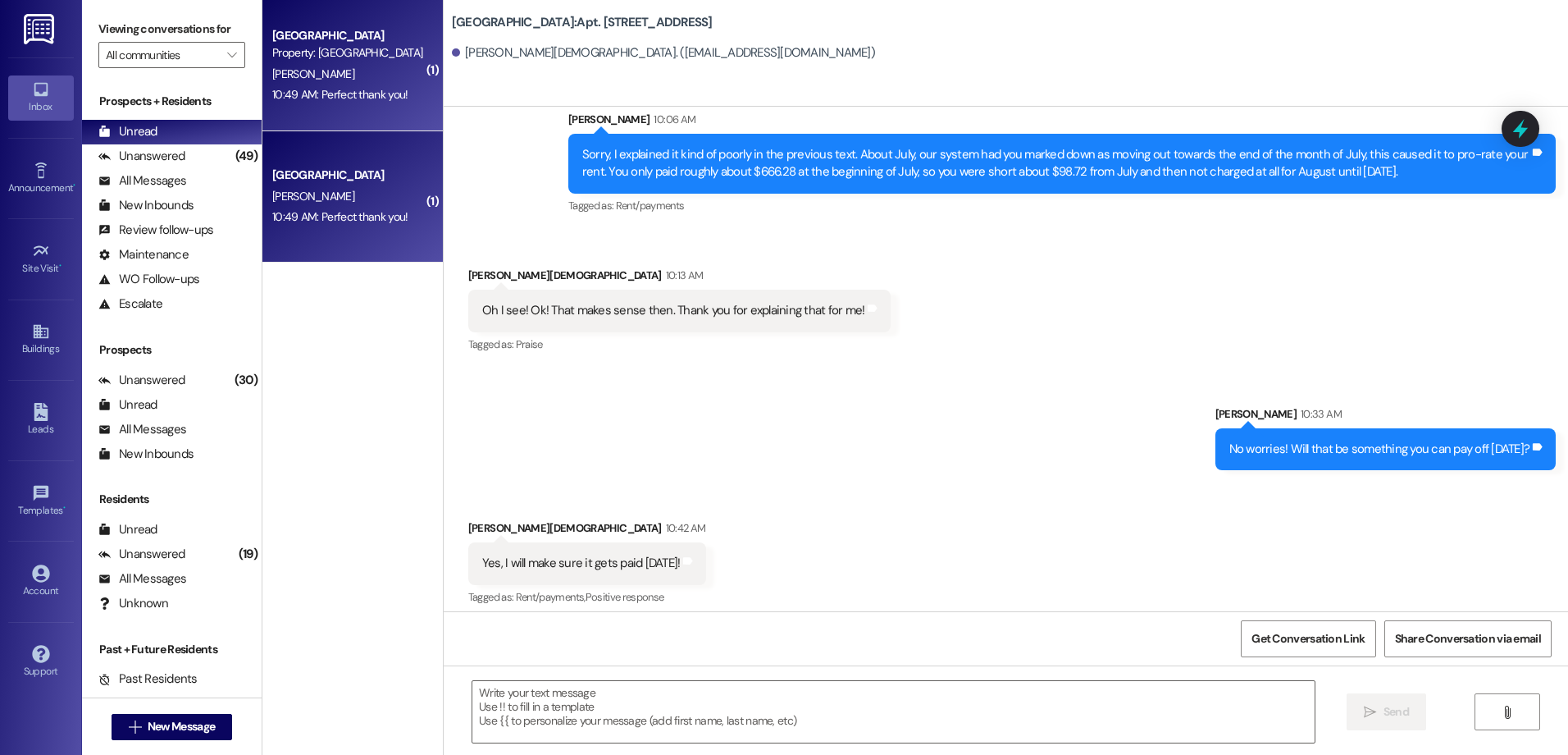
scroll to position [10349, 0]
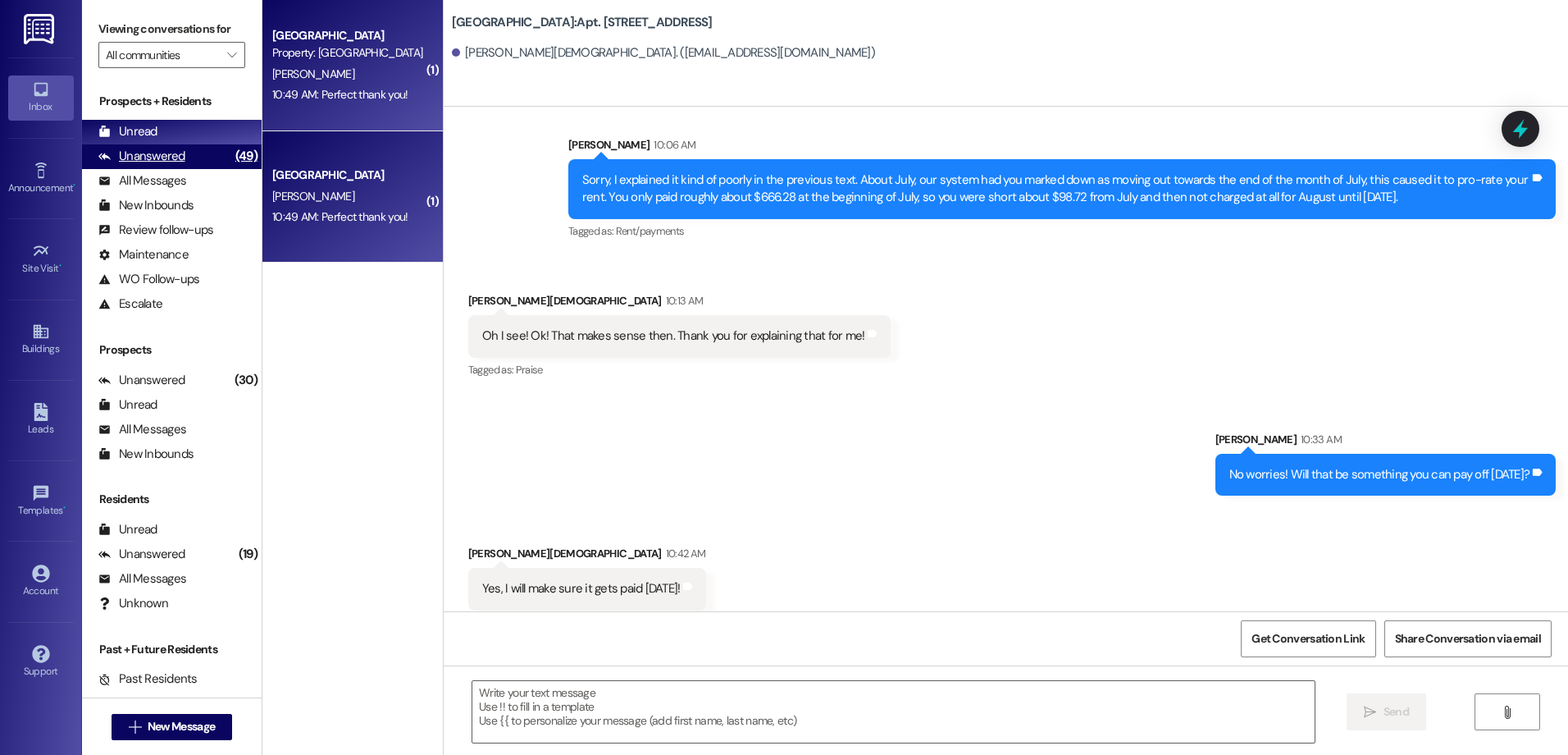
click at [146, 149] on div "Unanswered" at bounding box center [142, 156] width 87 height 17
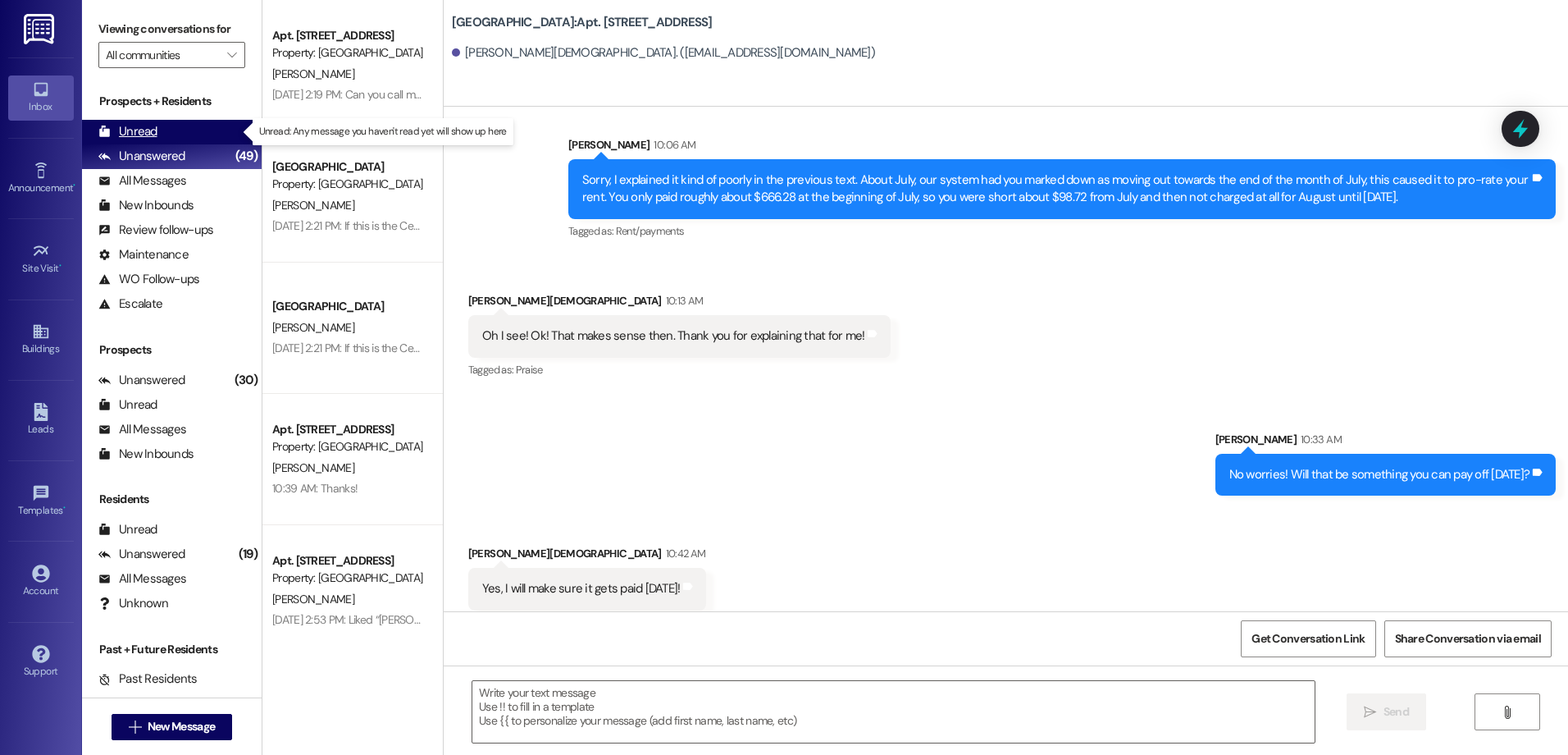
click at [145, 134] on div "Unread" at bounding box center [128, 131] width 59 height 17
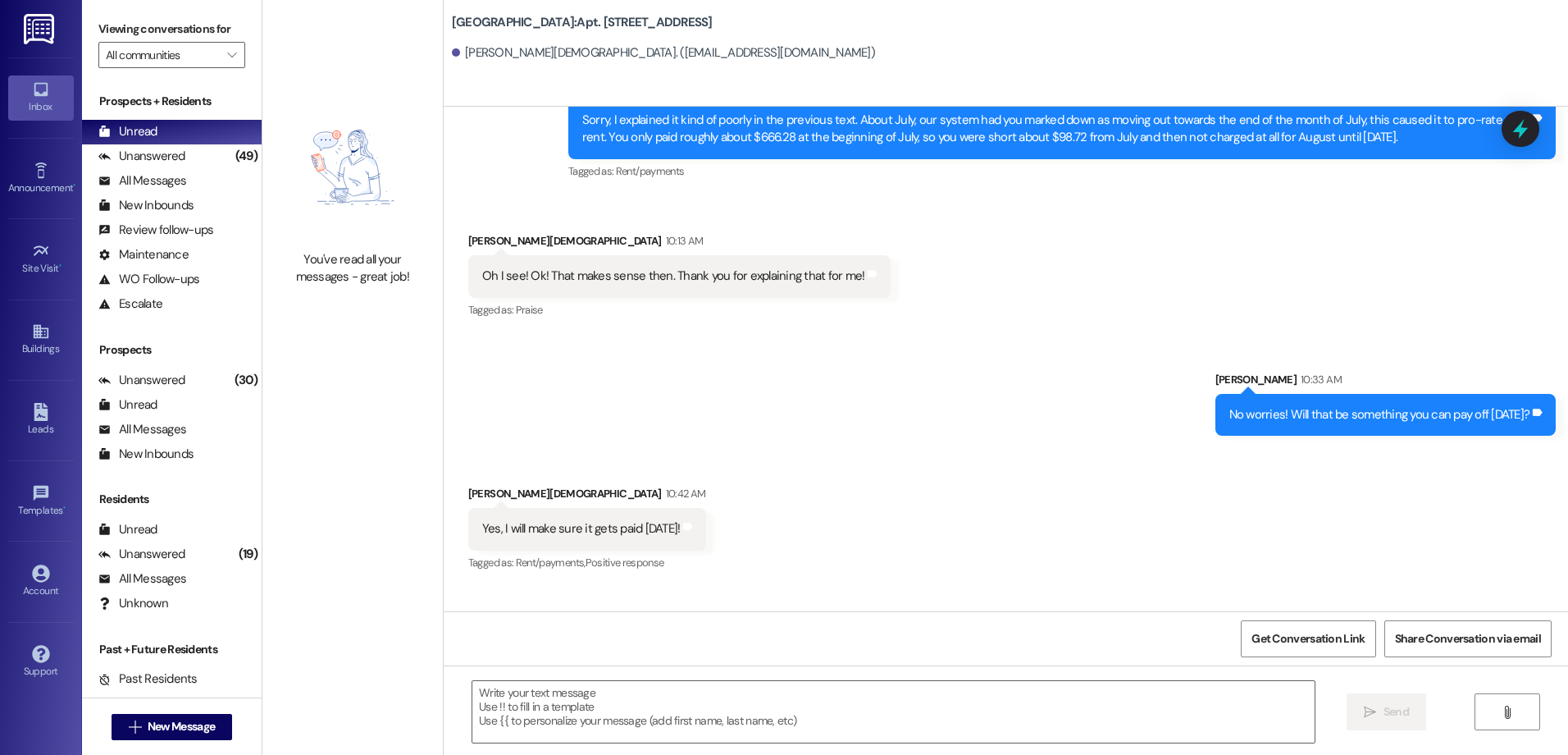
scroll to position [10465, 0]
